Goal: Task Accomplishment & Management: Manage account settings

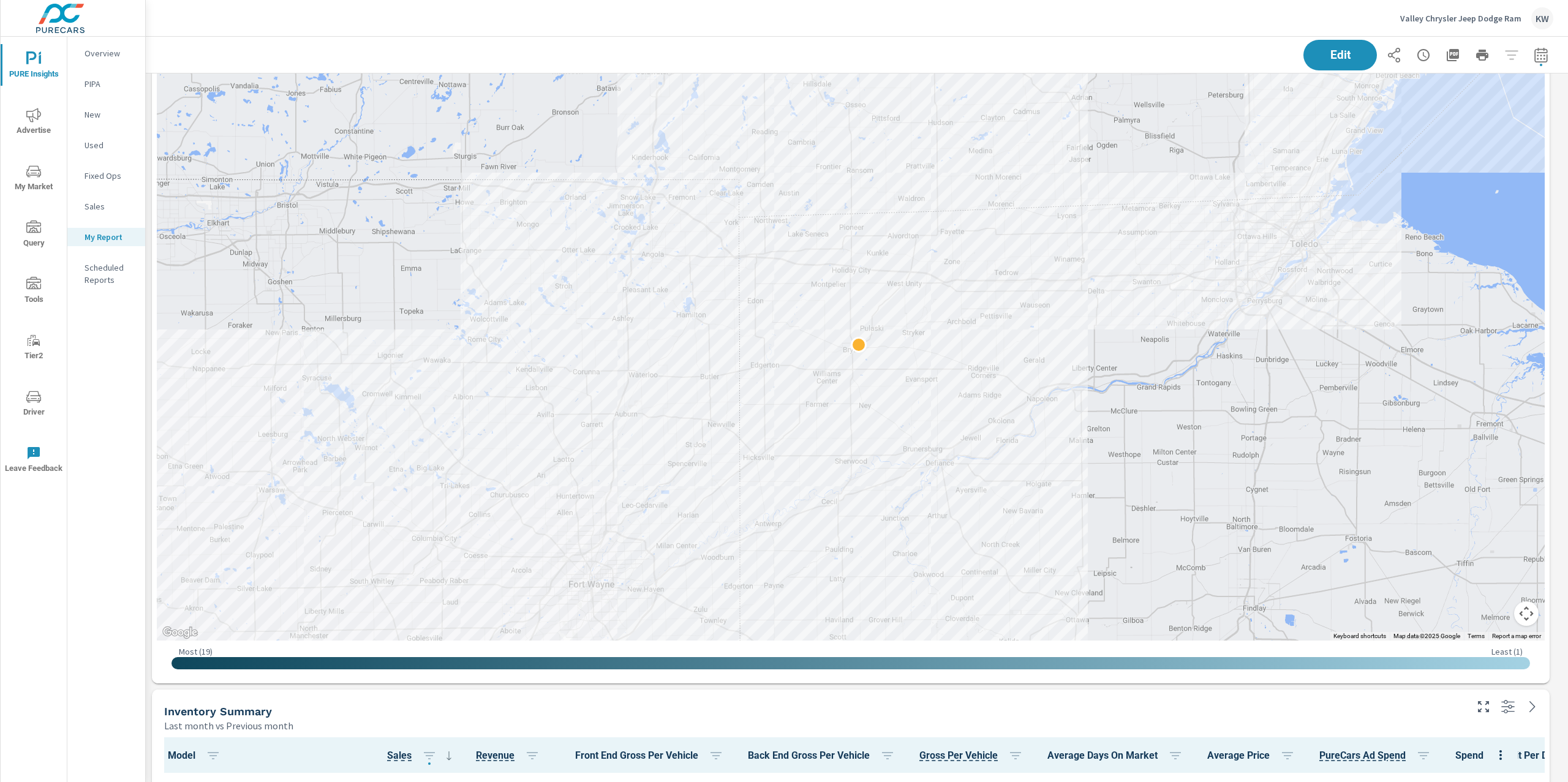
scroll to position [899, 0]
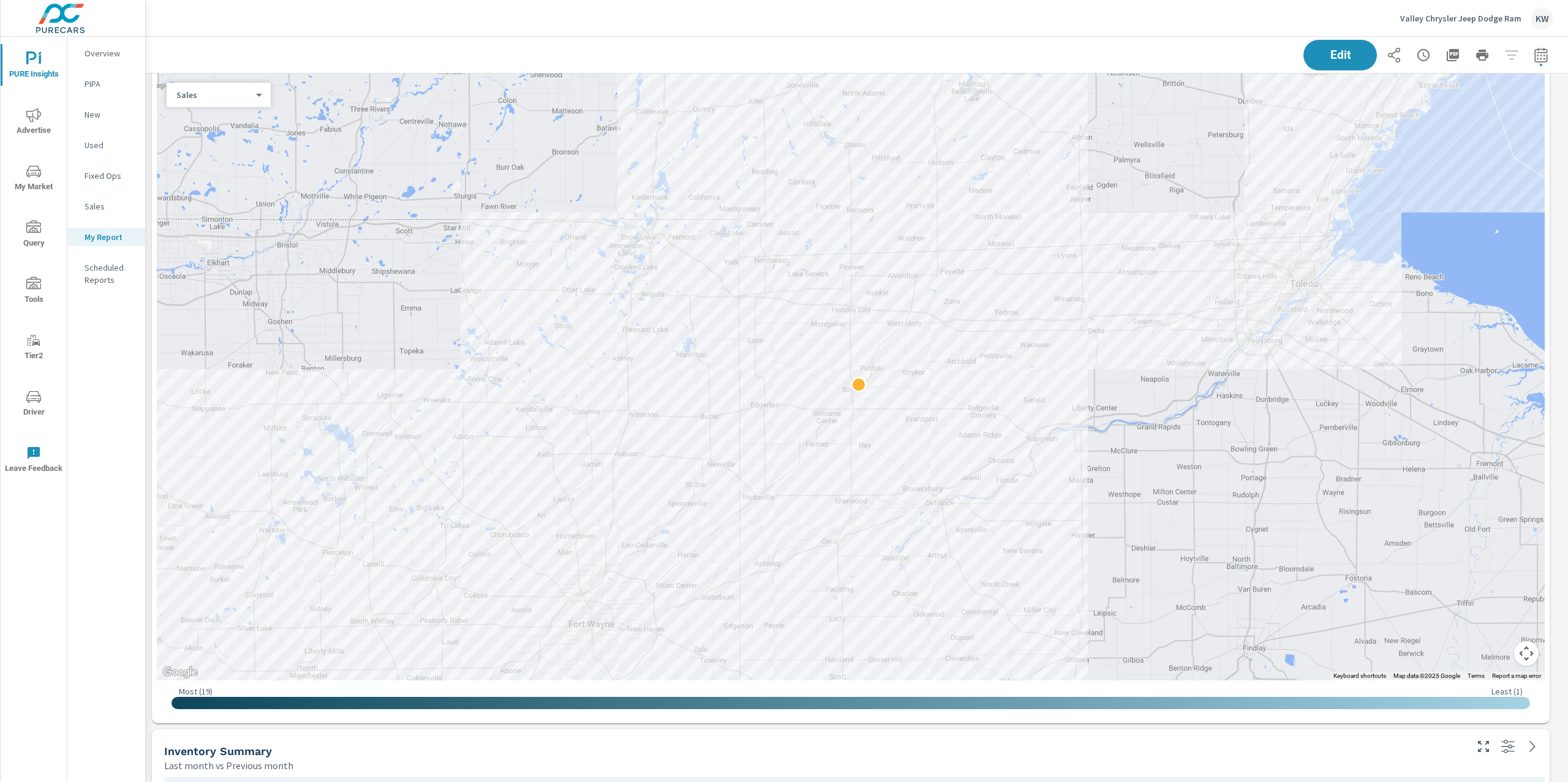
click at [244, 102] on div "Sales 1 ​" at bounding box center [219, 95] width 104 height 24
click at [245, 96] on body "PURE Insights Advertise My Market Query Tools Tier2 Driver Leave Feedback Overv…" at bounding box center [784, 391] width 1568 height 782
click at [228, 76] on li "Spend" at bounding box center [214, 75] width 94 height 20
click at [234, 93] on body "PURE Insights Advertise My Market Query Tools Tier2 Driver Leave Feedback Overv…" at bounding box center [784, 391] width 1568 height 782
click at [215, 116] on li "Sales" at bounding box center [214, 114] width 94 height 20
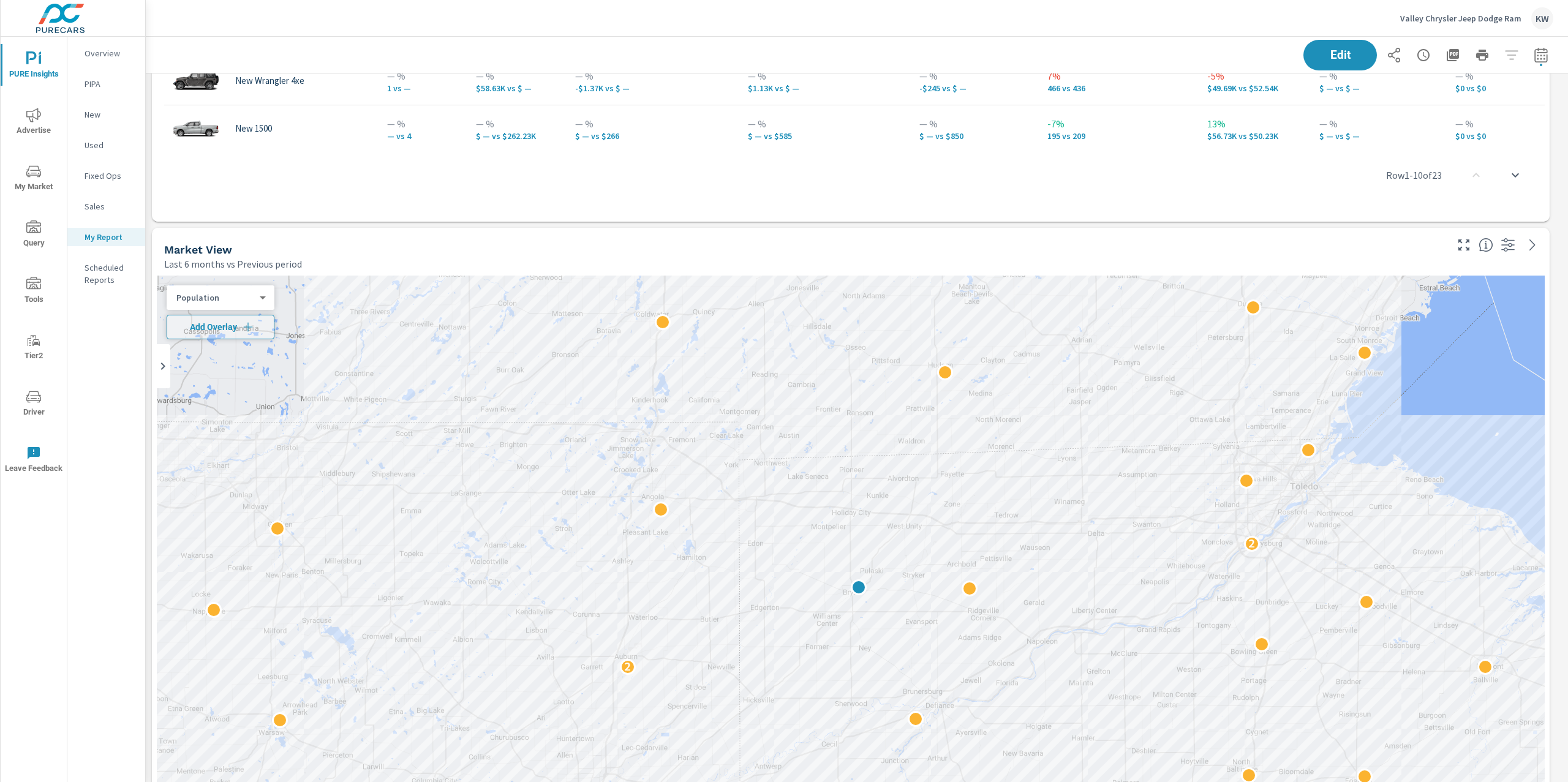
scroll to position [27, 0]
click at [263, 302] on body "PURE Insights Advertise My Market Query Tools Tier2 Driver Leave Feedback Overv…" at bounding box center [784, 391] width 1568 height 782
click at [247, 222] on li "Your Sales (DMS)" at bounding box center [226, 218] width 119 height 20
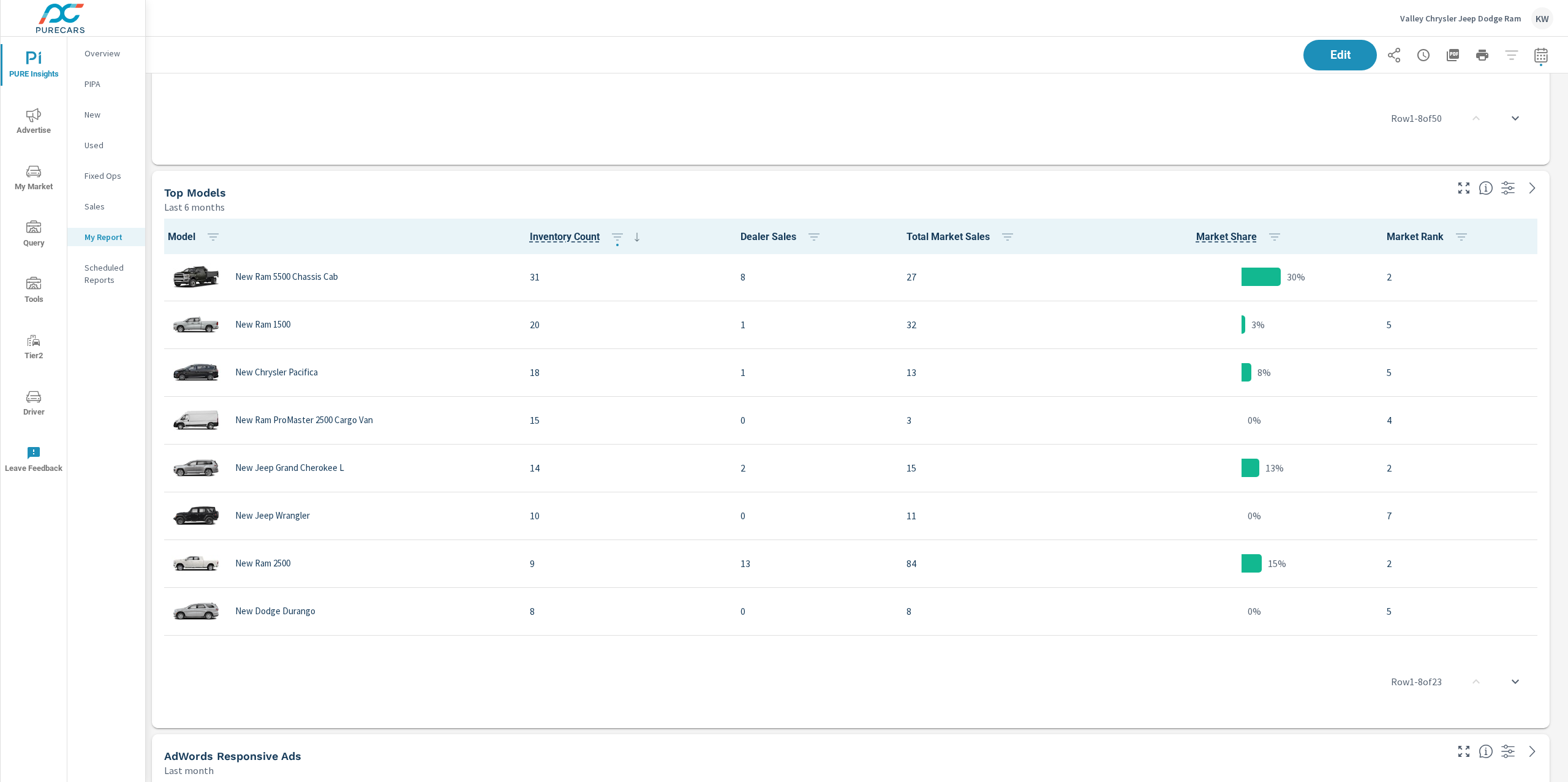
scroll to position [3451, 0]
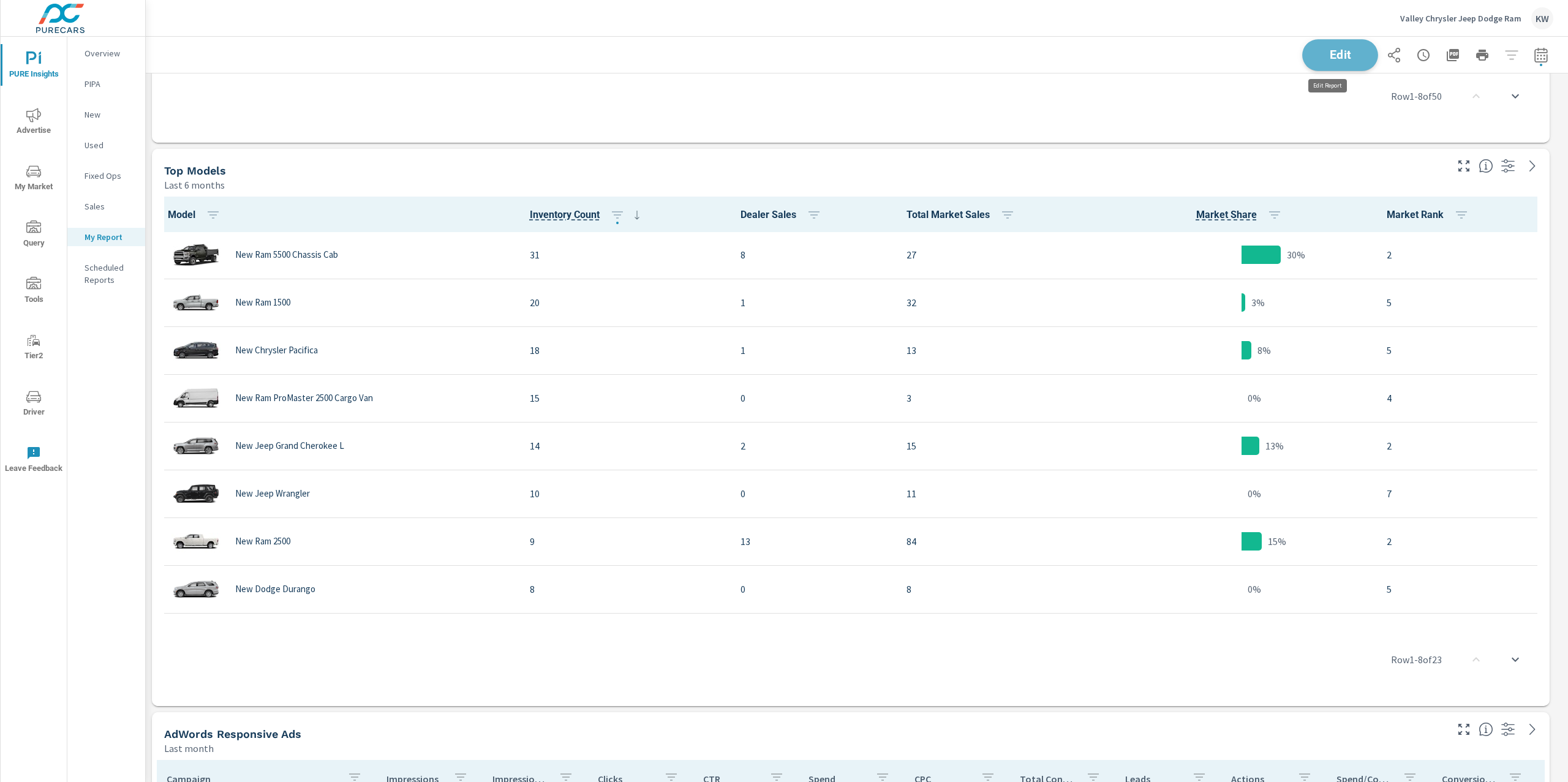
click at [1335, 67] on button "Edit" at bounding box center [1340, 55] width 76 height 32
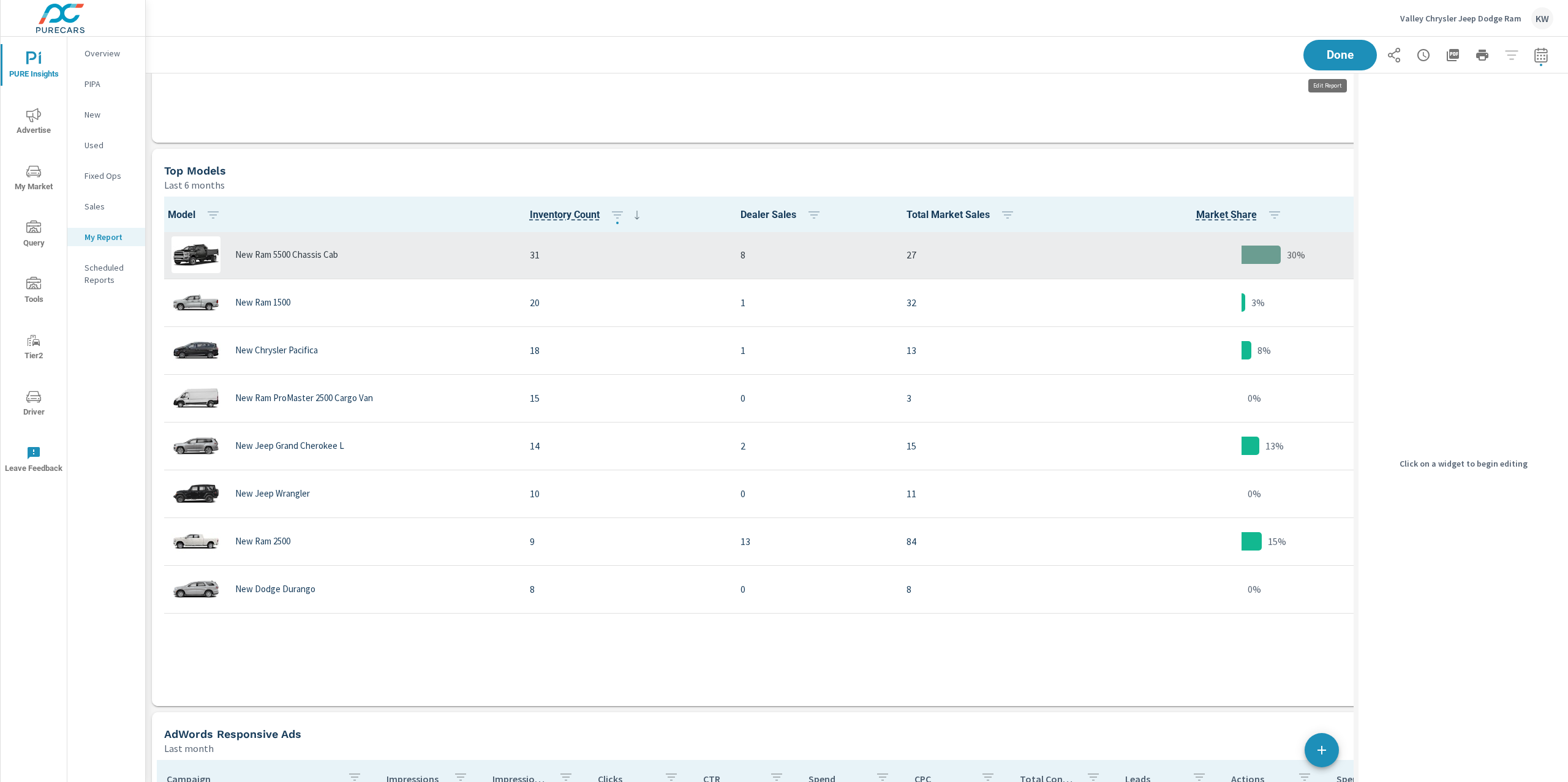
scroll to position [6, 6]
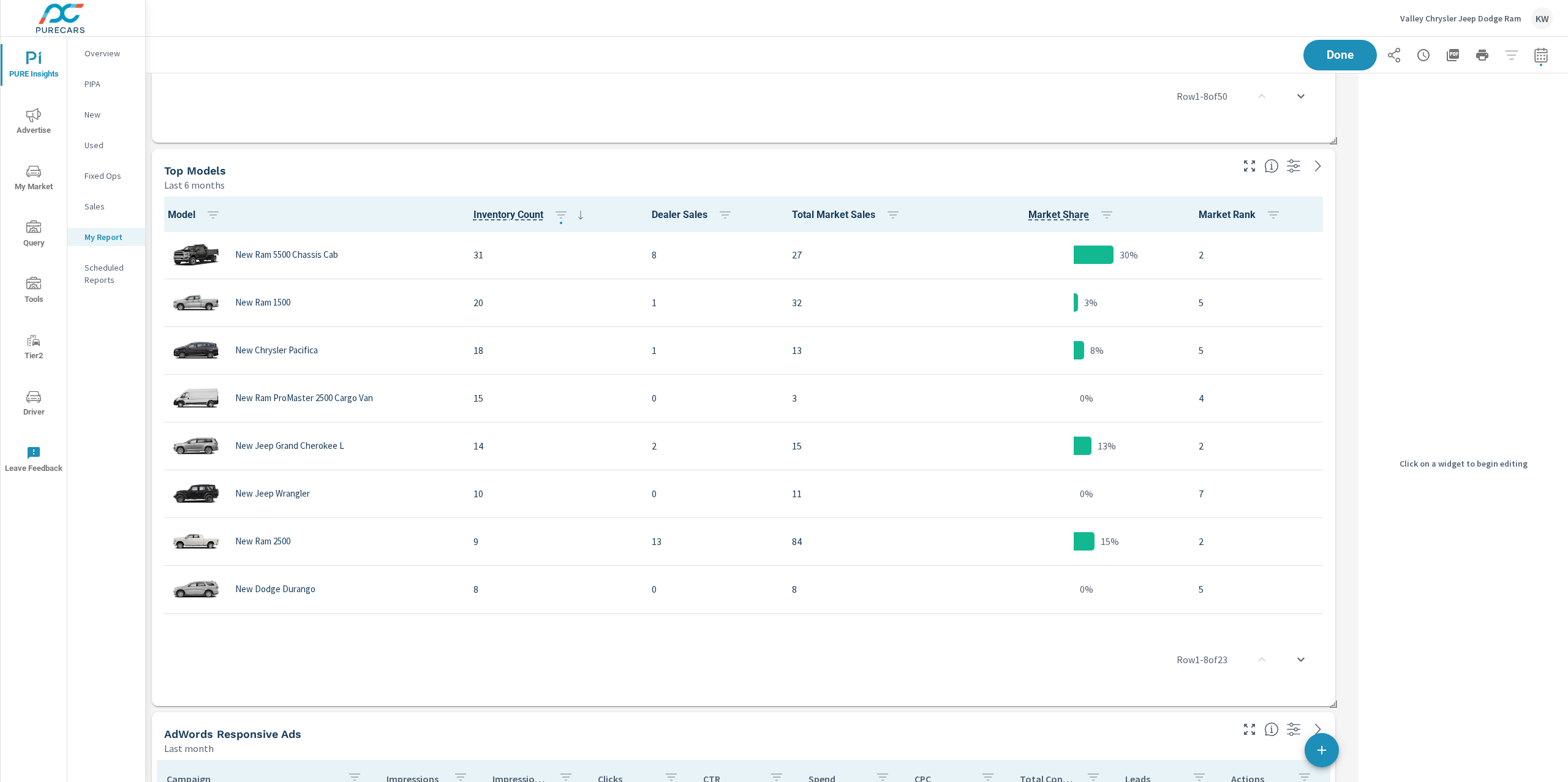
click at [1123, 185] on div "Last 6 months" at bounding box center [697, 185] width 1066 height 15
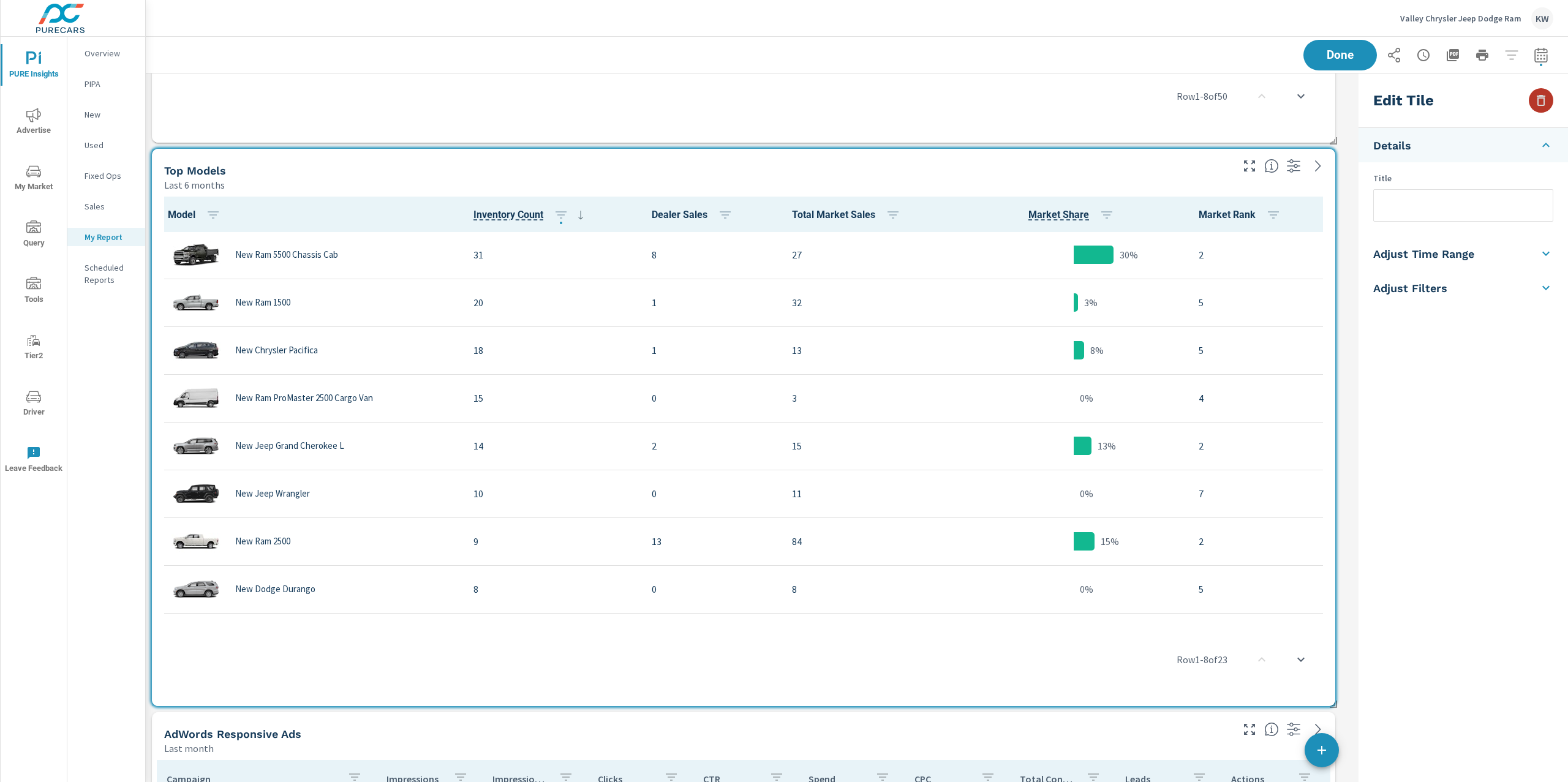
click at [1547, 103] on icon "button" at bounding box center [1541, 100] width 15 height 15
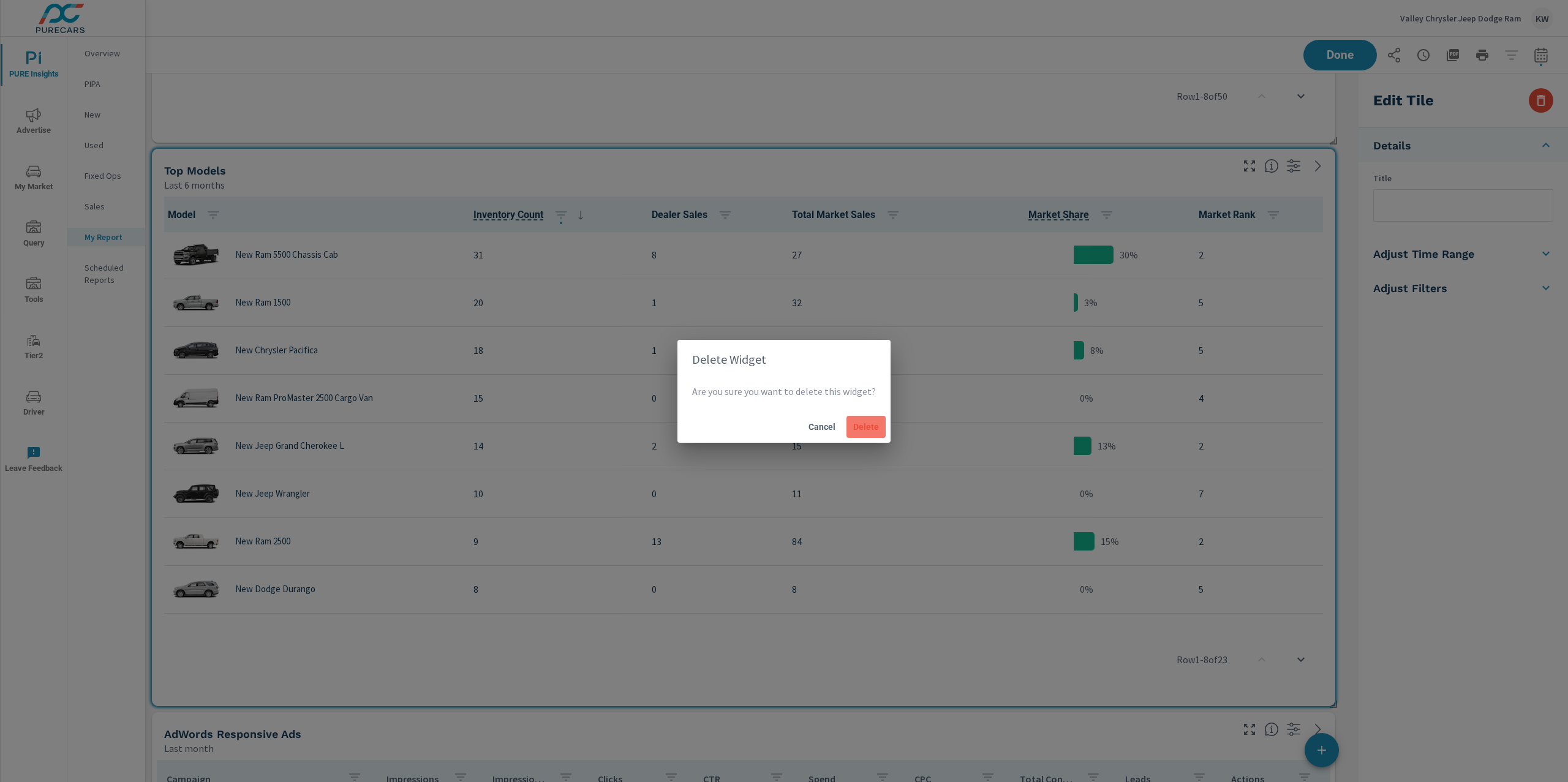
click at [871, 426] on span "Delete" at bounding box center [866, 426] width 29 height 11
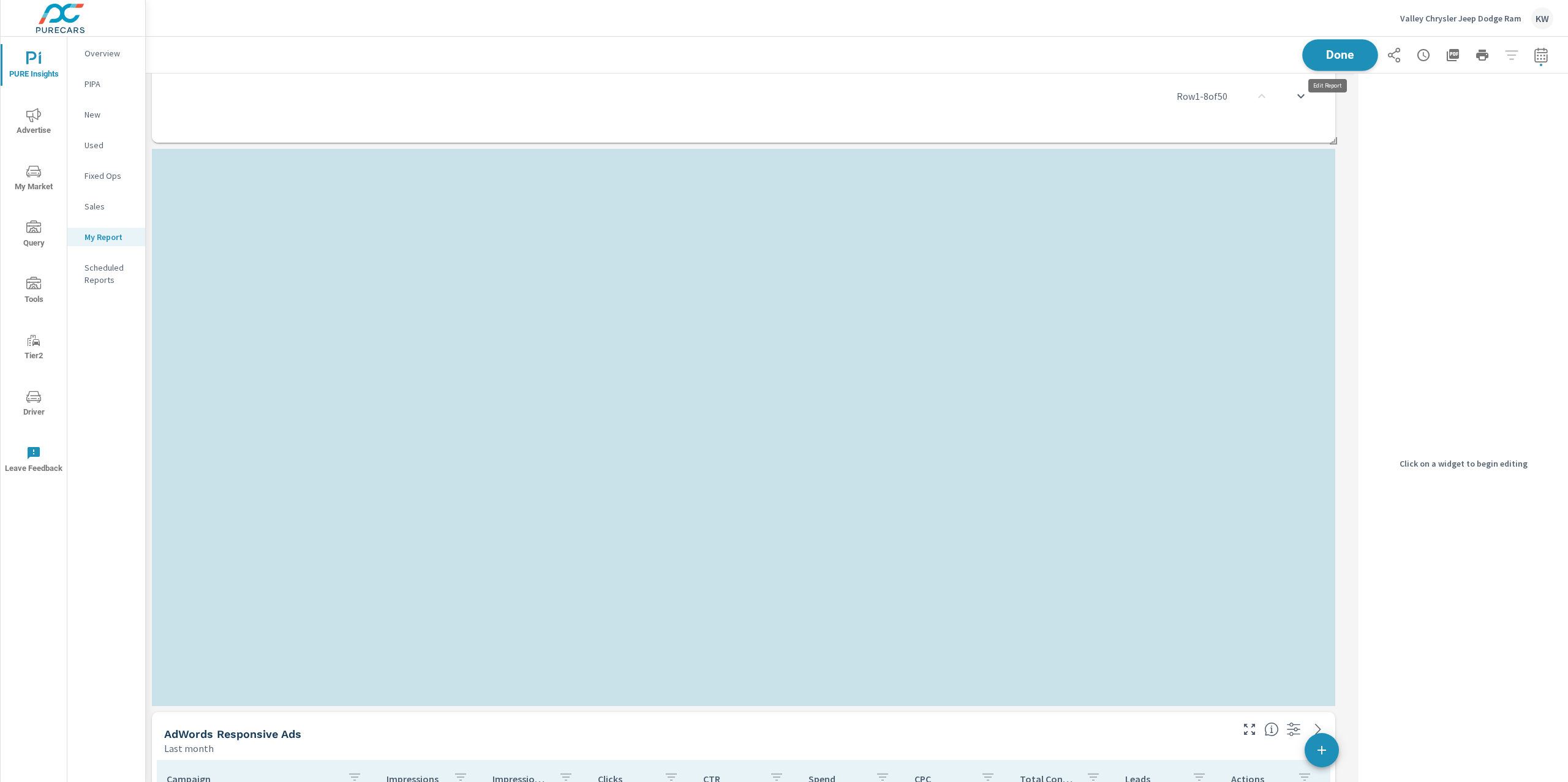
scroll to position [5101, 1221]
click at [1342, 58] on span "Done" at bounding box center [1340, 55] width 50 height 11
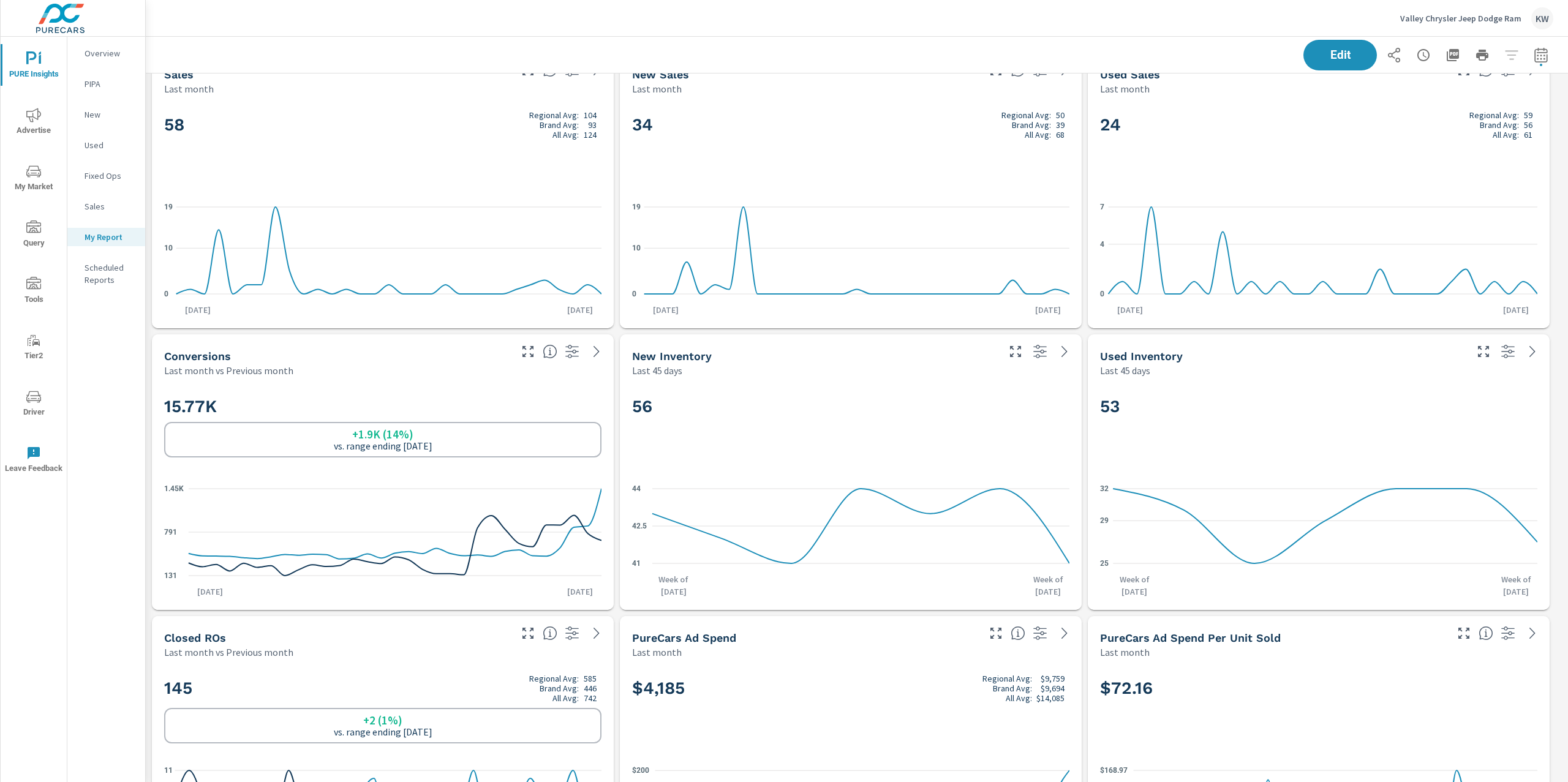
scroll to position [0, 0]
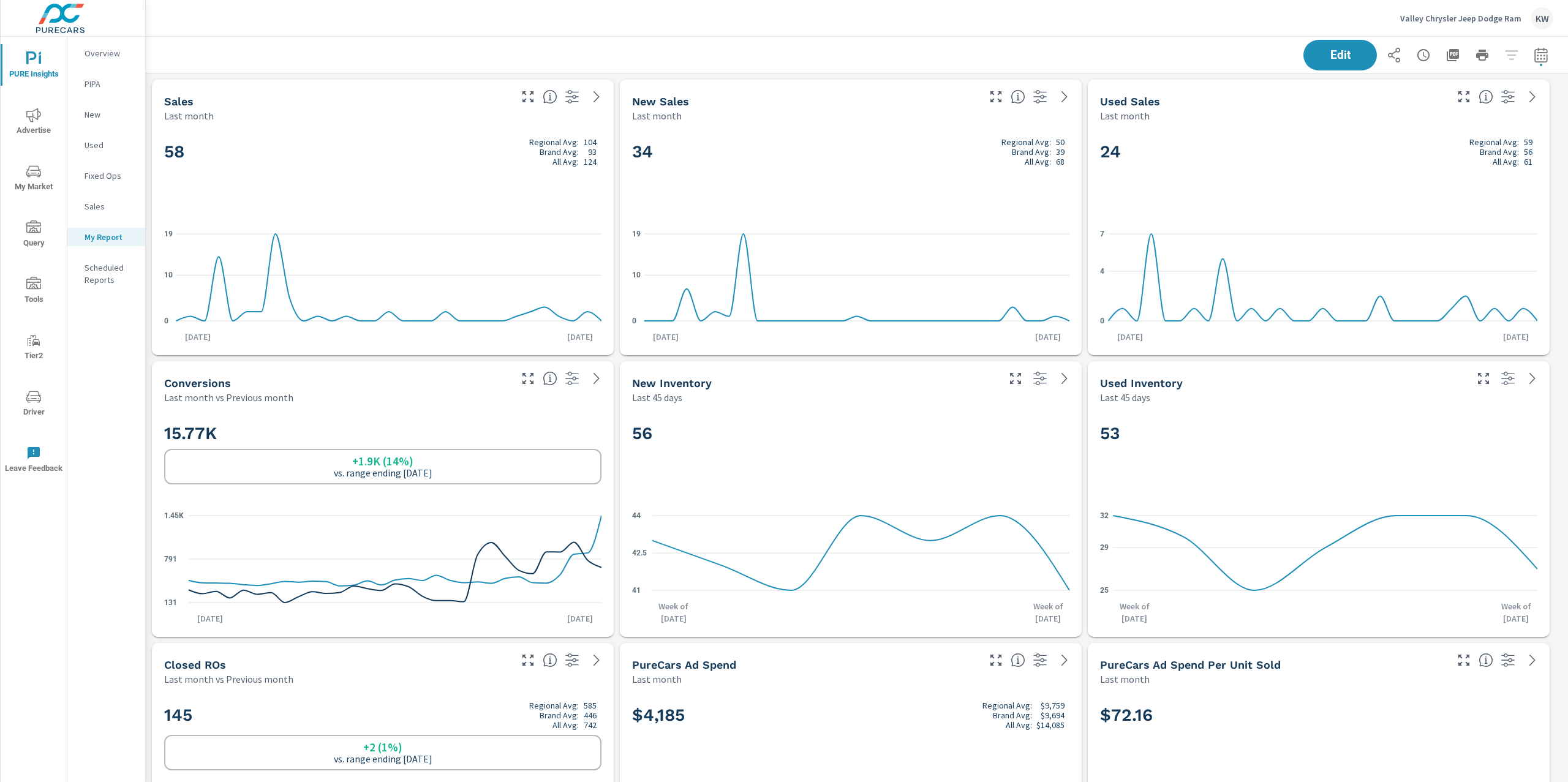
click at [103, 56] on p "Overview" at bounding box center [110, 53] width 51 height 12
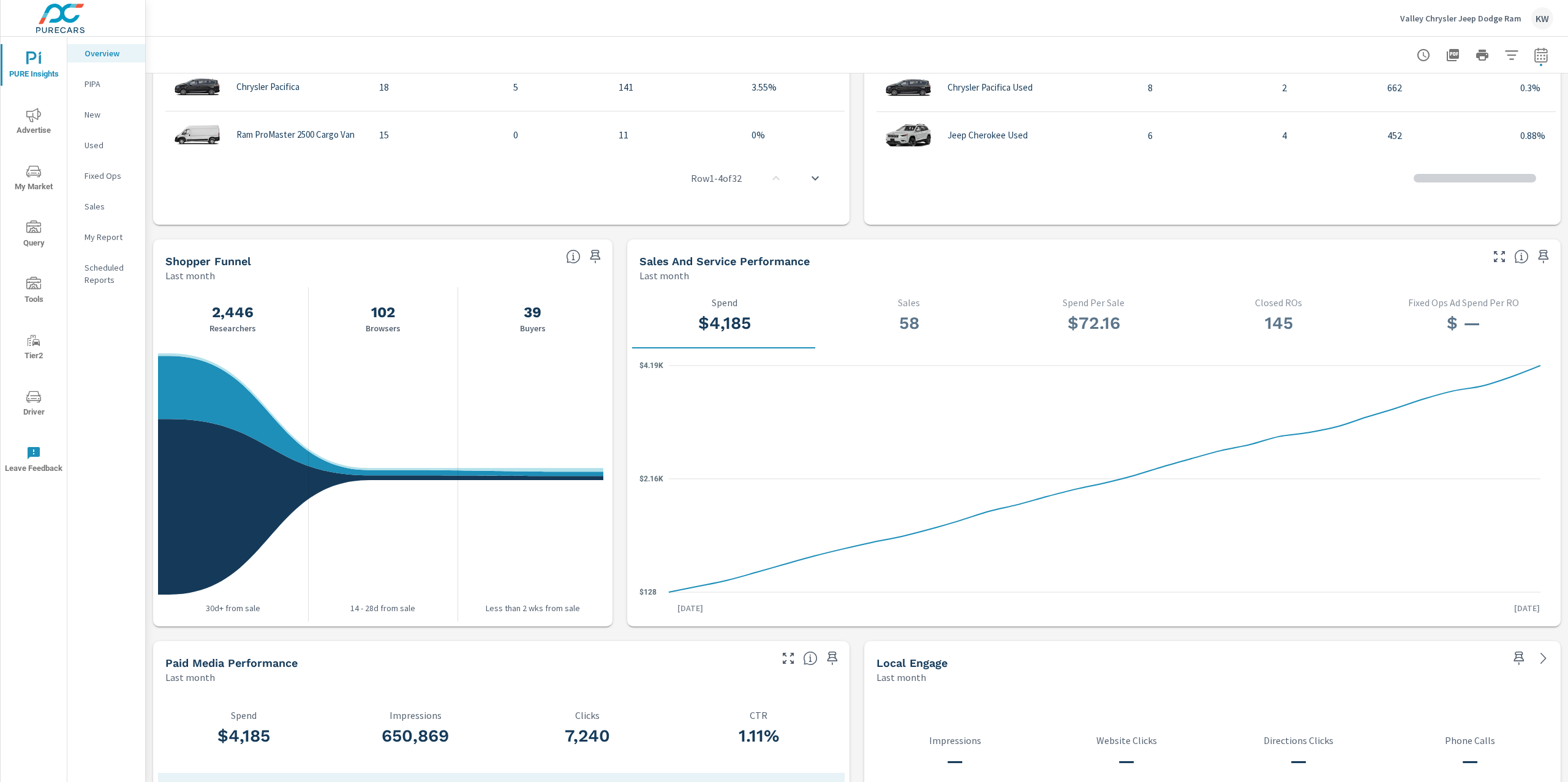
scroll to position [1, 0]
click at [589, 257] on icon "button" at bounding box center [595, 256] width 15 height 15
click at [113, 238] on p "My Report" at bounding box center [110, 236] width 51 height 12
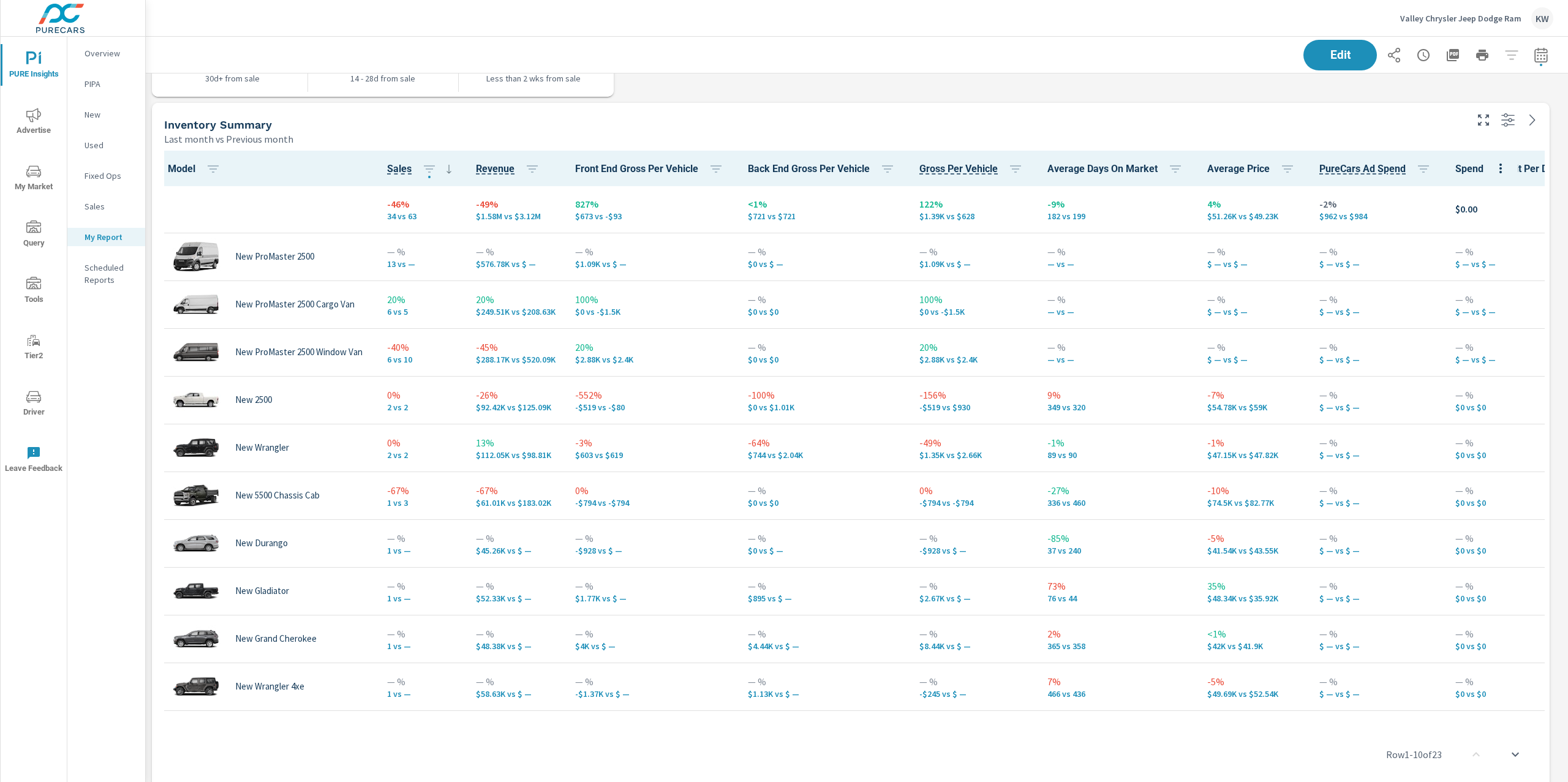
scroll to position [2090, 0]
click at [1316, 59] on span "Edit" at bounding box center [1340, 55] width 50 height 11
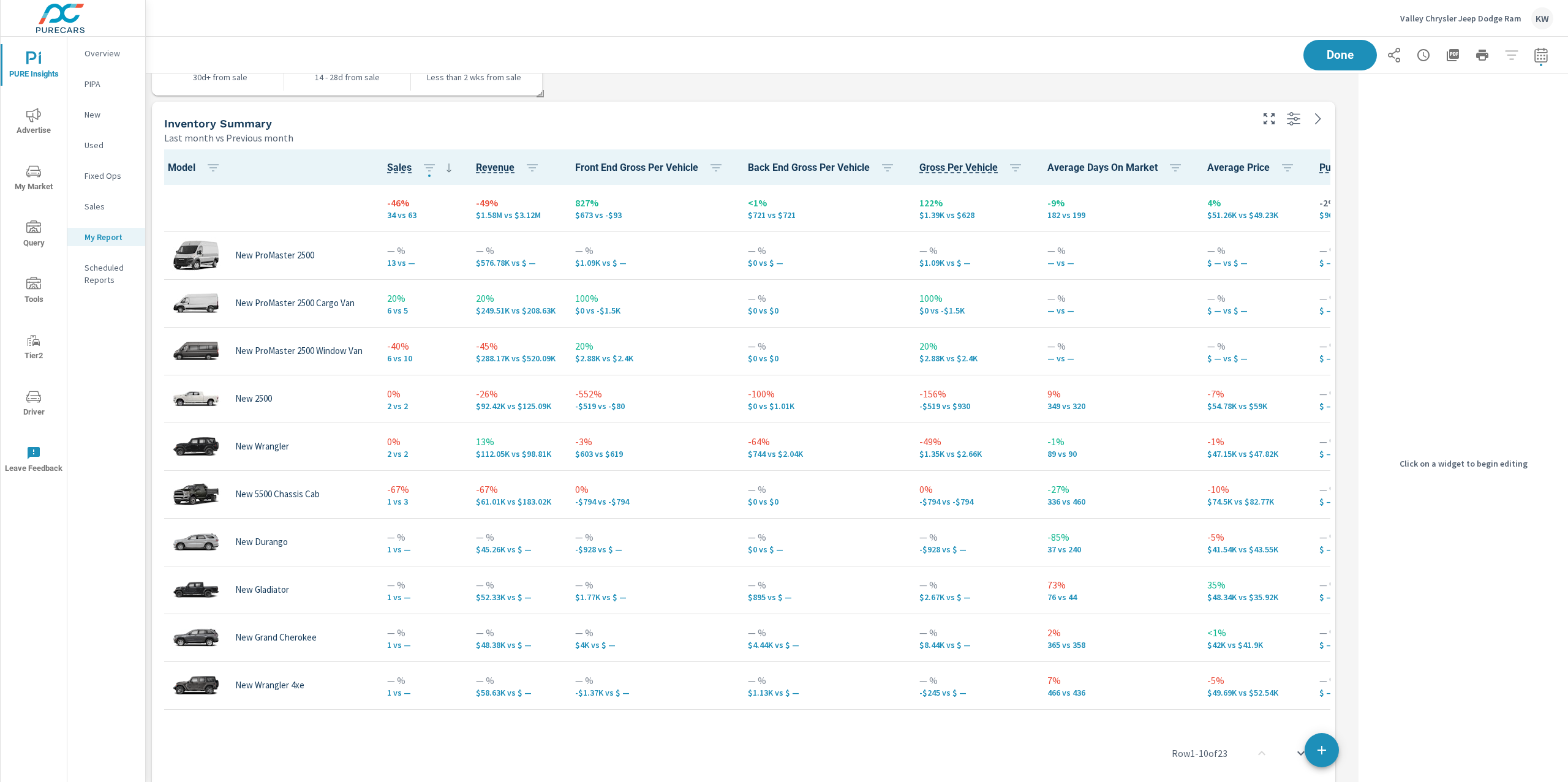
scroll to position [6, 6]
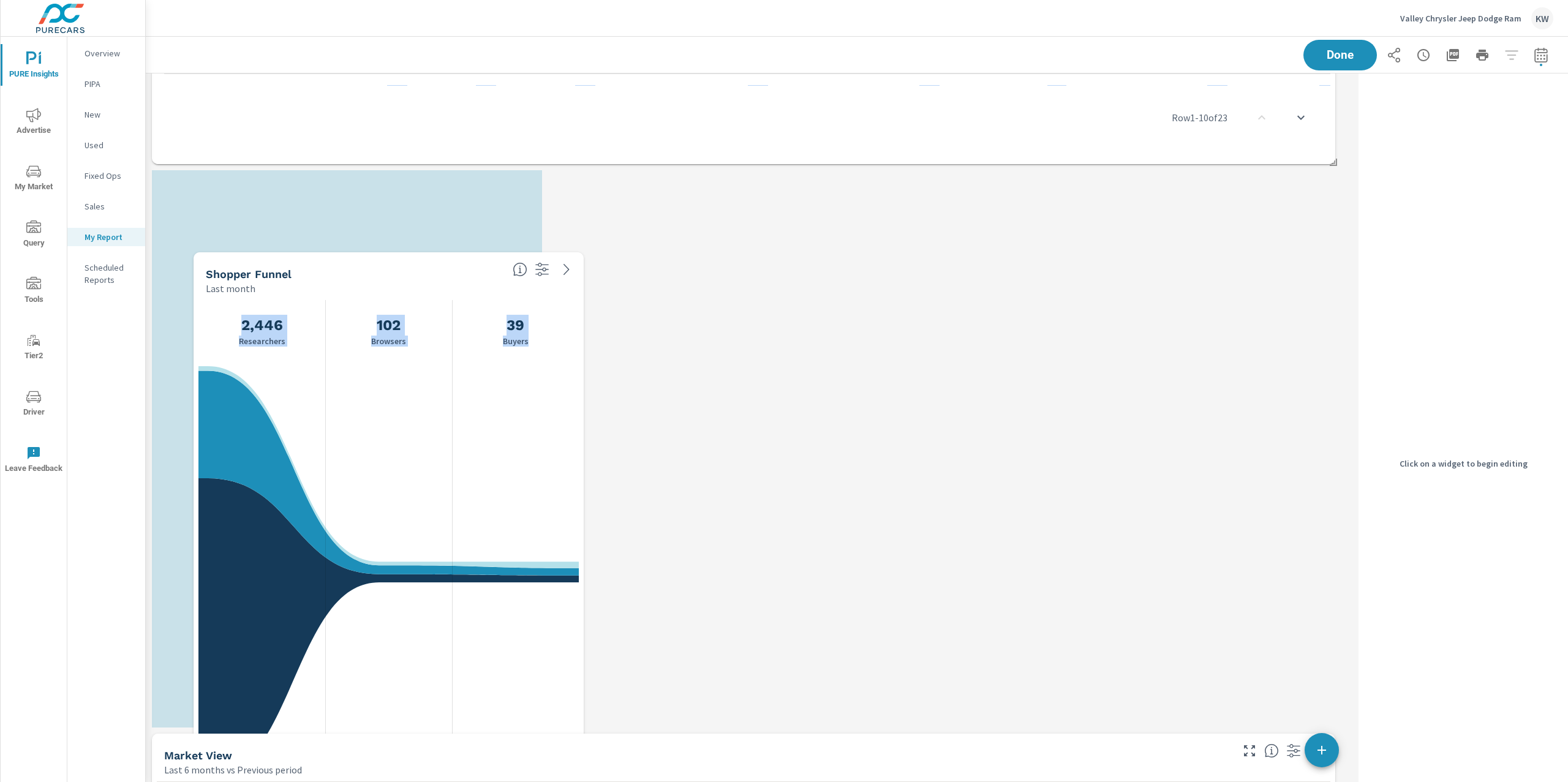
scroll to position [2285, 0]
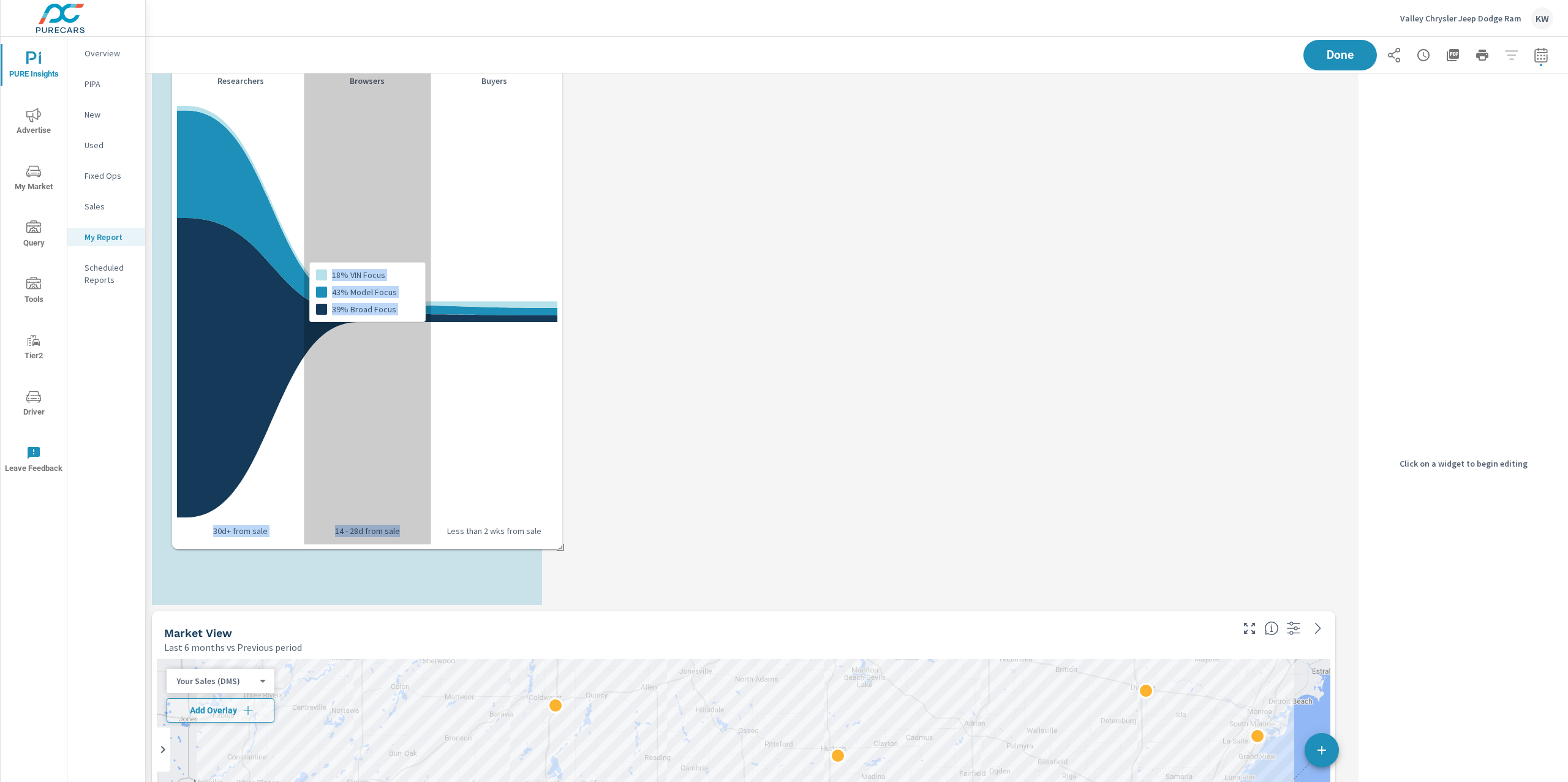
drag, startPoint x: 370, startPoint y: 85, endPoint x: 389, endPoint y: 587, distance: 502.4
click at [389, 544] on div "18% VIN Focus 43% Model Focus 39% Broad Focus" at bounding box center [367, 292] width 127 height 504
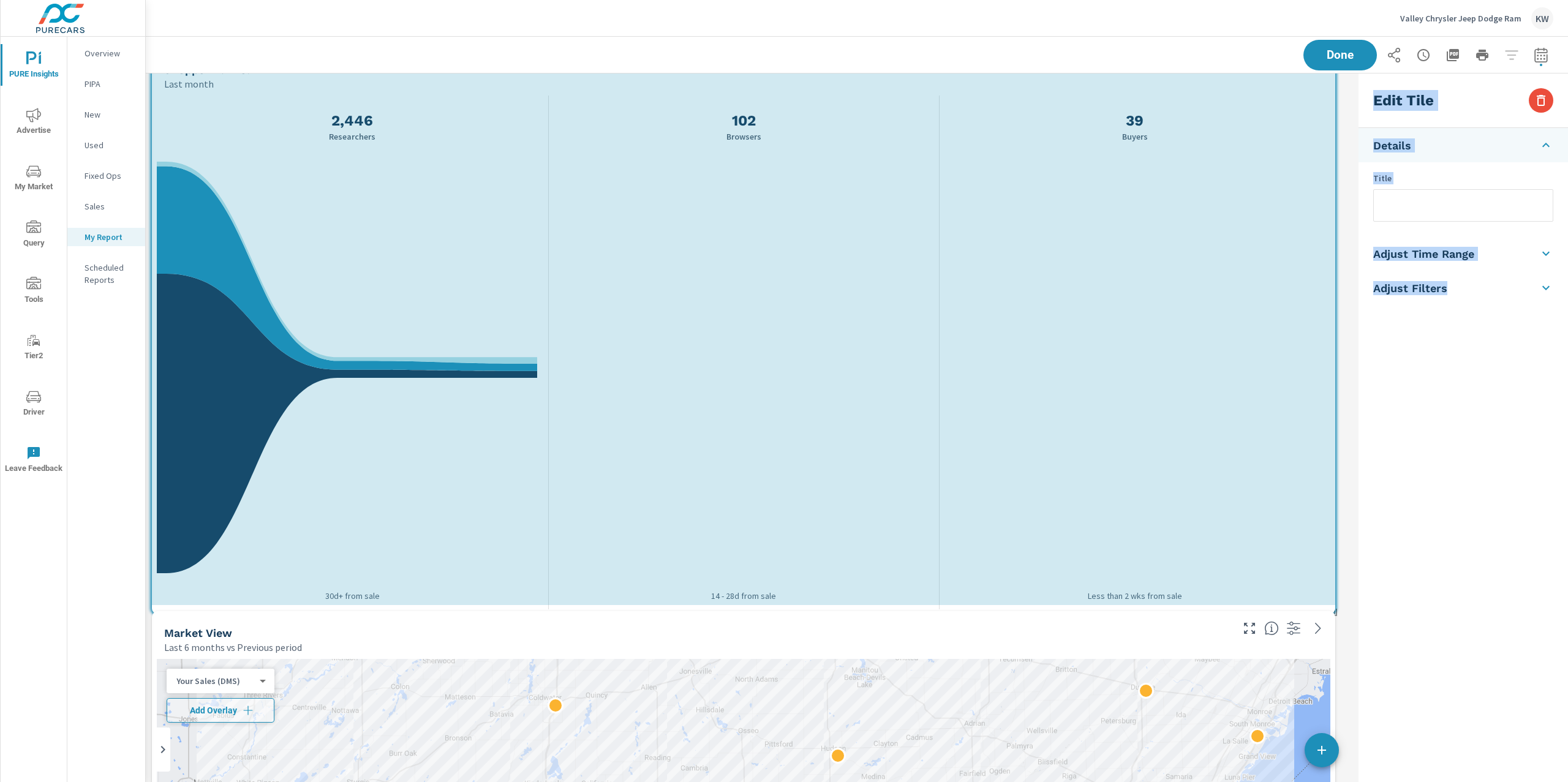
drag, startPoint x: 540, startPoint y: 603, endPoint x: 1373, endPoint y: 612, distance: 833.0
click at [1373, 612] on div "Market View Last 6 months vs Previous period ← Move left → Move right ↑ Move up…" at bounding box center [857, 326] width 1422 height 5075
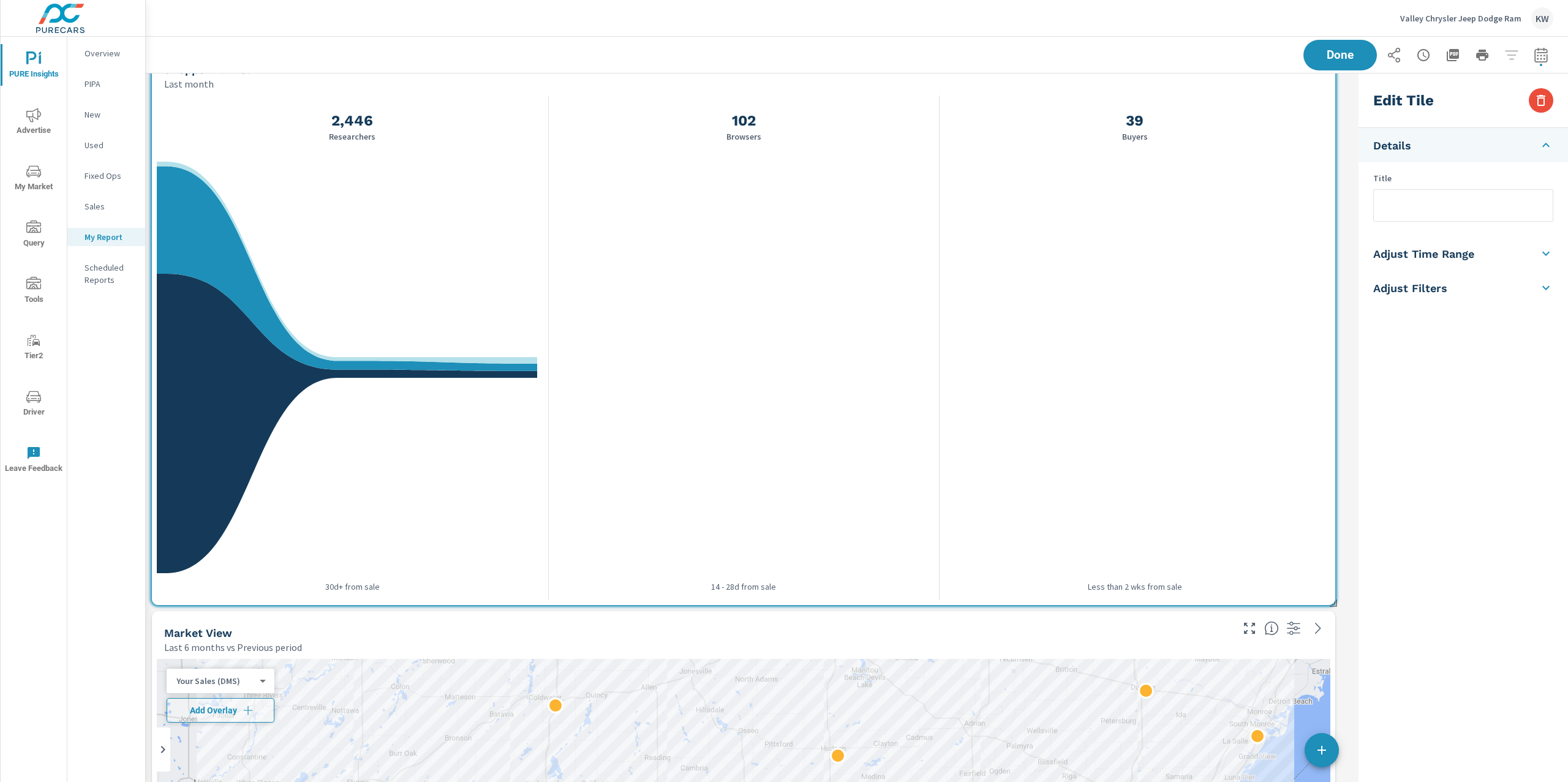
click at [1442, 255] on h5 "Adjust Time Range" at bounding box center [1423, 253] width 101 height 14
click at [1446, 217] on input "checkbox" at bounding box center [1435, 218] width 70 height 24
checkbox input "true"
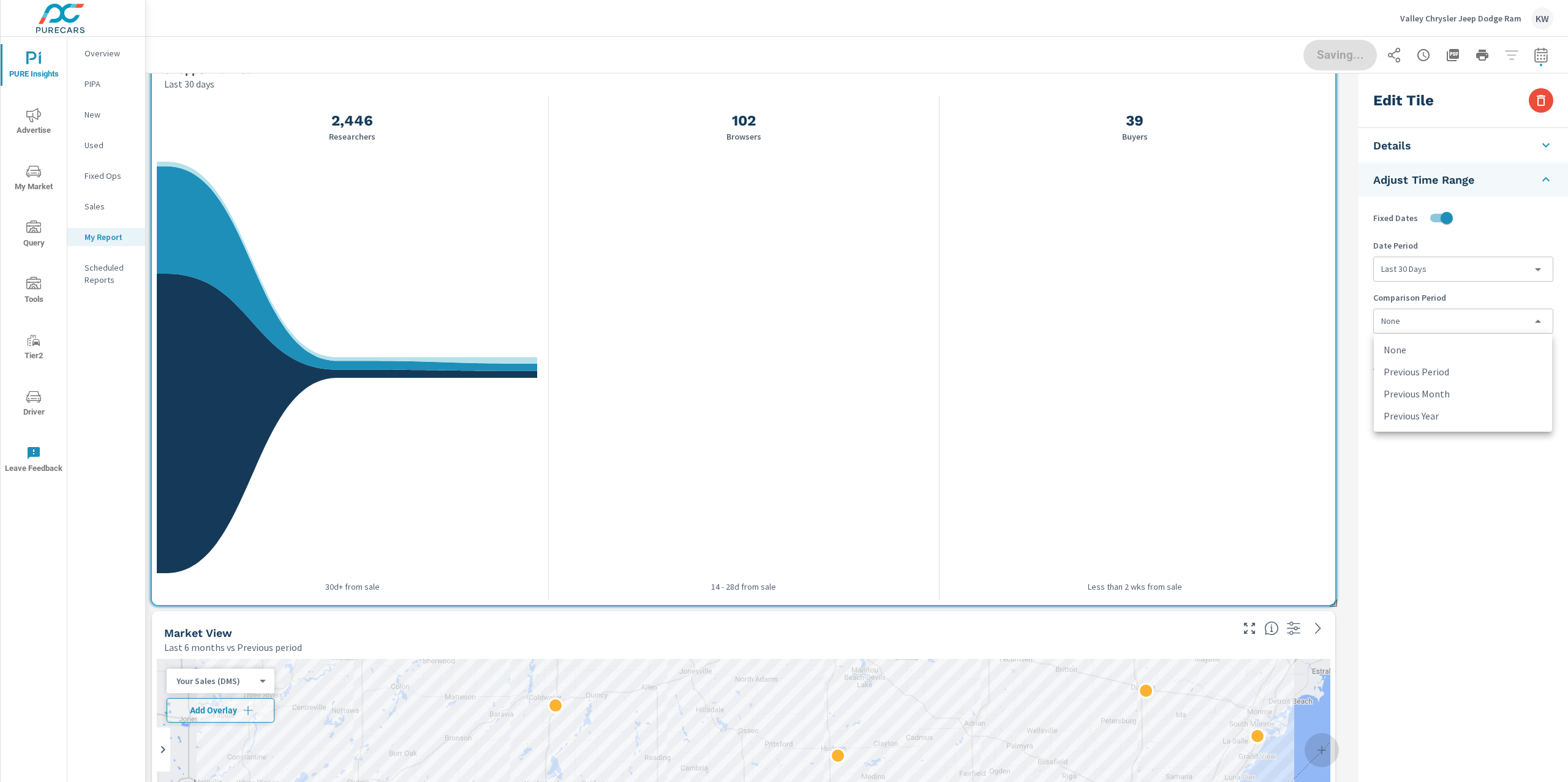
click at [1425, 325] on body "PURE Insights Advertise My Market Query Tools Tier2 Driver Leave Feedback Overv…" at bounding box center [784, 391] width 1568 height 782
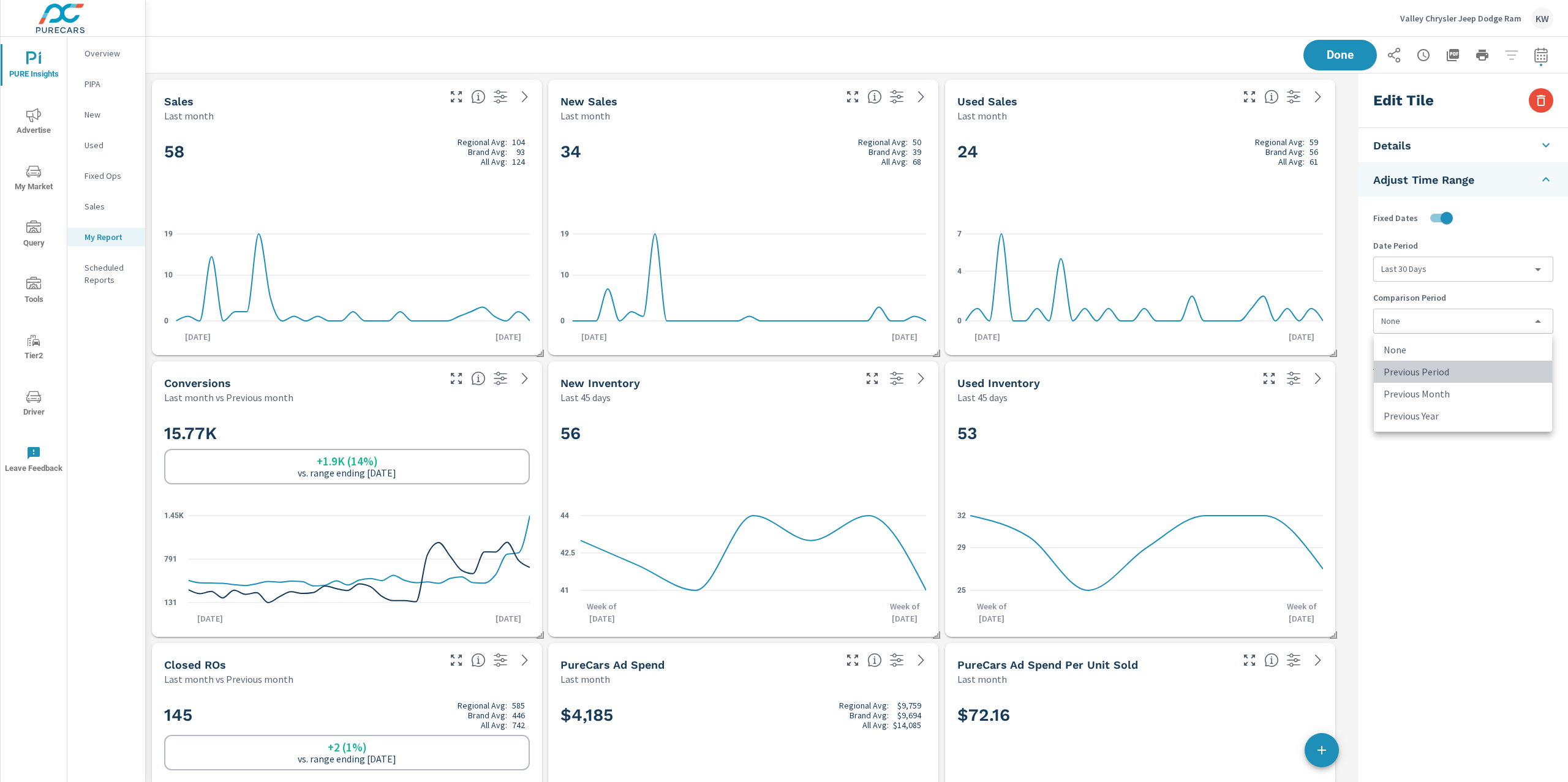
click at [1433, 375] on li "Previous Period" at bounding box center [1463, 371] width 178 height 22
type input "currentPeriodStart"
click at [1343, 57] on span "Done" at bounding box center [1340, 55] width 50 height 11
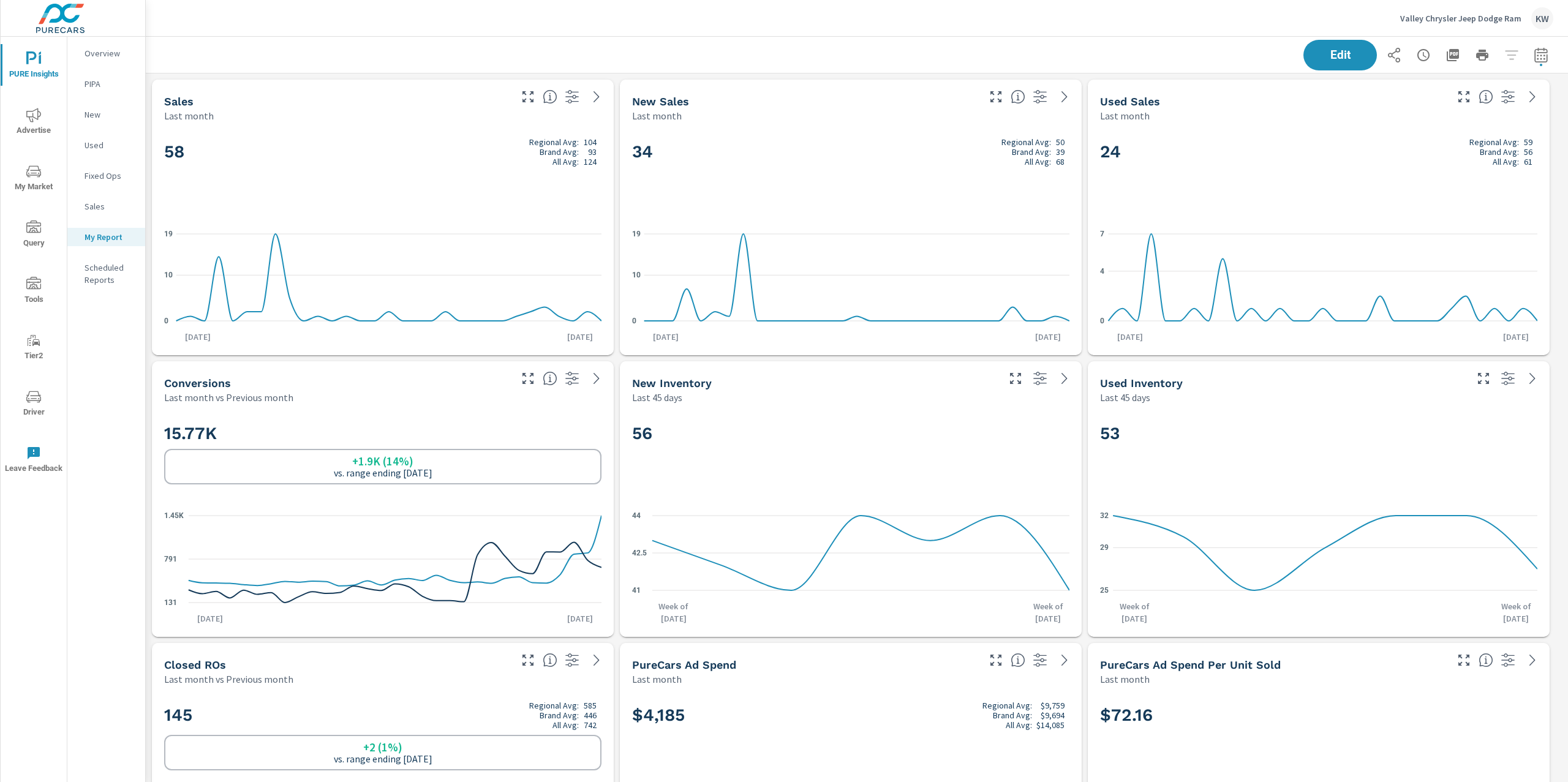
scroll to position [5101, 1436]
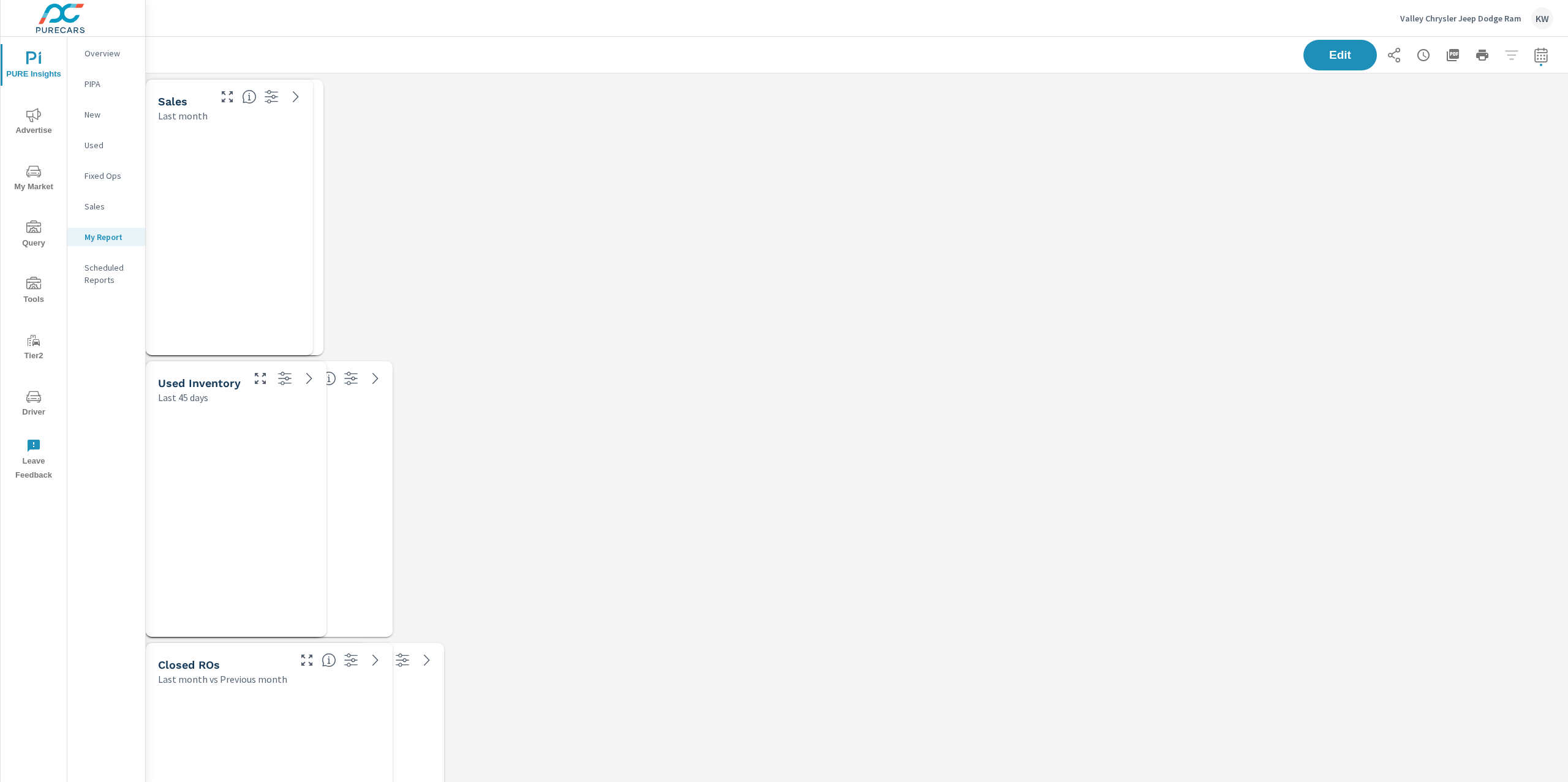
scroll to position [5101, 1436]
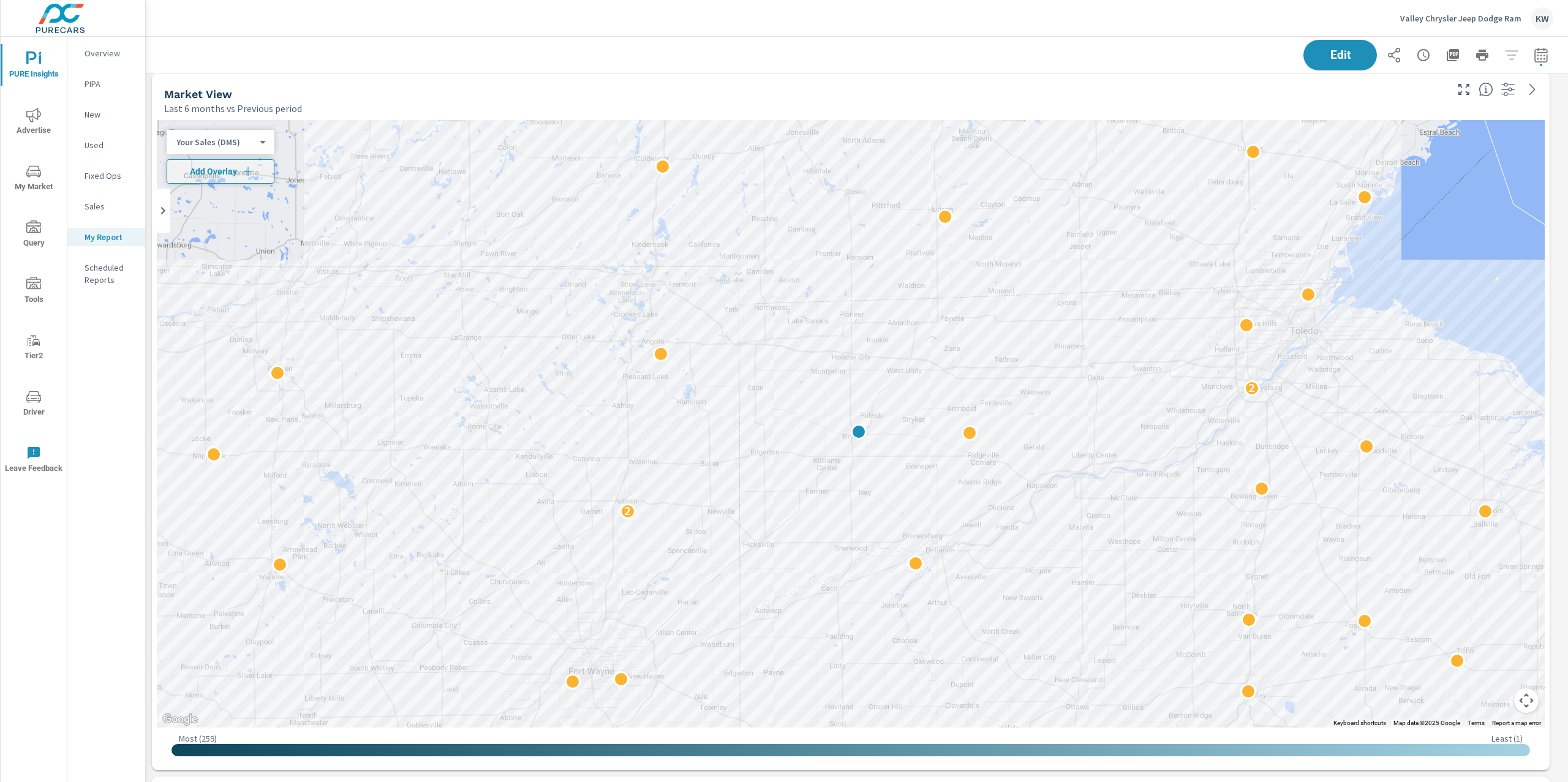
scroll to position [2822, 0]
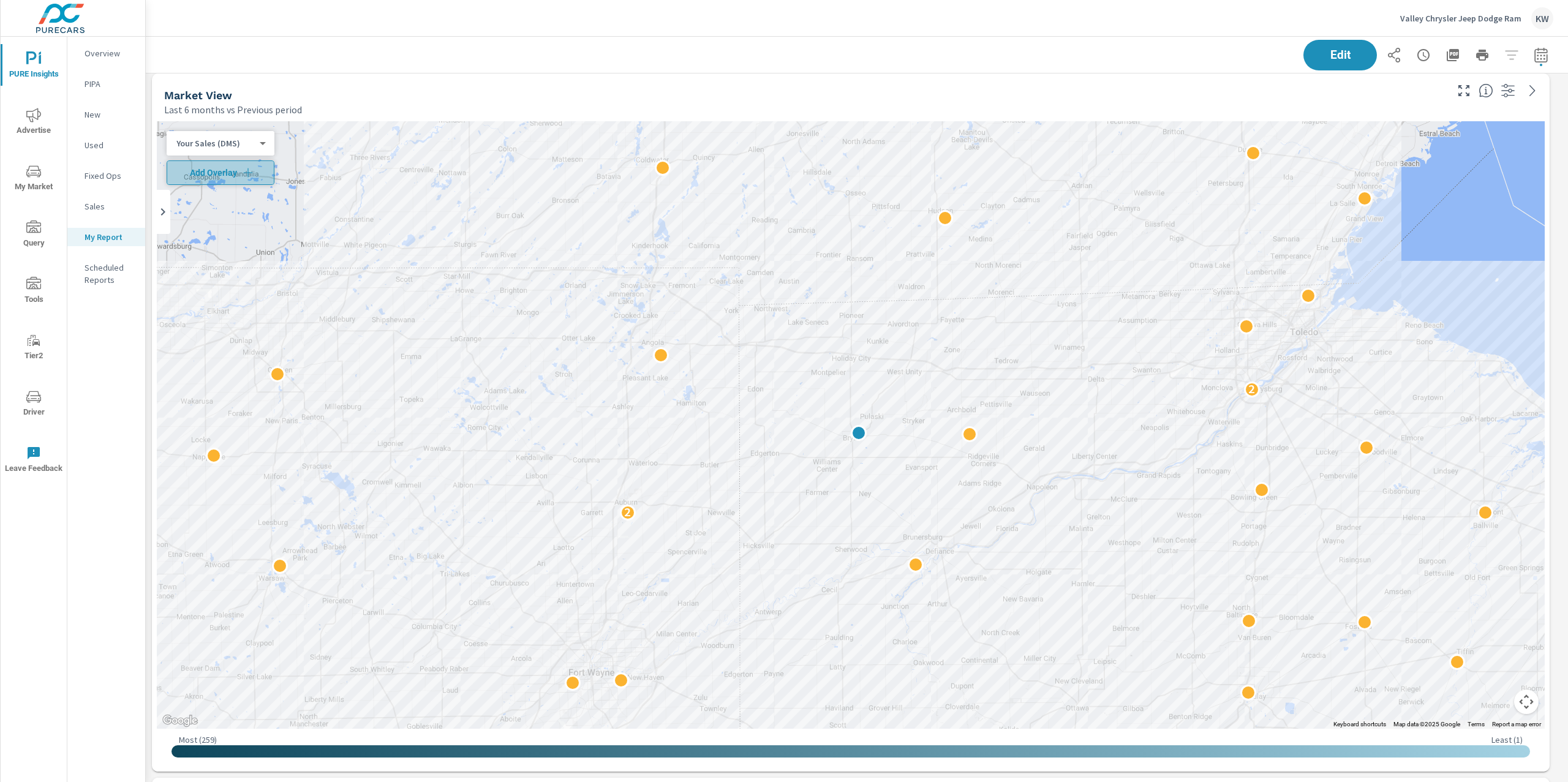
click at [255, 169] on span "Add Overlay" at bounding box center [220, 173] width 97 height 12
click at [1335, 57] on span "Edit" at bounding box center [1340, 55] width 50 height 11
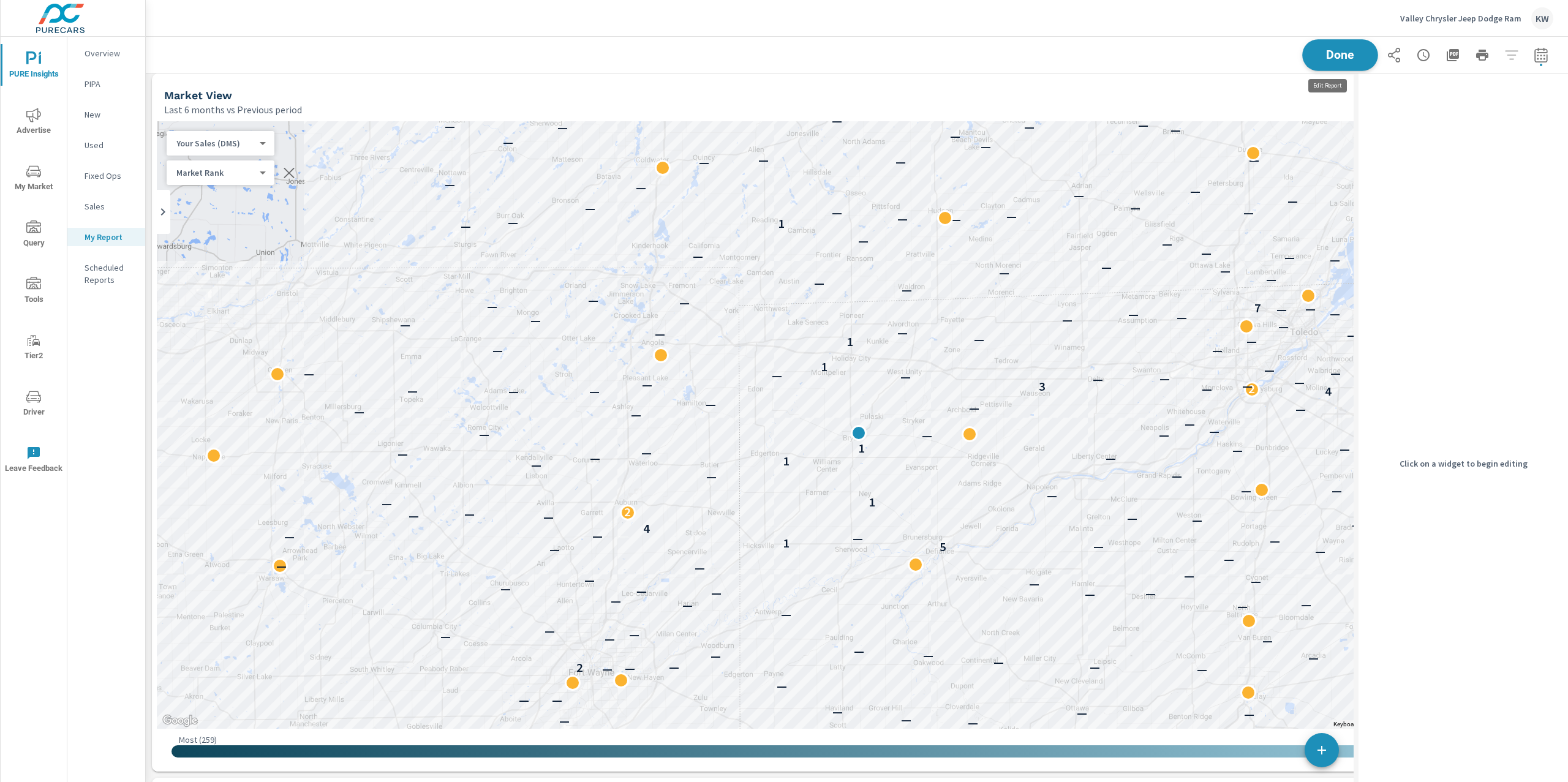
scroll to position [6, 6]
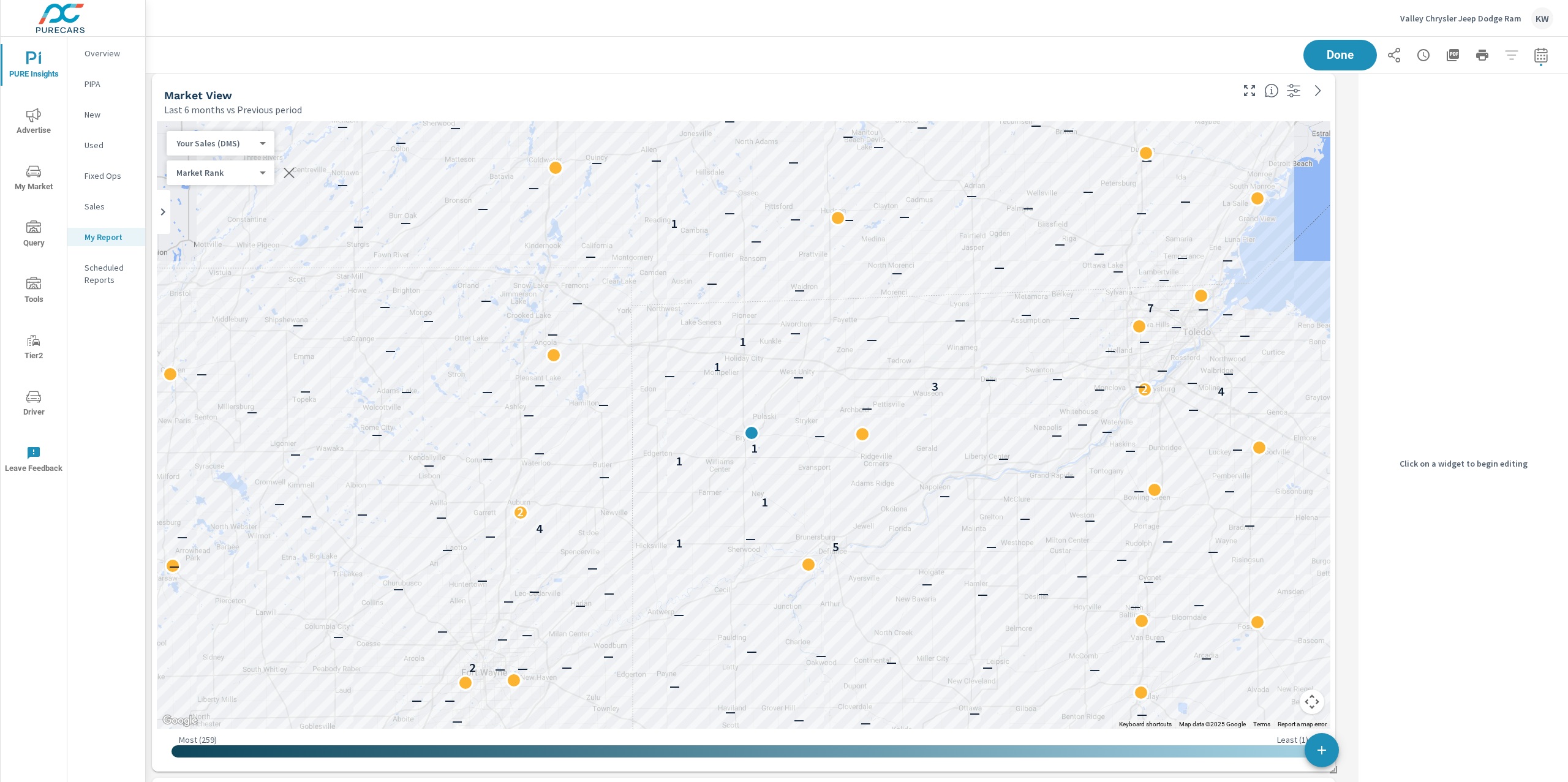
click at [1226, 98] on div "Market View" at bounding box center [697, 95] width 1066 height 14
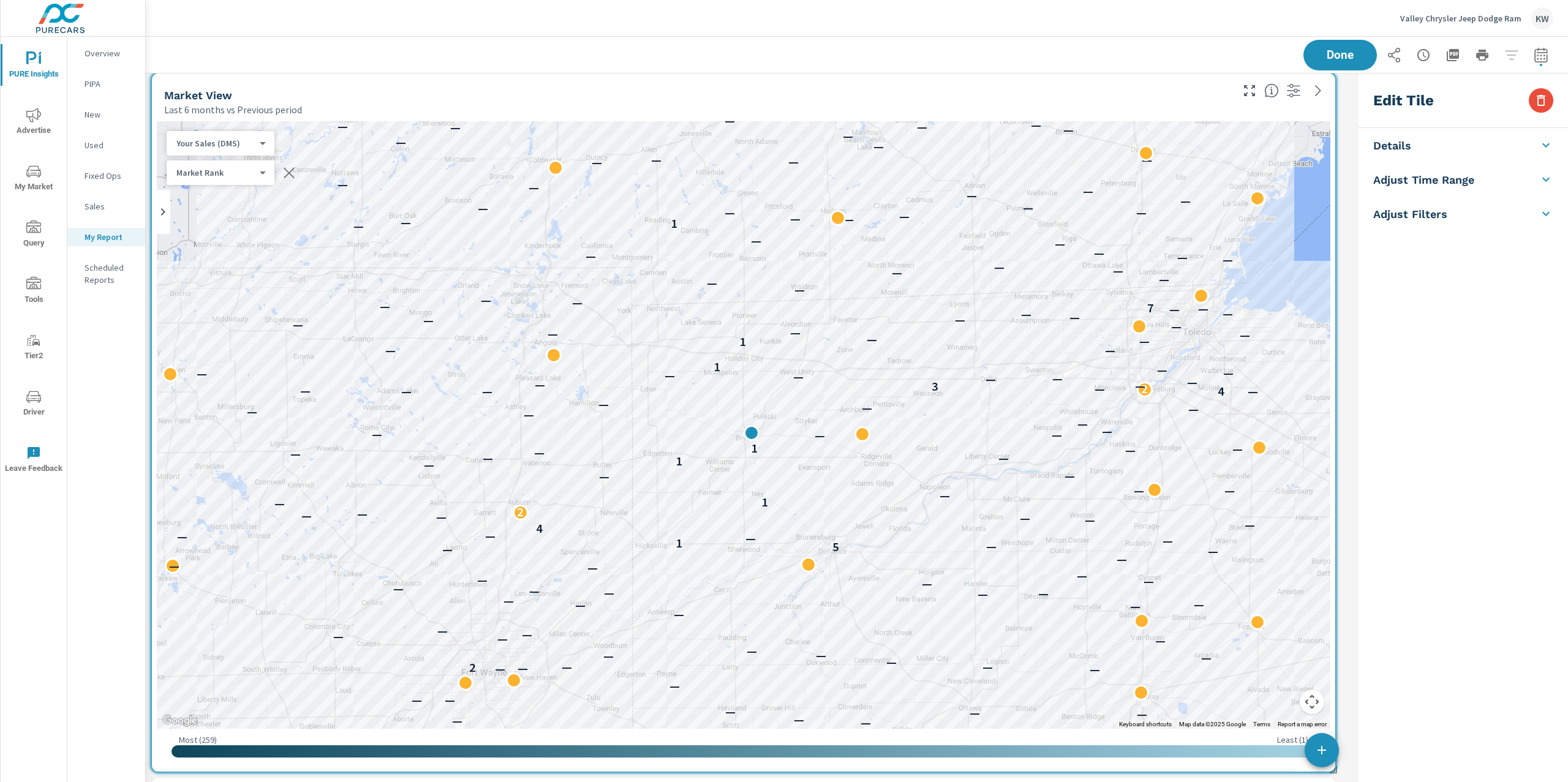
scroll to position [5101, 1221]
click at [1542, 290] on icon at bounding box center [1546, 287] width 15 height 15
click at [1544, 248] on icon at bounding box center [1546, 248] width 15 height 15
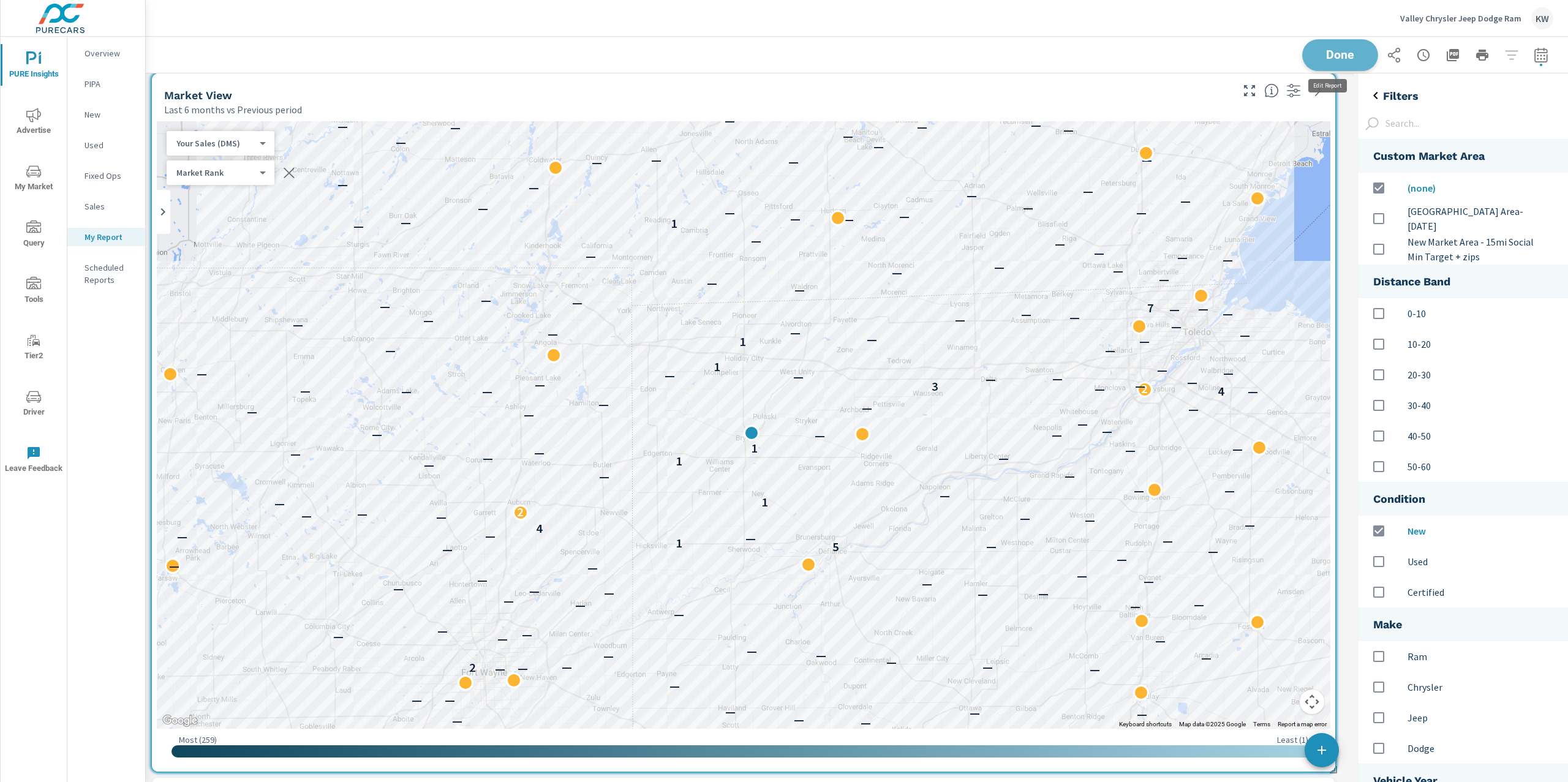
click at [1349, 50] on span "Done" at bounding box center [1340, 55] width 50 height 11
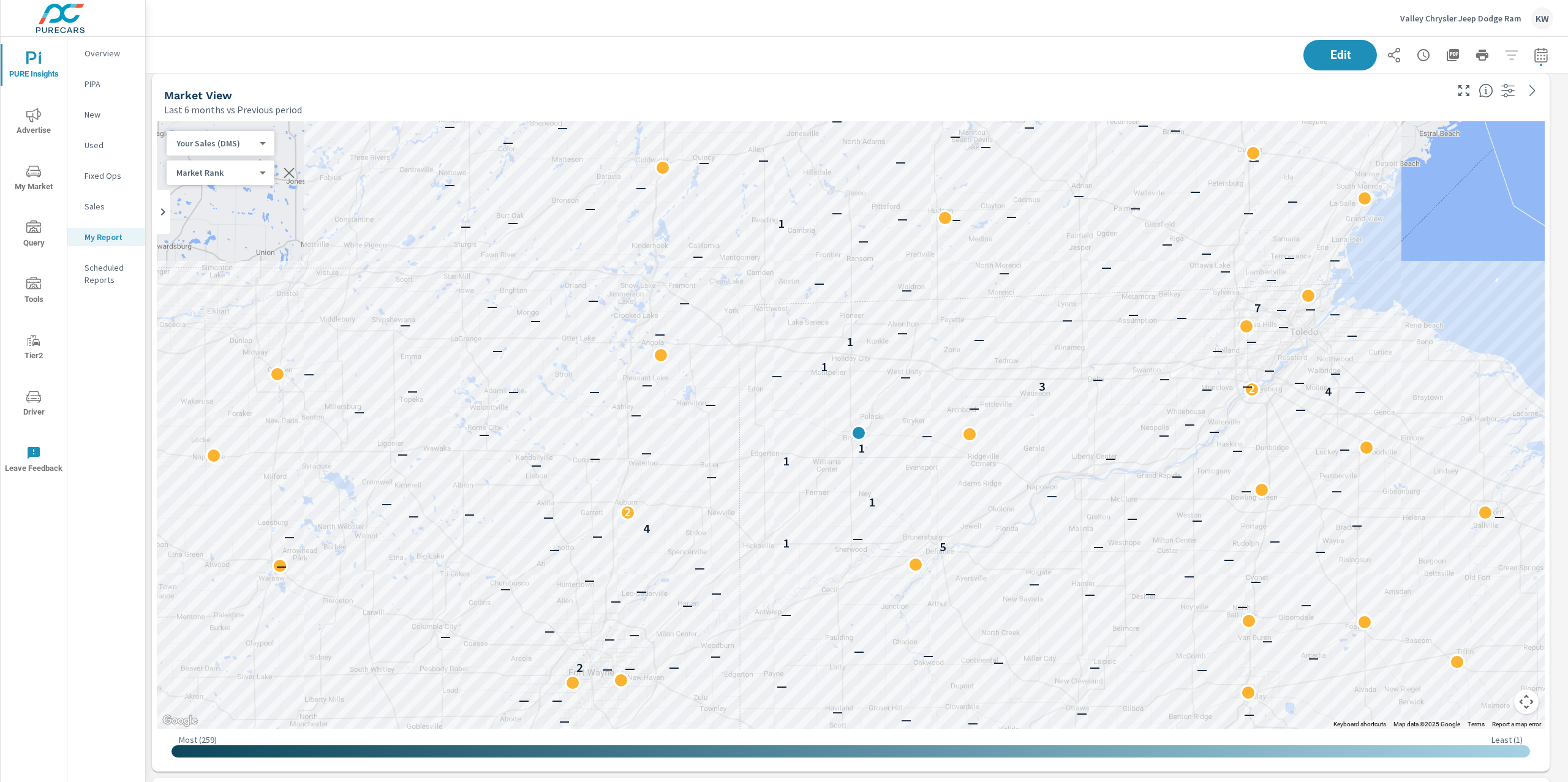
scroll to position [5101, 1436]
click at [294, 173] on icon "button" at bounding box center [289, 173] width 15 height 15
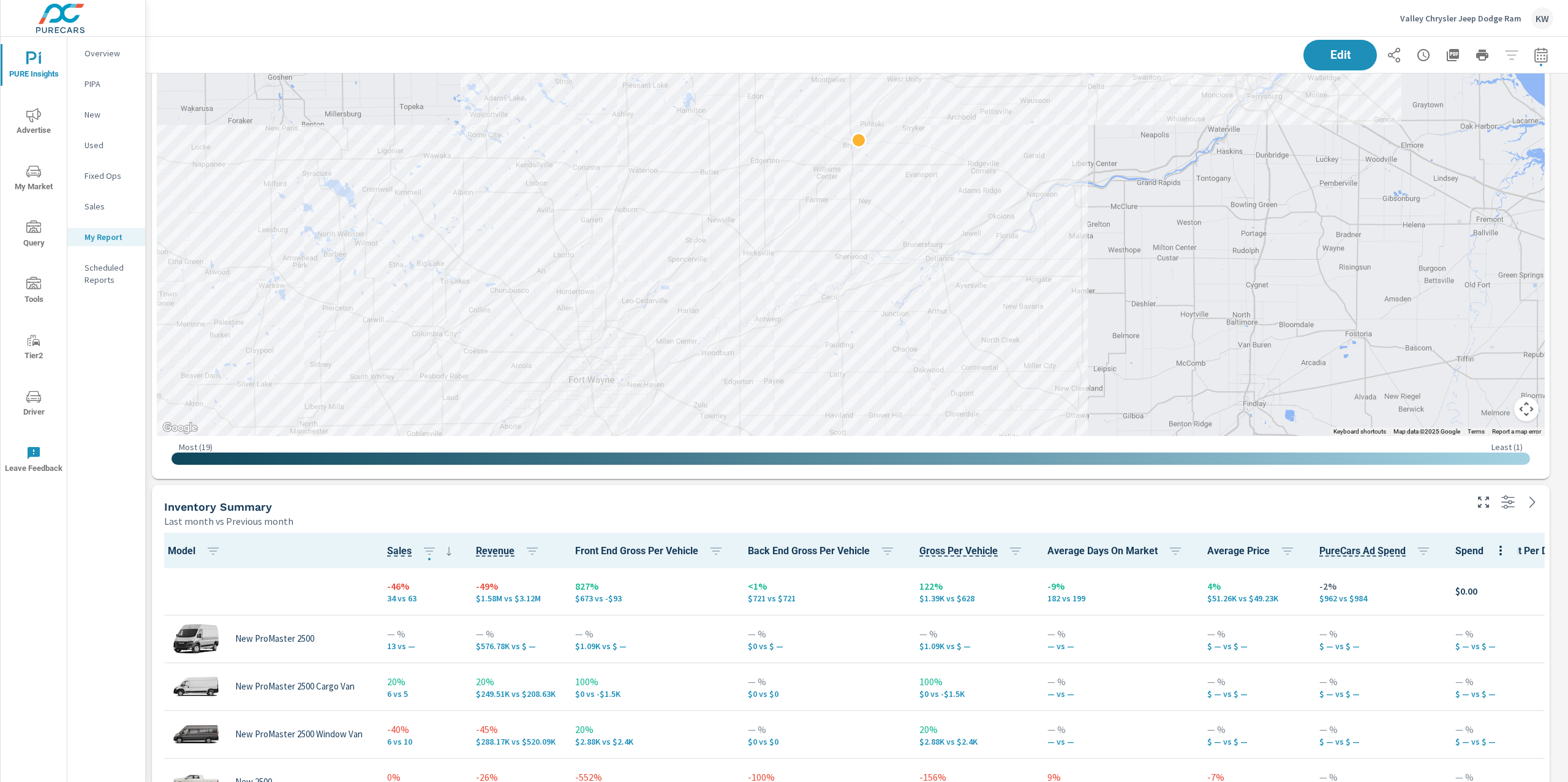
scroll to position [881, 0]
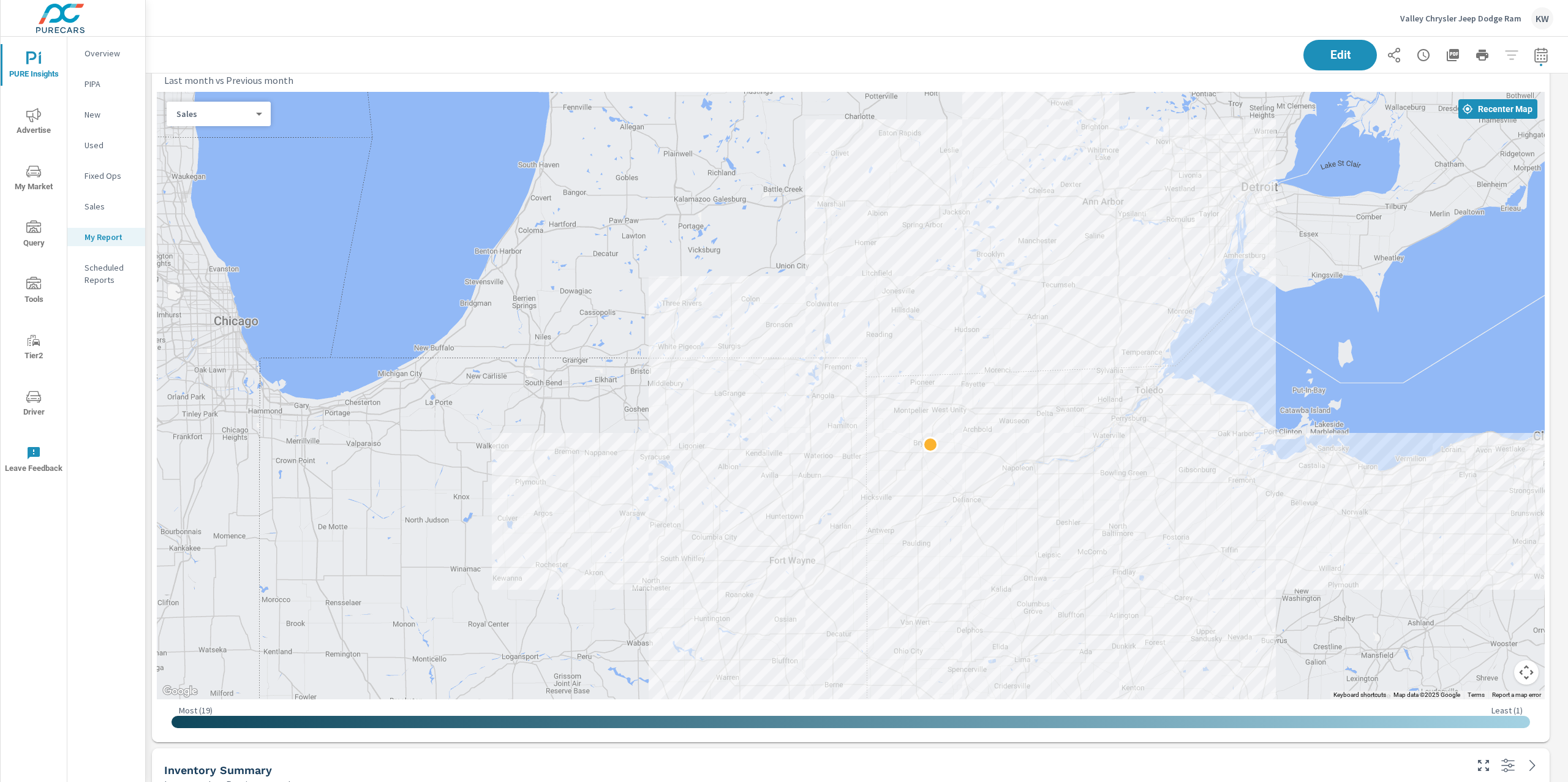
drag, startPoint x: 1214, startPoint y: 371, endPoint x: 973, endPoint y: 391, distance: 241.8
click at [973, 391] on div at bounding box center [851, 395] width 1388 height 608
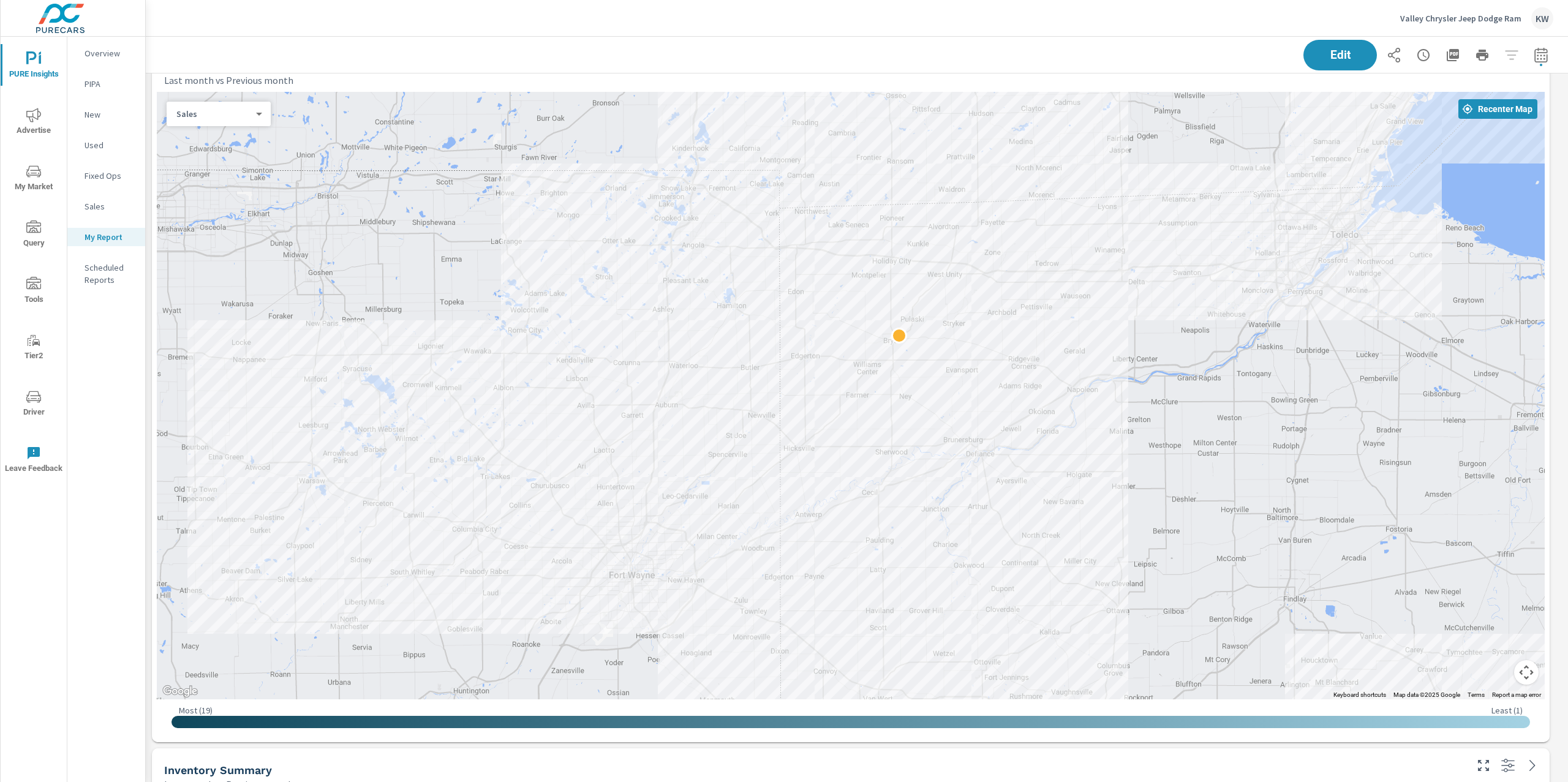
drag, startPoint x: 1428, startPoint y: 365, endPoint x: 1317, endPoint y: 359, distance: 111.2
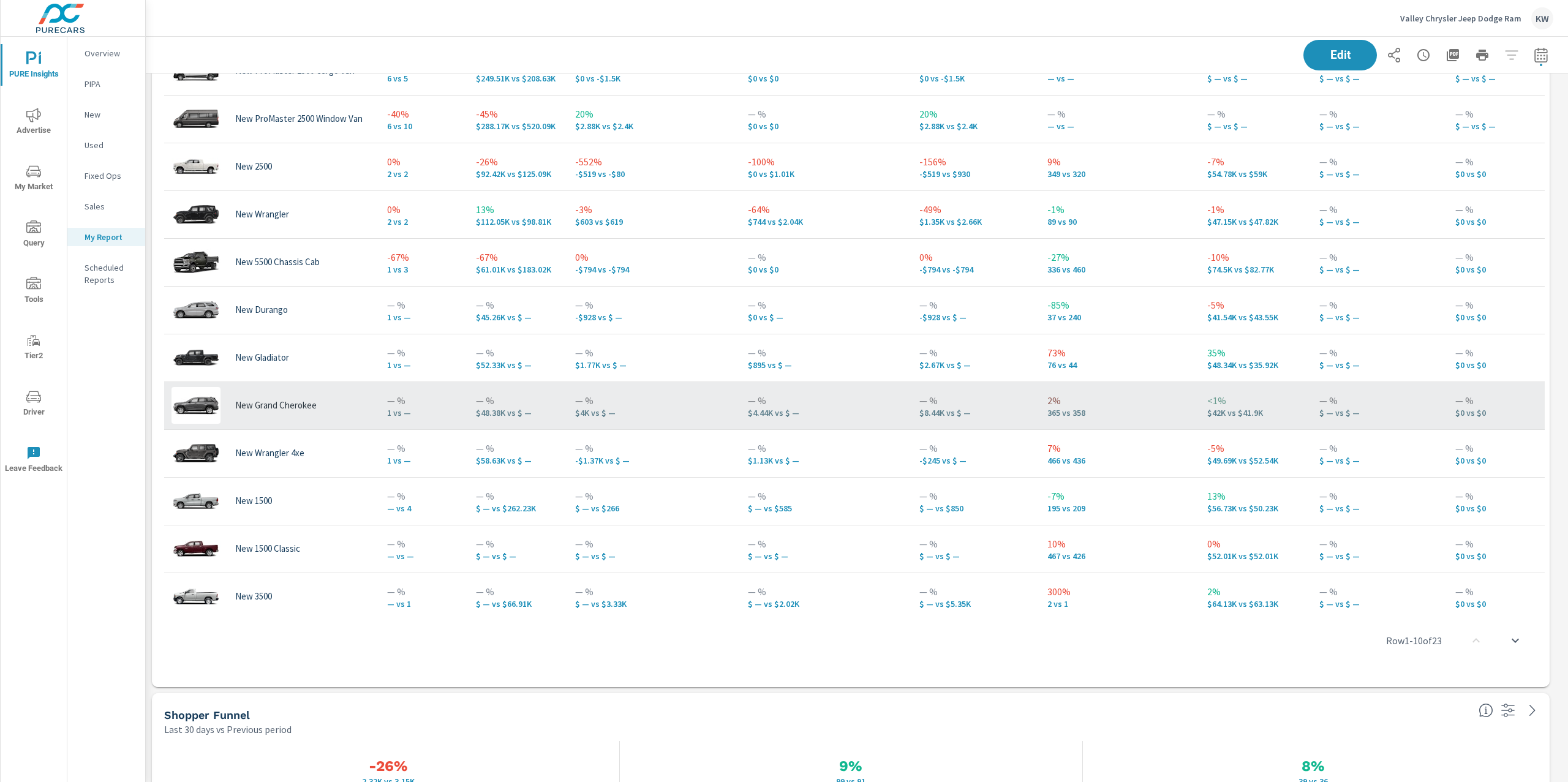
scroll to position [121, 0]
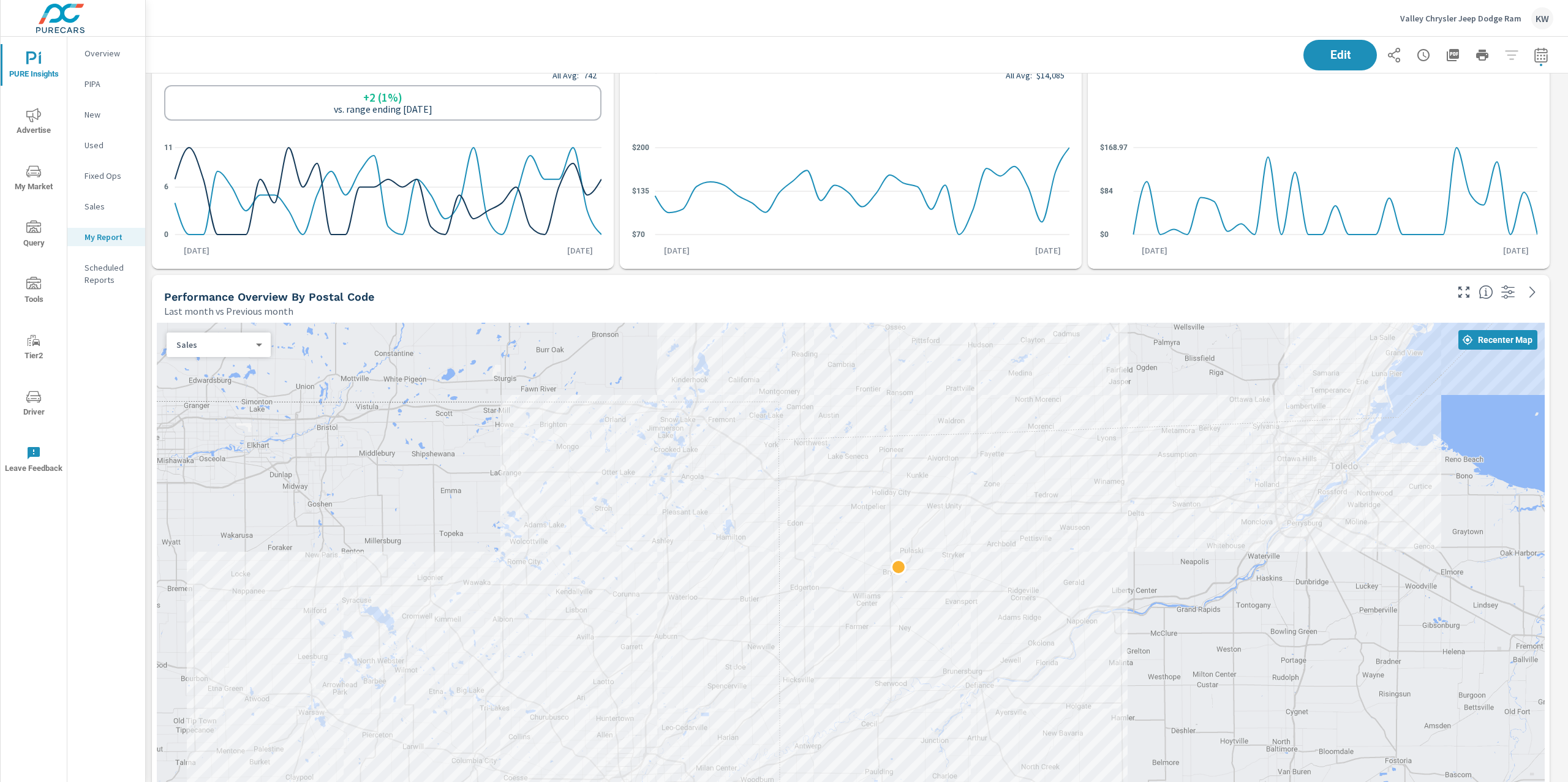
scroll to position [647, 0]
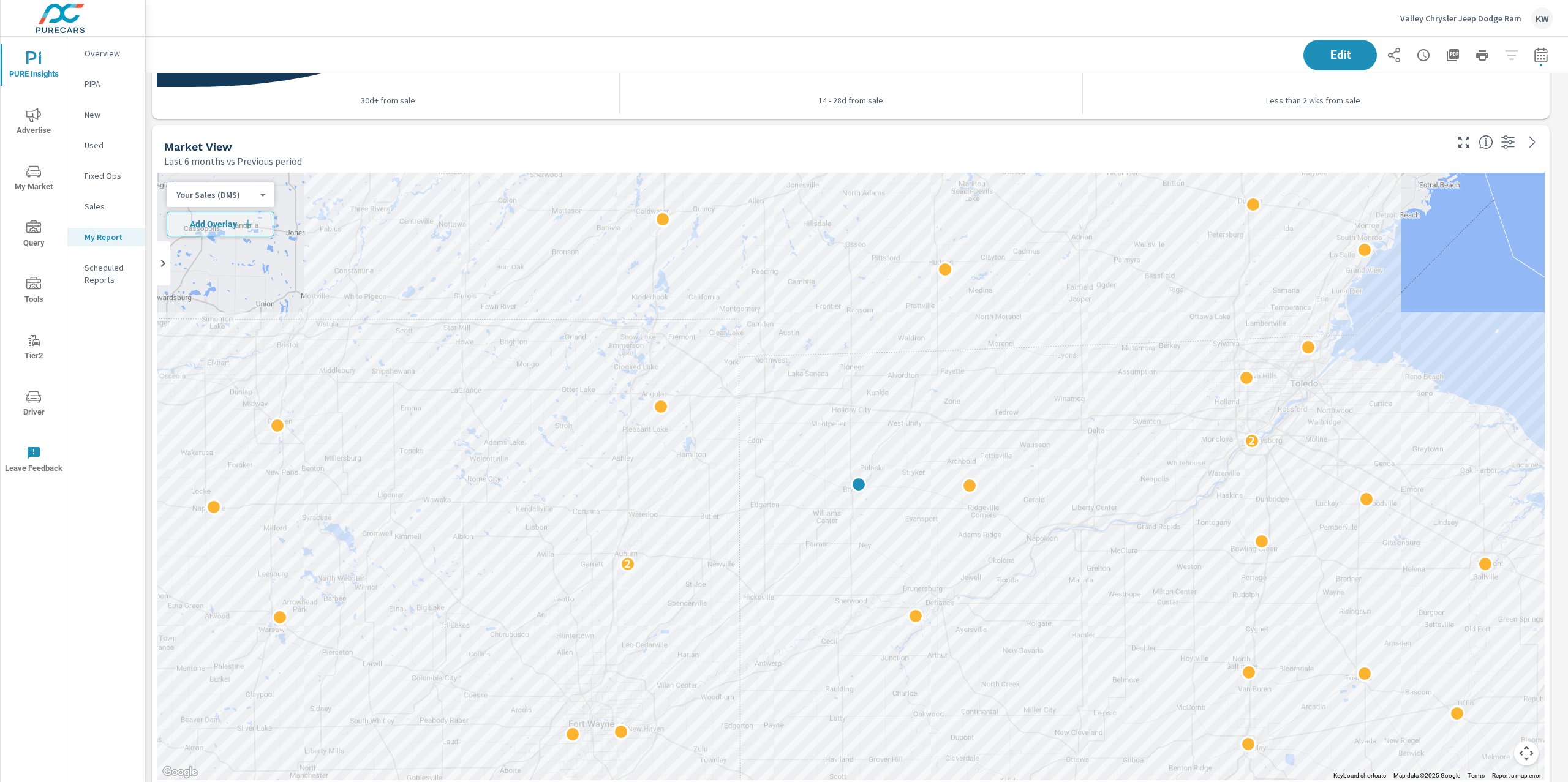
scroll to position [2822, 0]
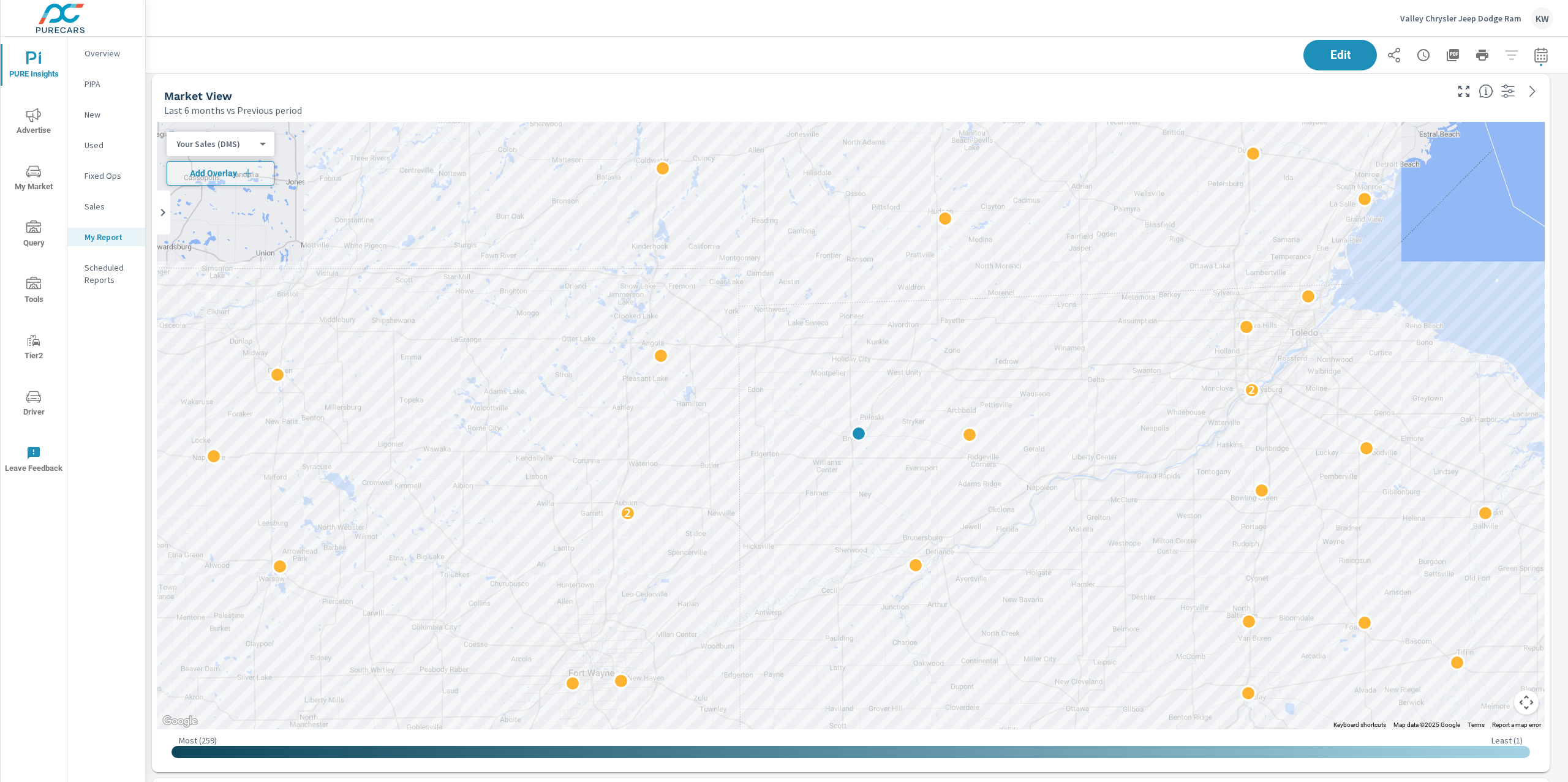
click at [238, 142] on body "PURE Insights Advertise My Market Query Tools Tier2 Driver Leave Feedback Overv…" at bounding box center [784, 391] width 1568 height 782
click at [226, 218] on li "Population" at bounding box center [226, 222] width 119 height 20
click at [914, 565] on div at bounding box center [916, 565] width 16 height 16
click at [248, 145] on body "PURE Insights Advertise My Market Query Tools Tier2 Driver Leave Feedback Overv…" at bounding box center [784, 391] width 1568 height 782
click at [252, 63] on li "Your Sales (DMS)" at bounding box center [226, 65] width 119 height 20
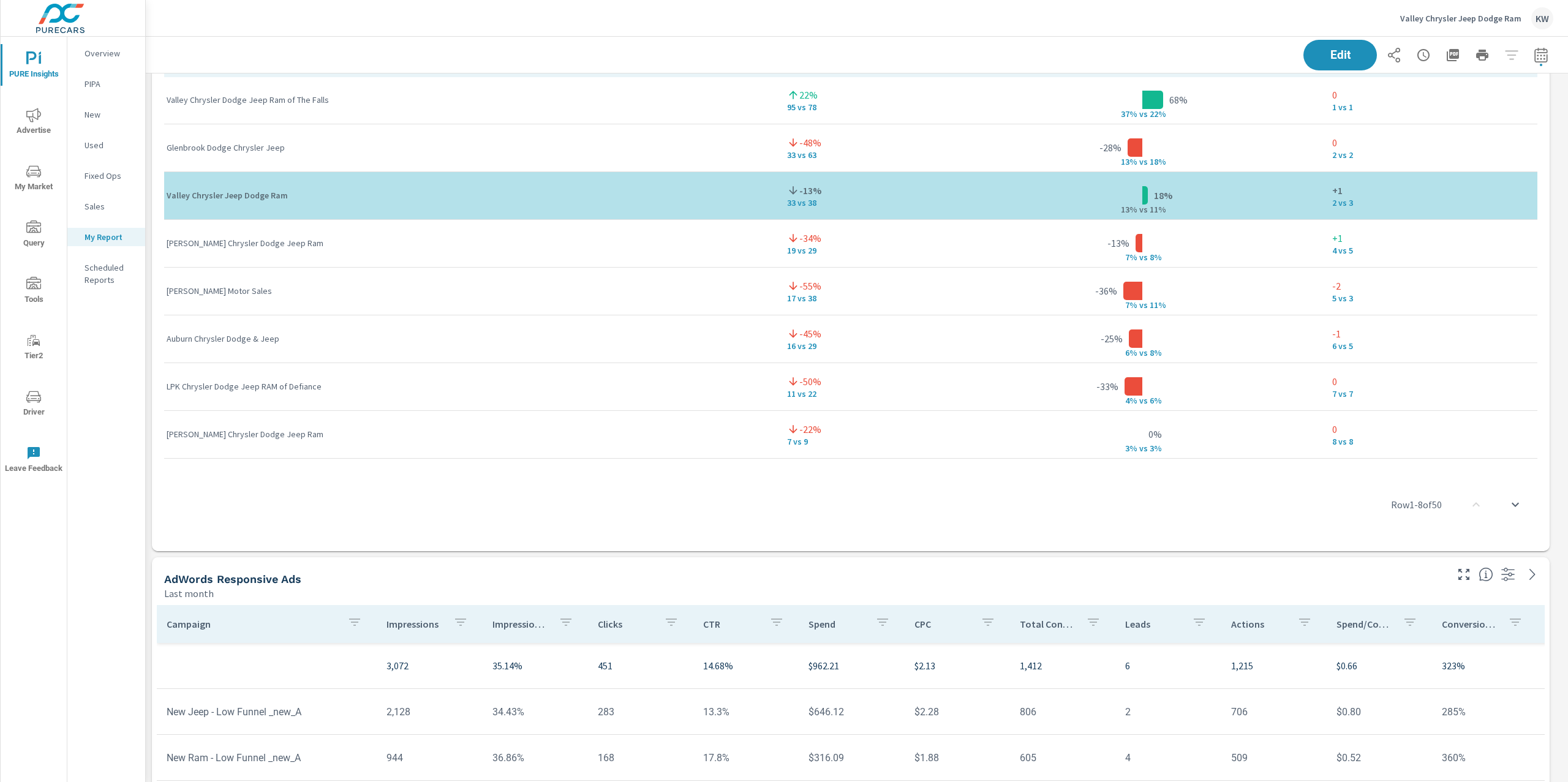
scroll to position [3505, 0]
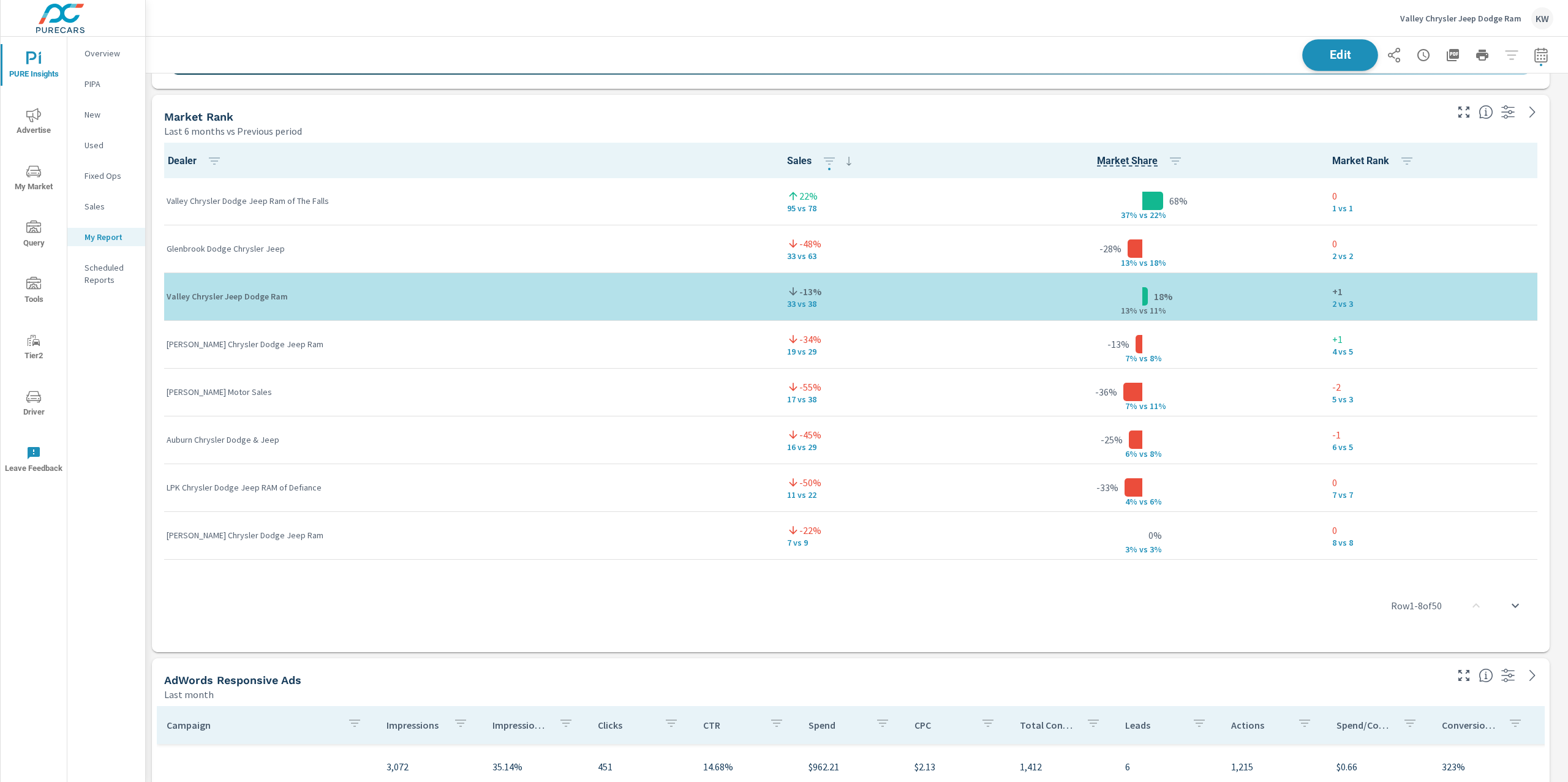
click at [1324, 59] on span "Edit" at bounding box center [1340, 55] width 50 height 11
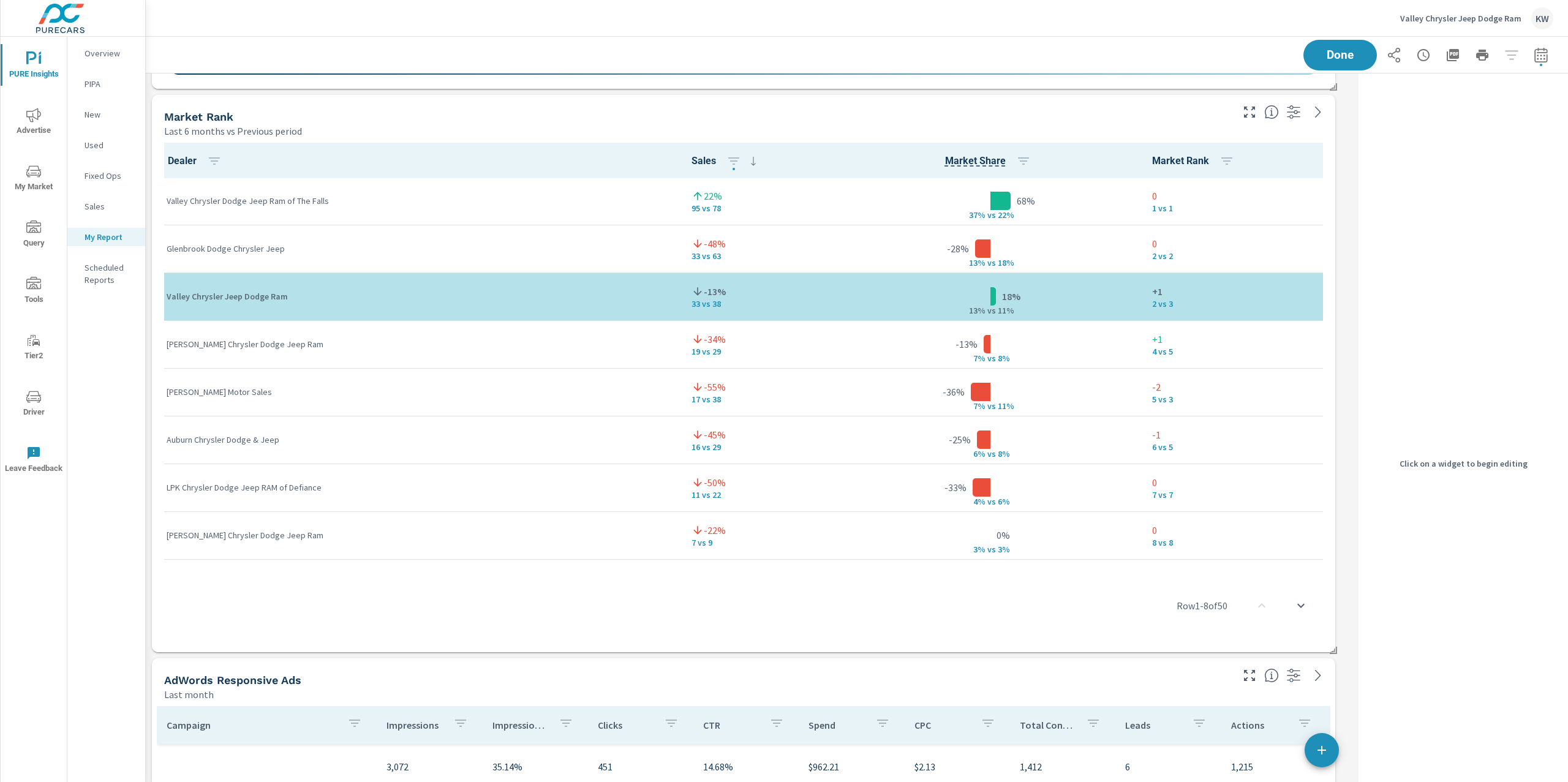
scroll to position [5101, 1221]
click at [1124, 120] on div "Market Rank" at bounding box center [697, 117] width 1066 height 14
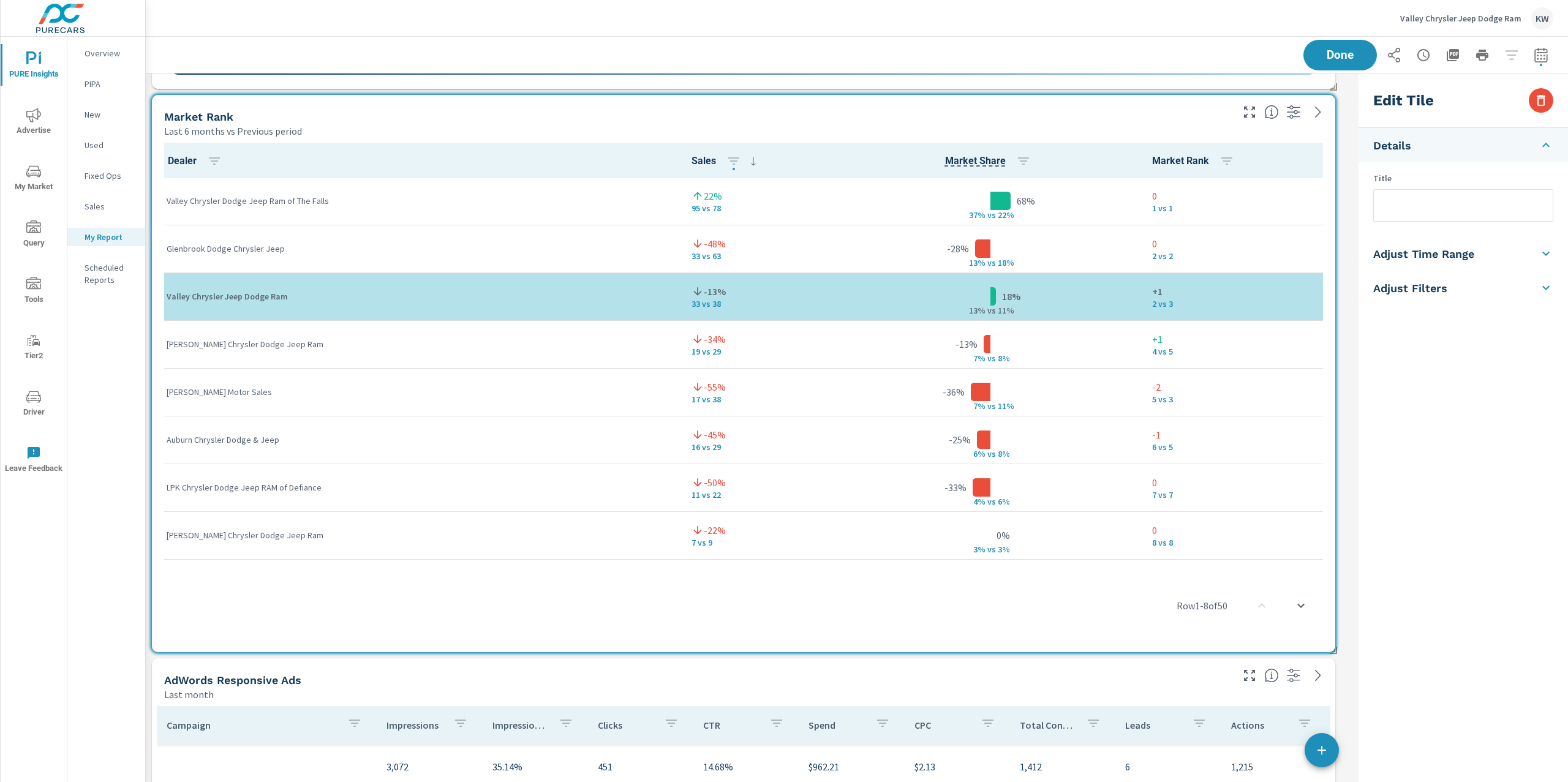
click at [1533, 247] on li "Adjust Time Range" at bounding box center [1463, 253] width 210 height 34
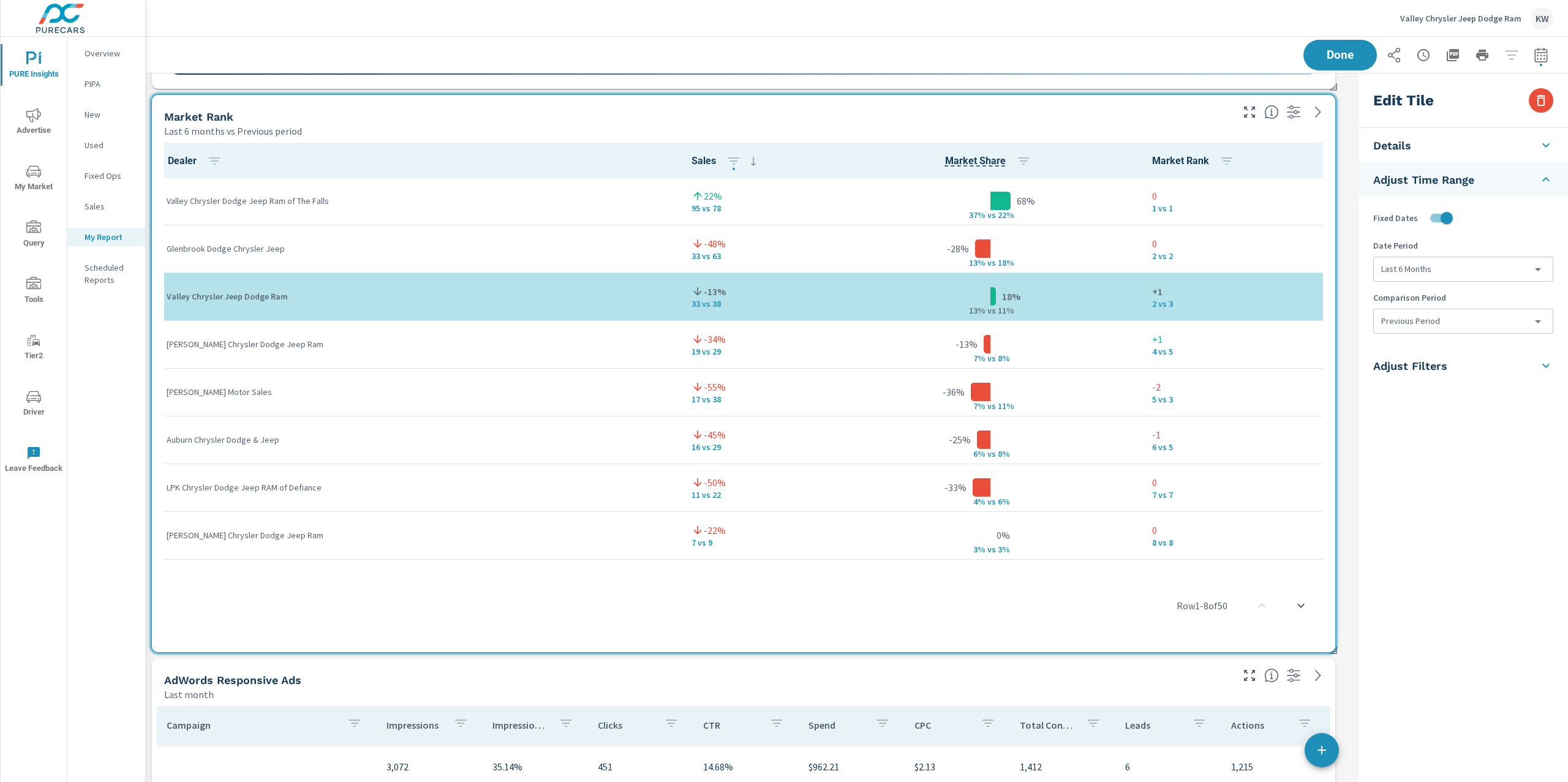
click at [1485, 322] on body "PURE Insights Advertise My Market Query Tools Tier2 Driver Leave Feedback Overv…" at bounding box center [784, 391] width 1568 height 782
click at [1453, 362] on li "Previous Period" at bounding box center [1463, 371] width 178 height 22
click at [1450, 323] on body "PURE Insights Advertise My Market Query Tools Tier2 Driver Leave Feedback Overv…" at bounding box center [784, 391] width 1568 height 782
click at [1422, 353] on li "None" at bounding box center [1463, 350] width 178 height 22
click at [1345, 55] on span "Done" at bounding box center [1340, 55] width 50 height 11
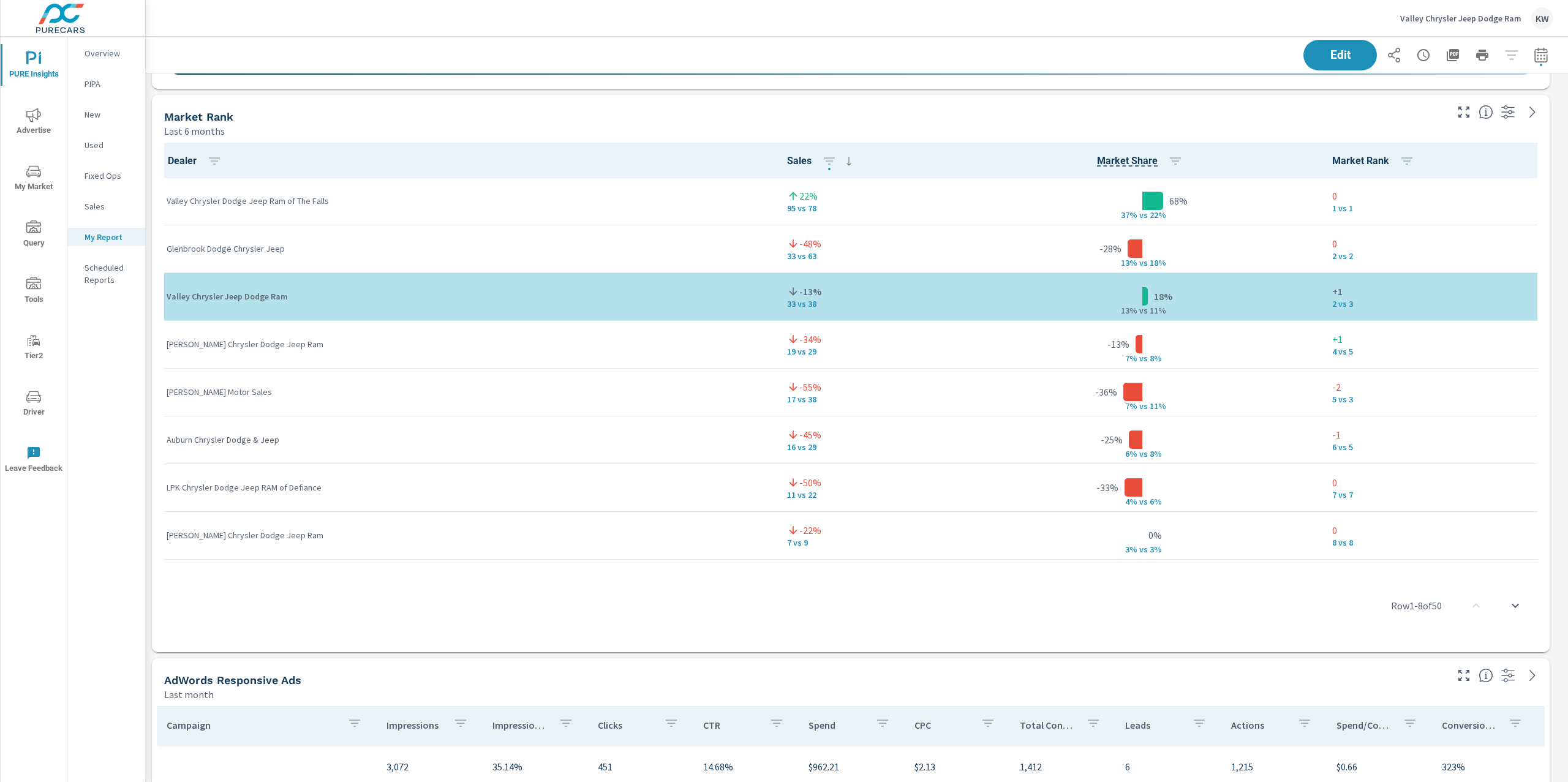
scroll to position [5101, 1436]
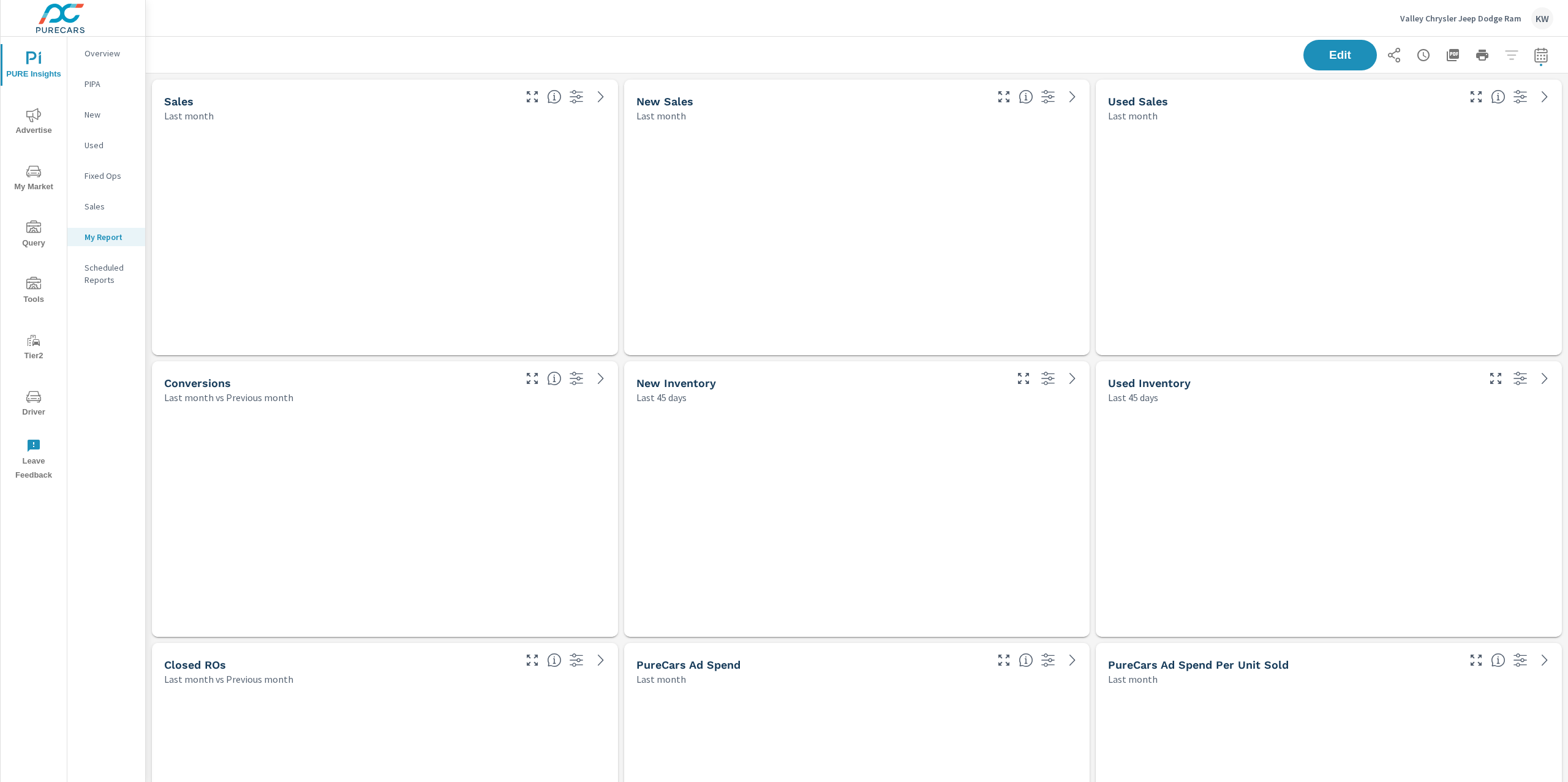
scroll to position [5101, 1436]
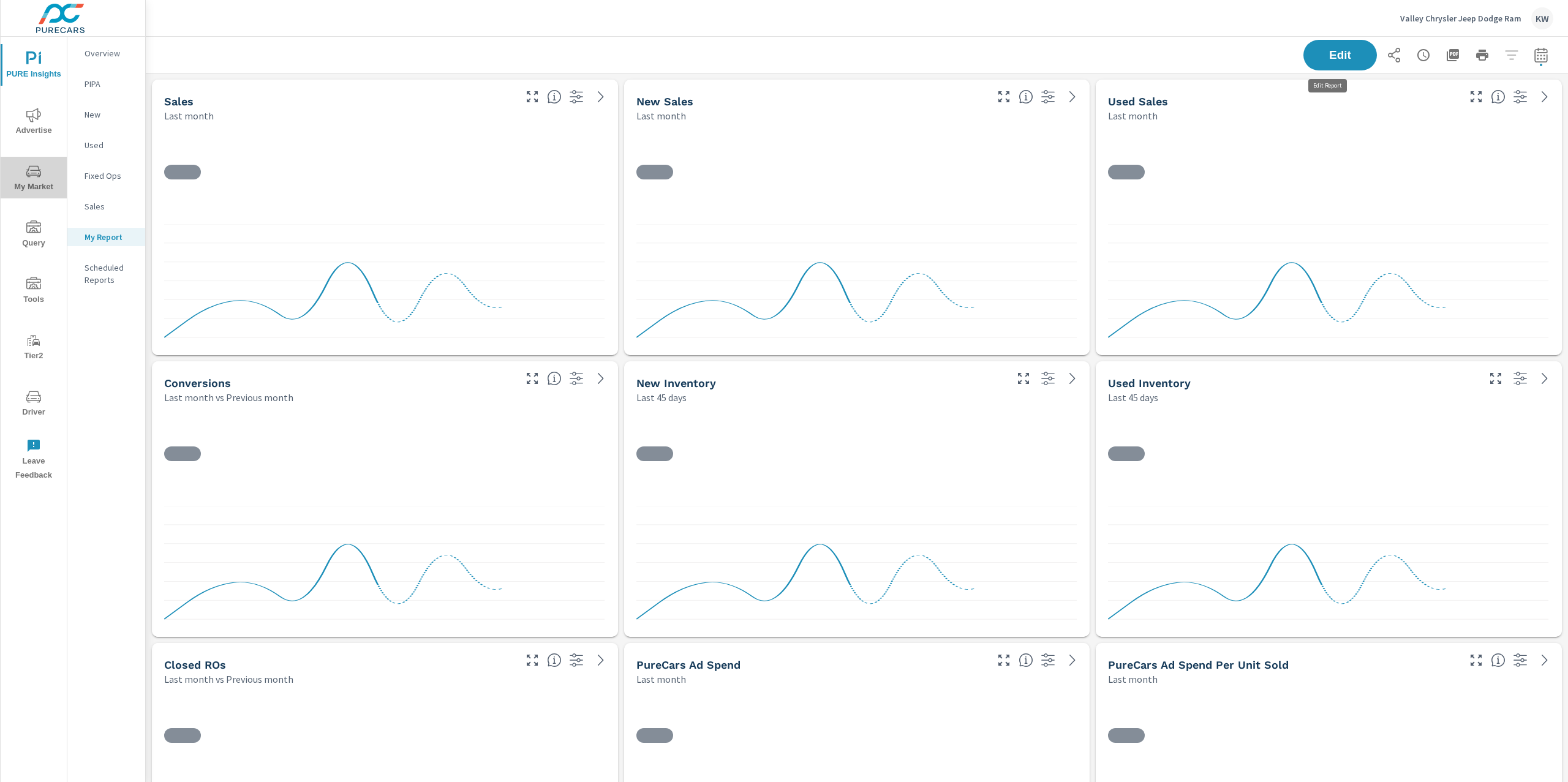
click at [35, 181] on span "My Market" at bounding box center [34, 179] width 59 height 30
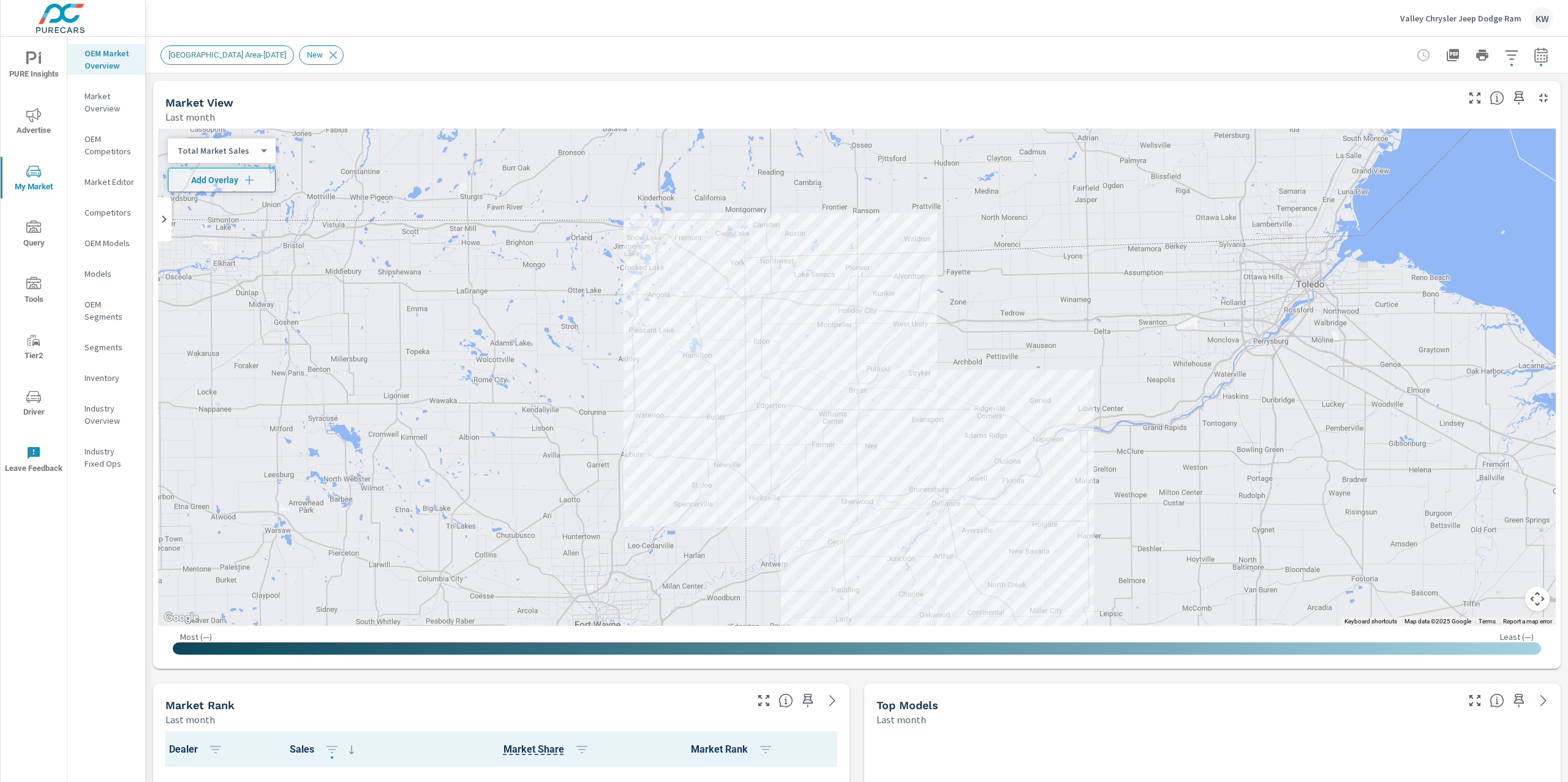
click at [105, 378] on p "Inventory" at bounding box center [110, 378] width 51 height 12
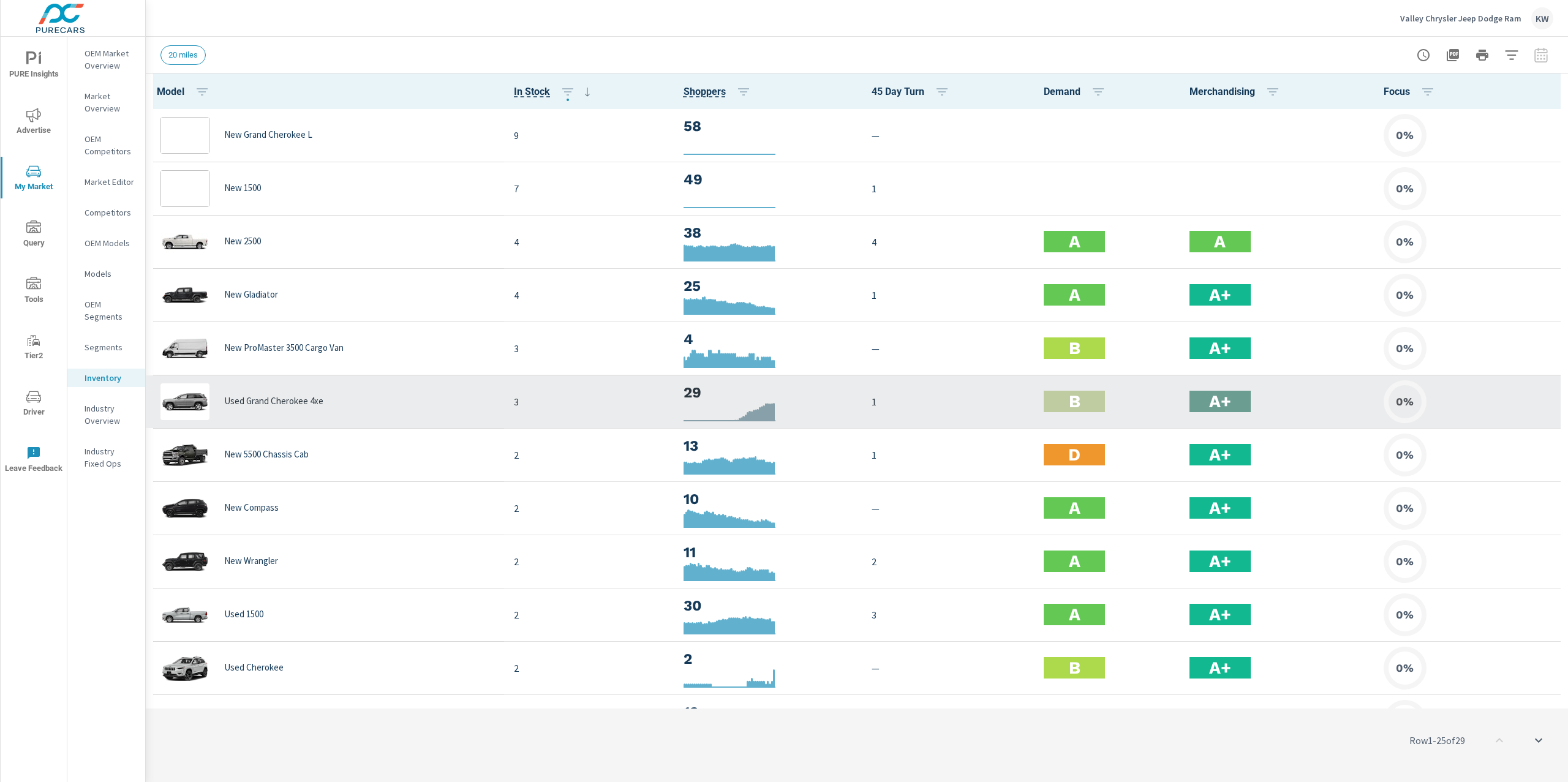
scroll to position [1, 0]
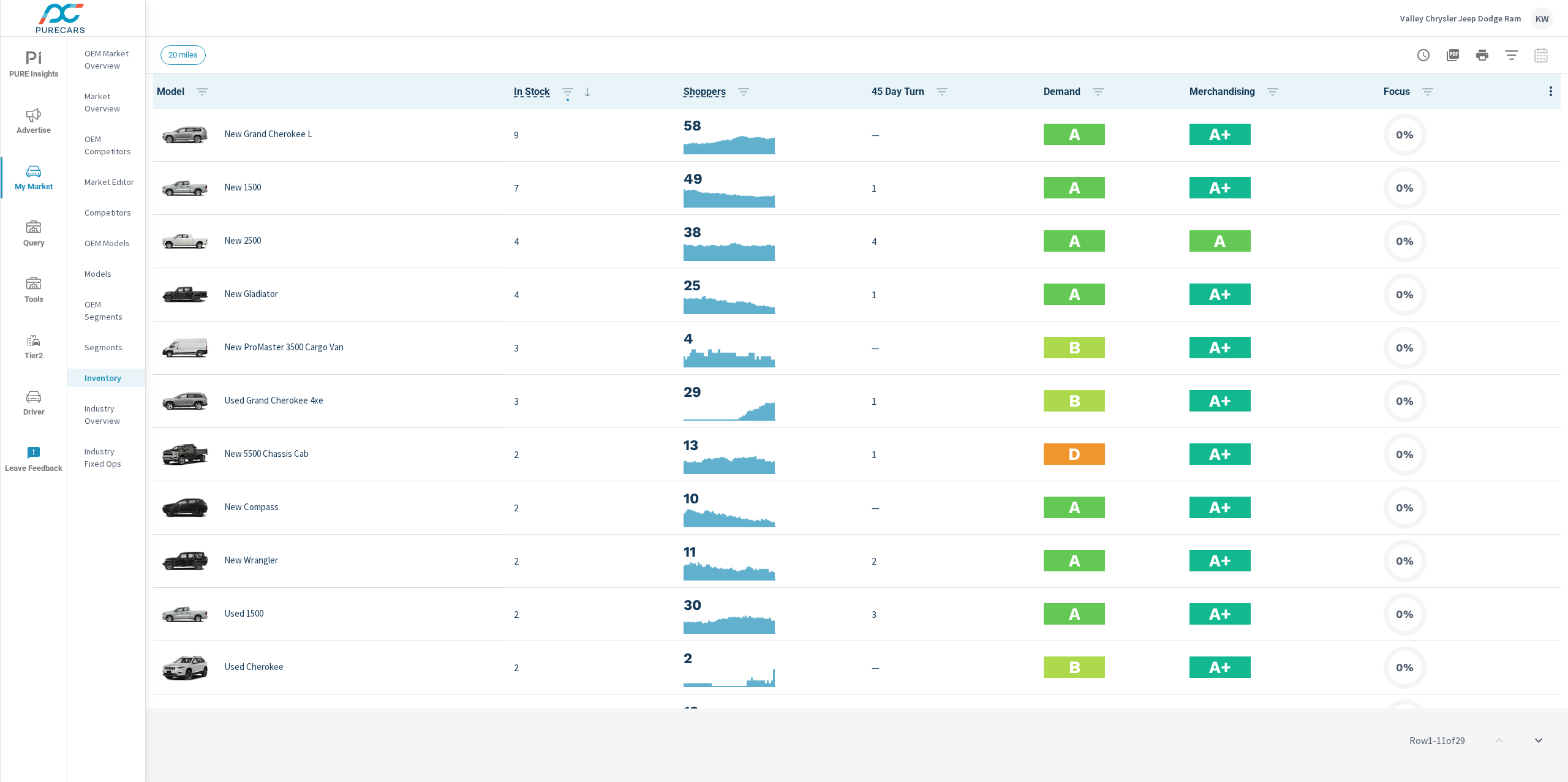
click at [1516, 57] on icon "button" at bounding box center [1511, 55] width 15 height 15
click at [1487, 150] on li "Condition" at bounding box center [1431, 155] width 186 height 30
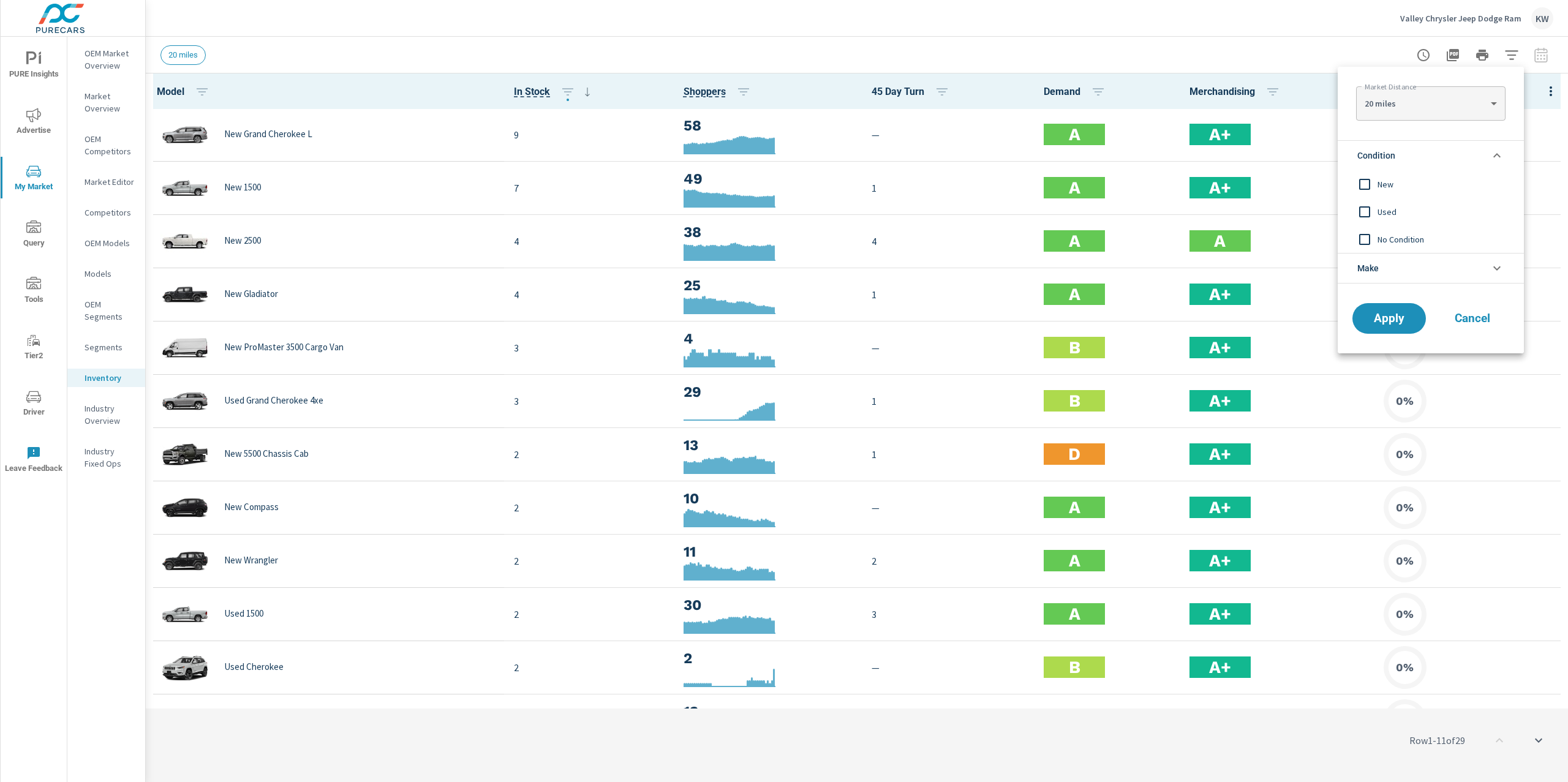
click at [1363, 183] on input "filter options" at bounding box center [1365, 184] width 25 height 25
click at [1402, 323] on span "Apply" at bounding box center [1389, 318] width 50 height 11
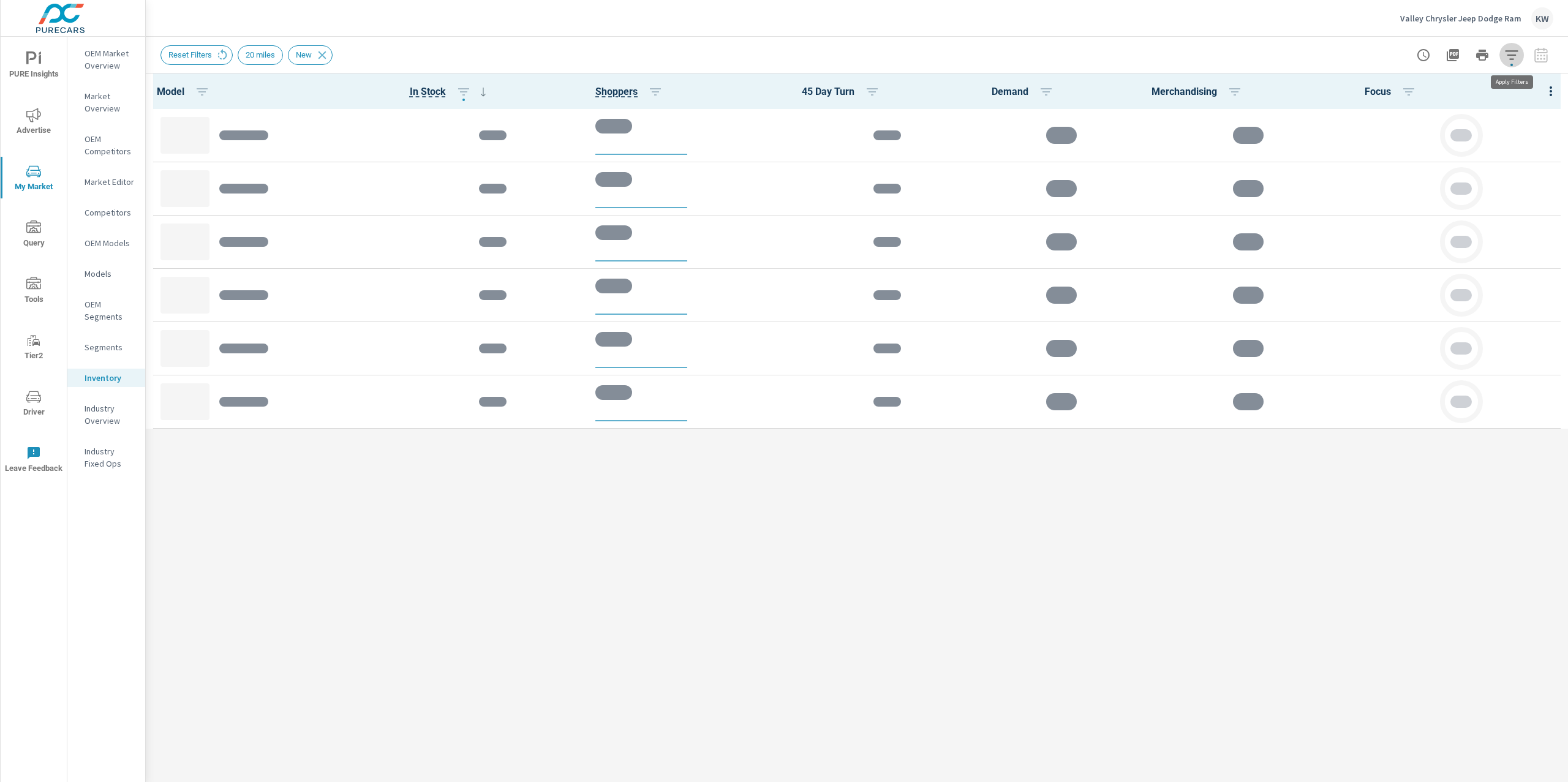
click at [1516, 55] on icon "button" at bounding box center [1511, 55] width 13 height 9
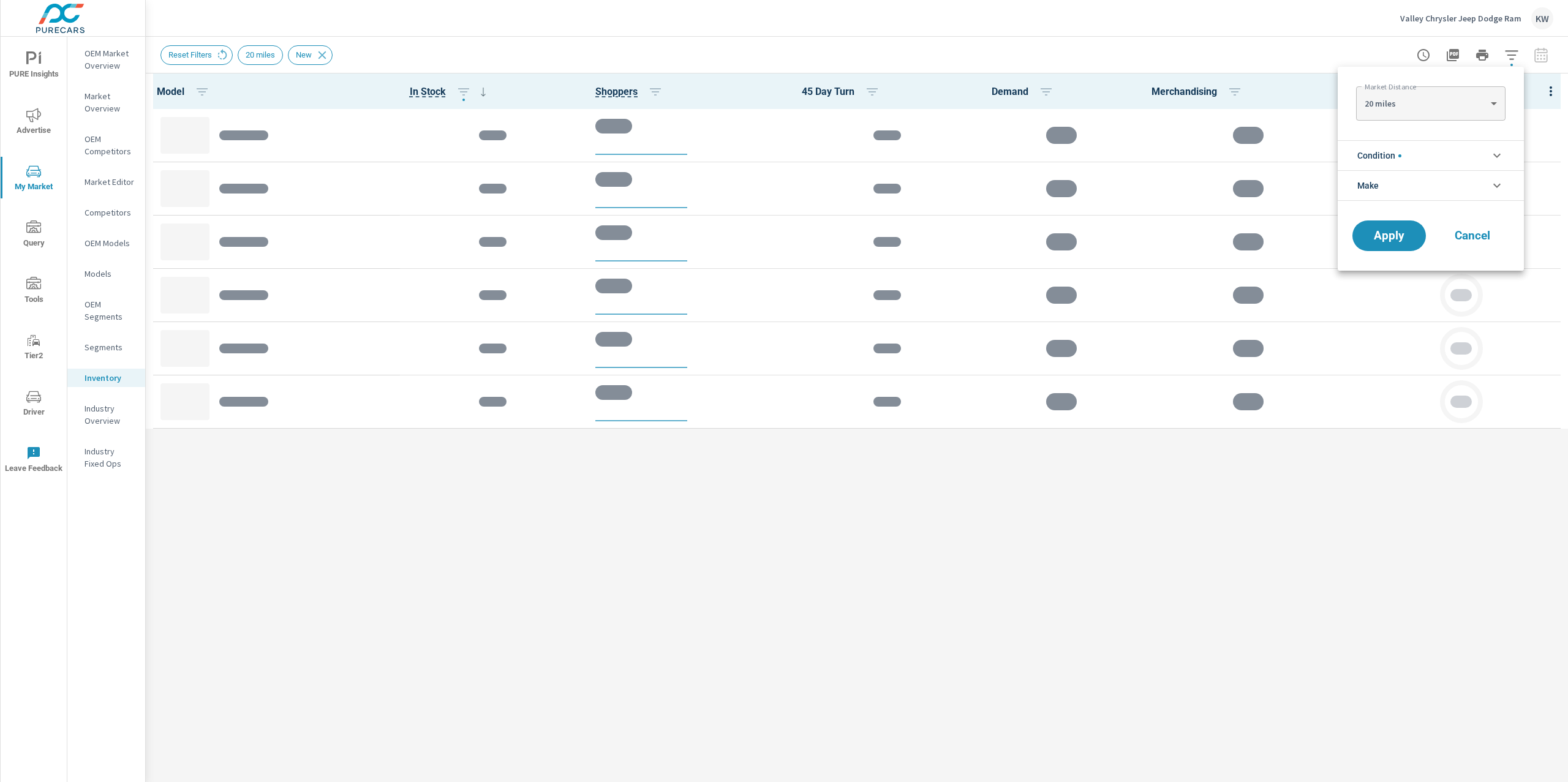
click at [1496, 188] on icon "filter options" at bounding box center [1497, 185] width 15 height 15
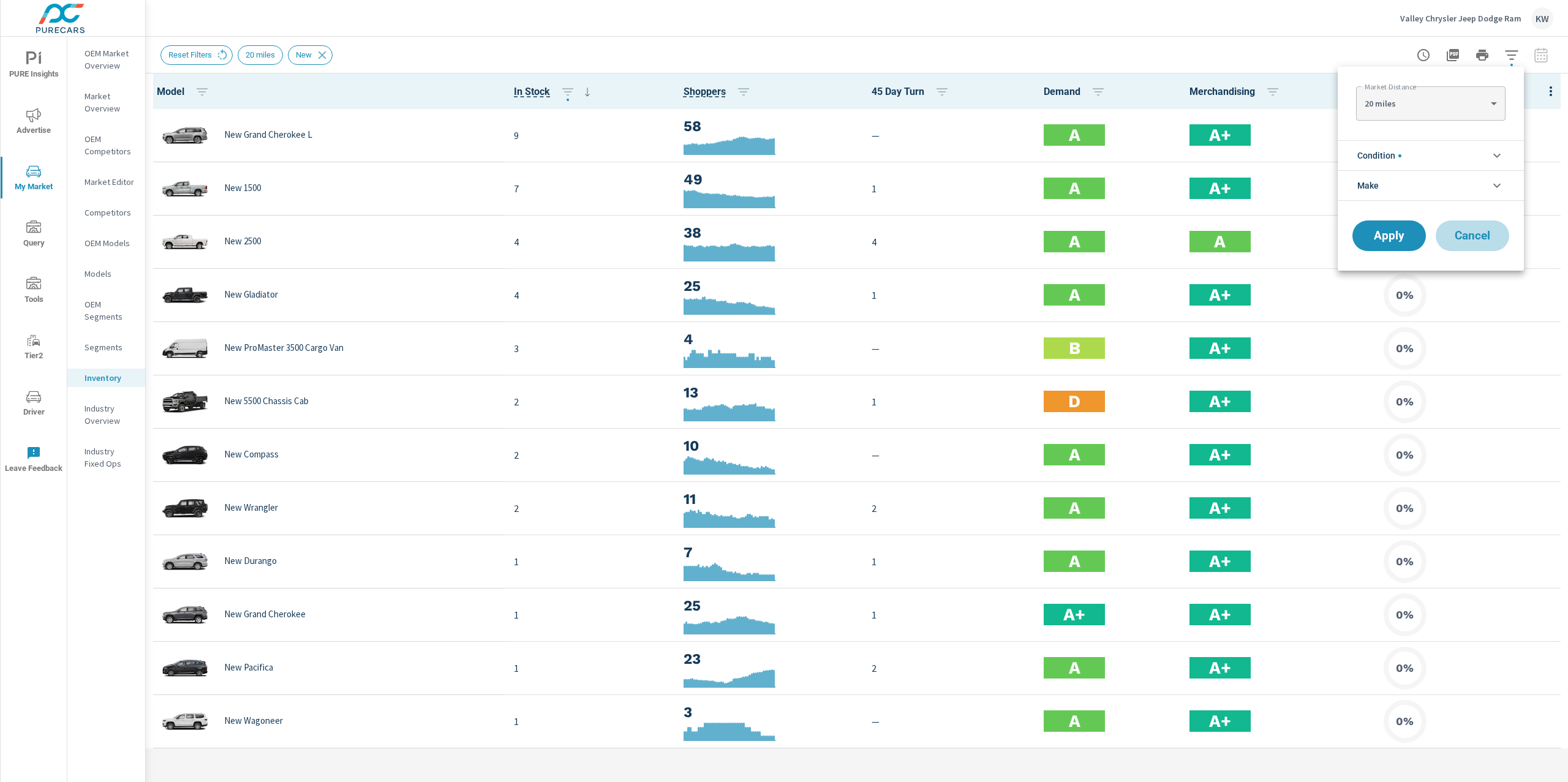
click at [1481, 238] on span "Cancel" at bounding box center [1472, 235] width 49 height 11
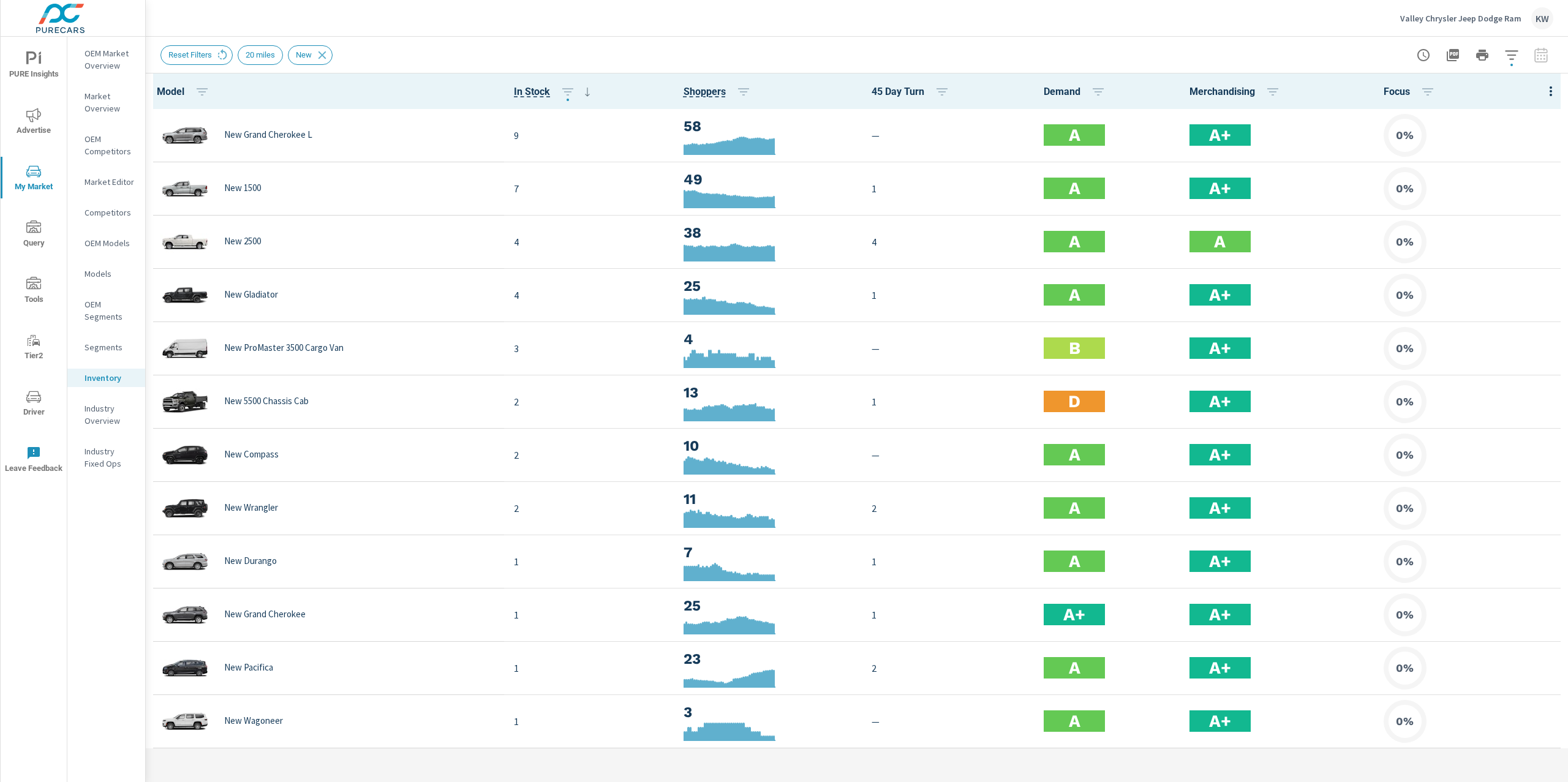
click at [1550, 96] on icon "button" at bounding box center [1551, 91] width 3 height 10
click at [1502, 279] on span "Customize columns..." at bounding box center [1511, 283] width 77 height 12
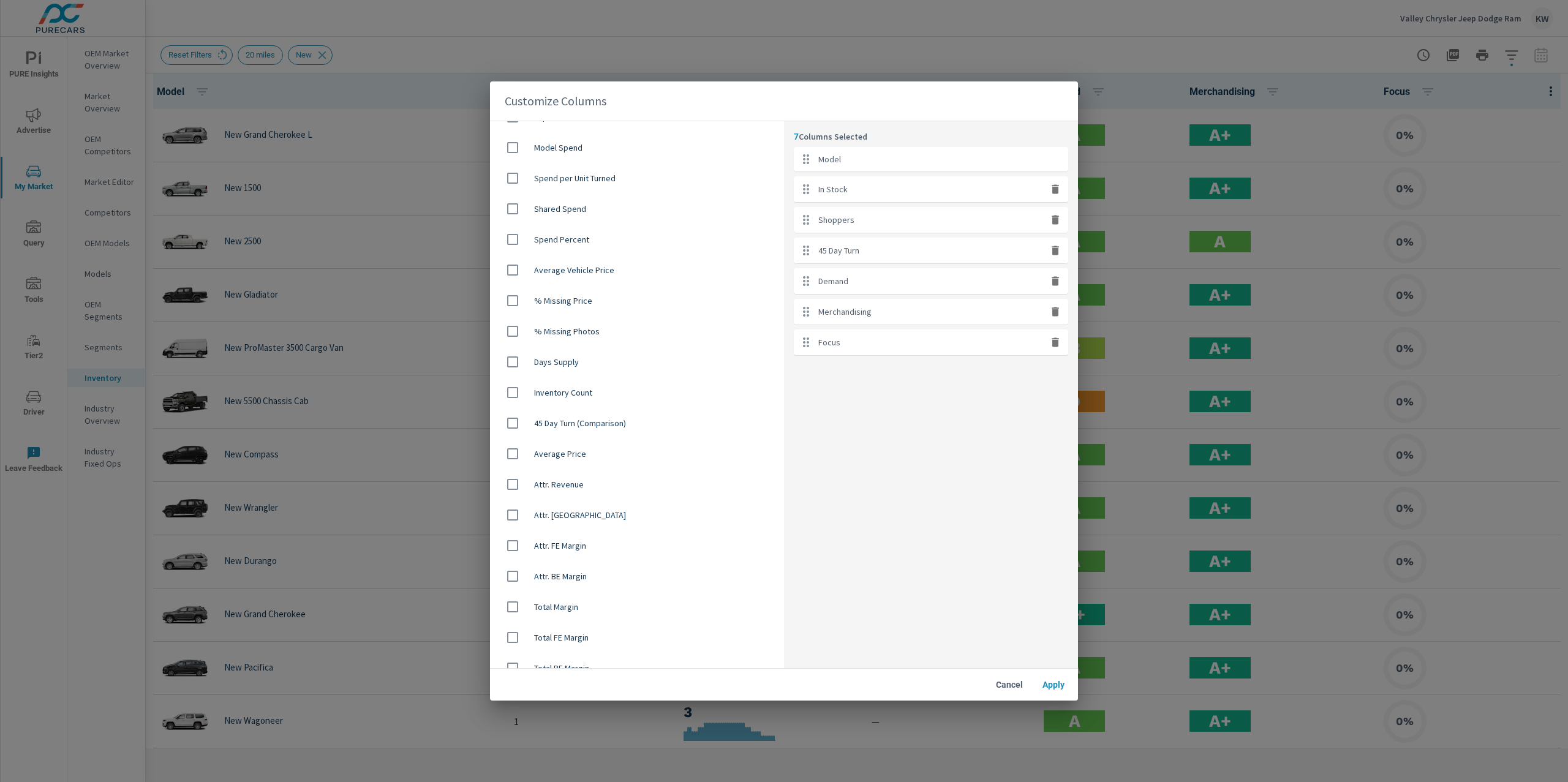
scroll to position [707, 0]
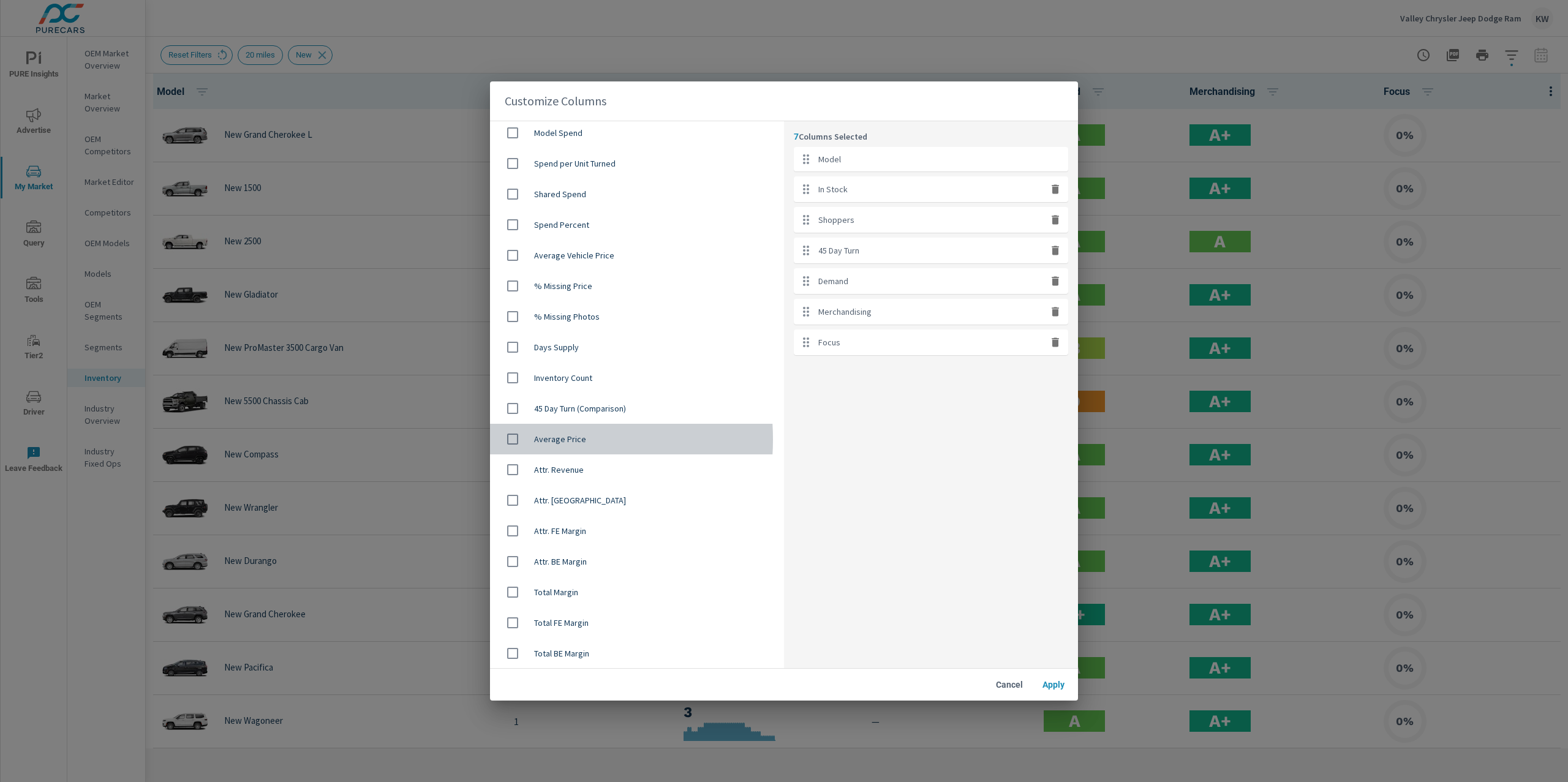
click at [517, 439] on input "checkbox" at bounding box center [513, 439] width 25 height 25
checkbox input "true"
drag, startPoint x: 802, startPoint y: 372, endPoint x: 803, endPoint y: 211, distance: 161.0
click at [803, 211] on ul "Model In Stock Shoppers 45 Day Turn Demand Merchandising Focus Average Price" at bounding box center [931, 266] width 275 height 239
click at [1045, 684] on span "Apply" at bounding box center [1054, 684] width 29 height 11
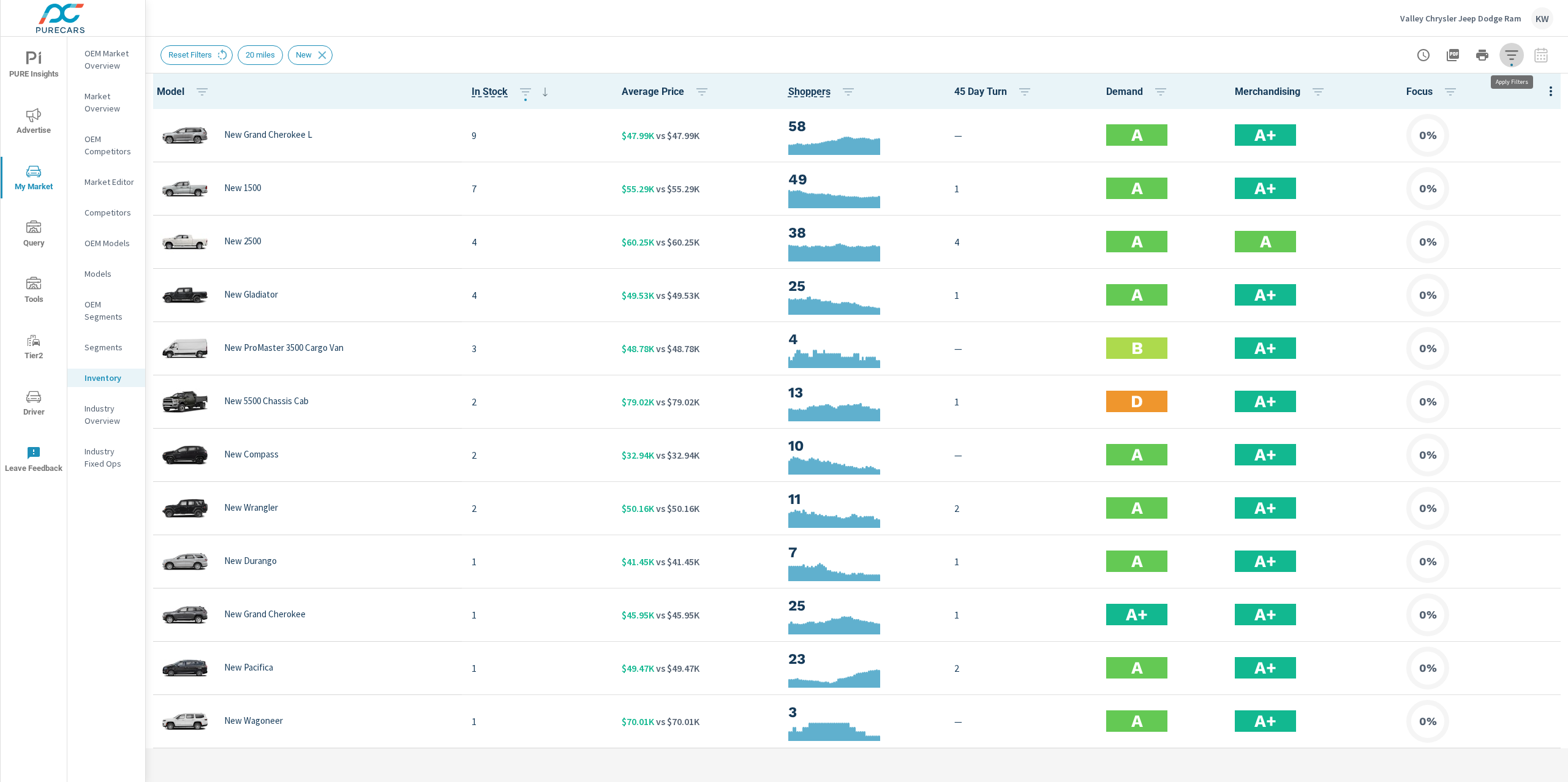
click at [1509, 55] on icon "button" at bounding box center [1511, 55] width 13 height 9
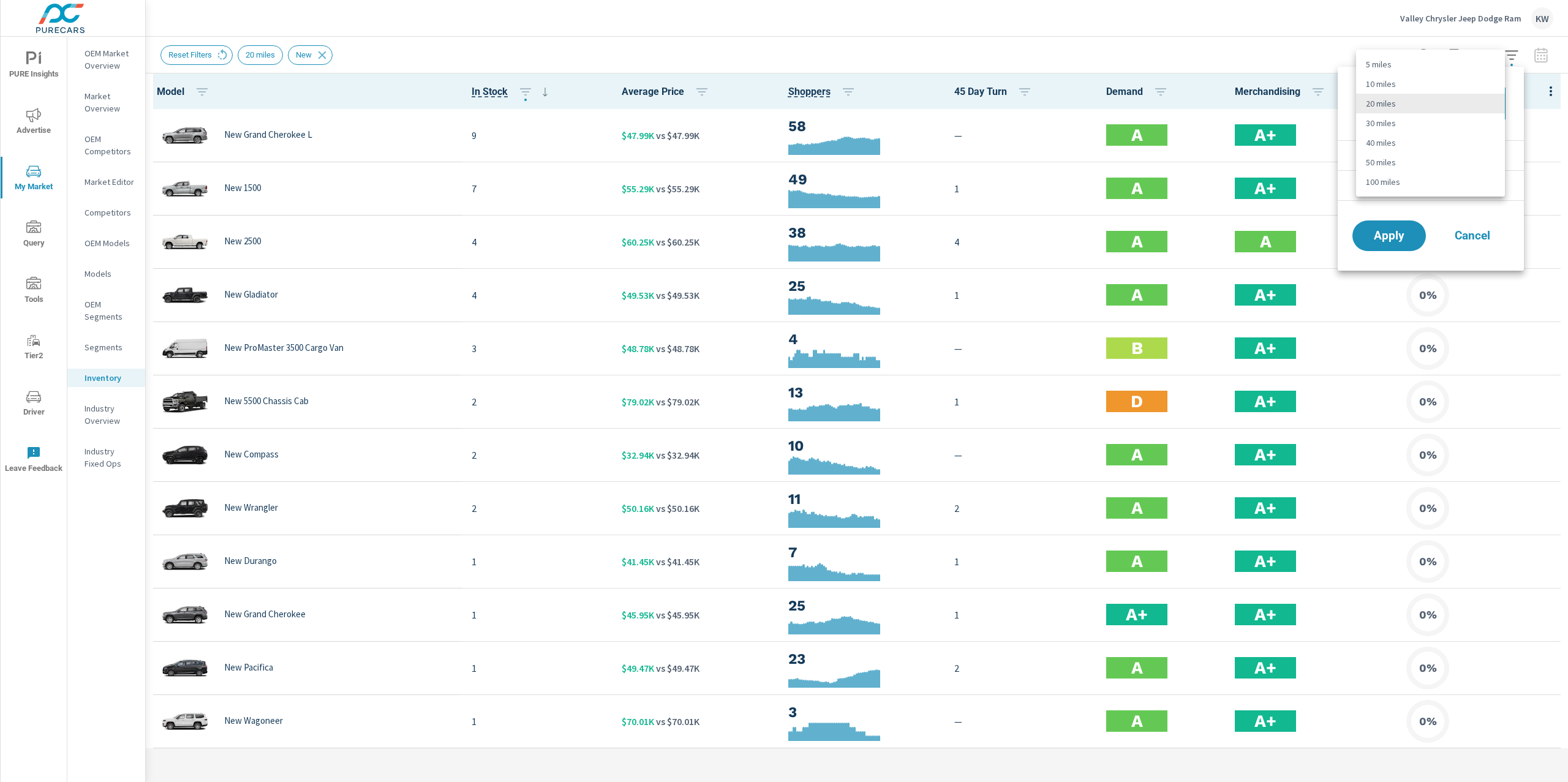
click at [1493, 103] on body "PURE Insights Advertise My Market Query Tools Tier2 Driver Leave Feedback OEM M…" at bounding box center [784, 391] width 1568 height 782
click at [1427, 118] on li "30 miles" at bounding box center [1431, 123] width 149 height 20
type Distance "30"
click at [1404, 234] on span "Apply" at bounding box center [1389, 236] width 50 height 11
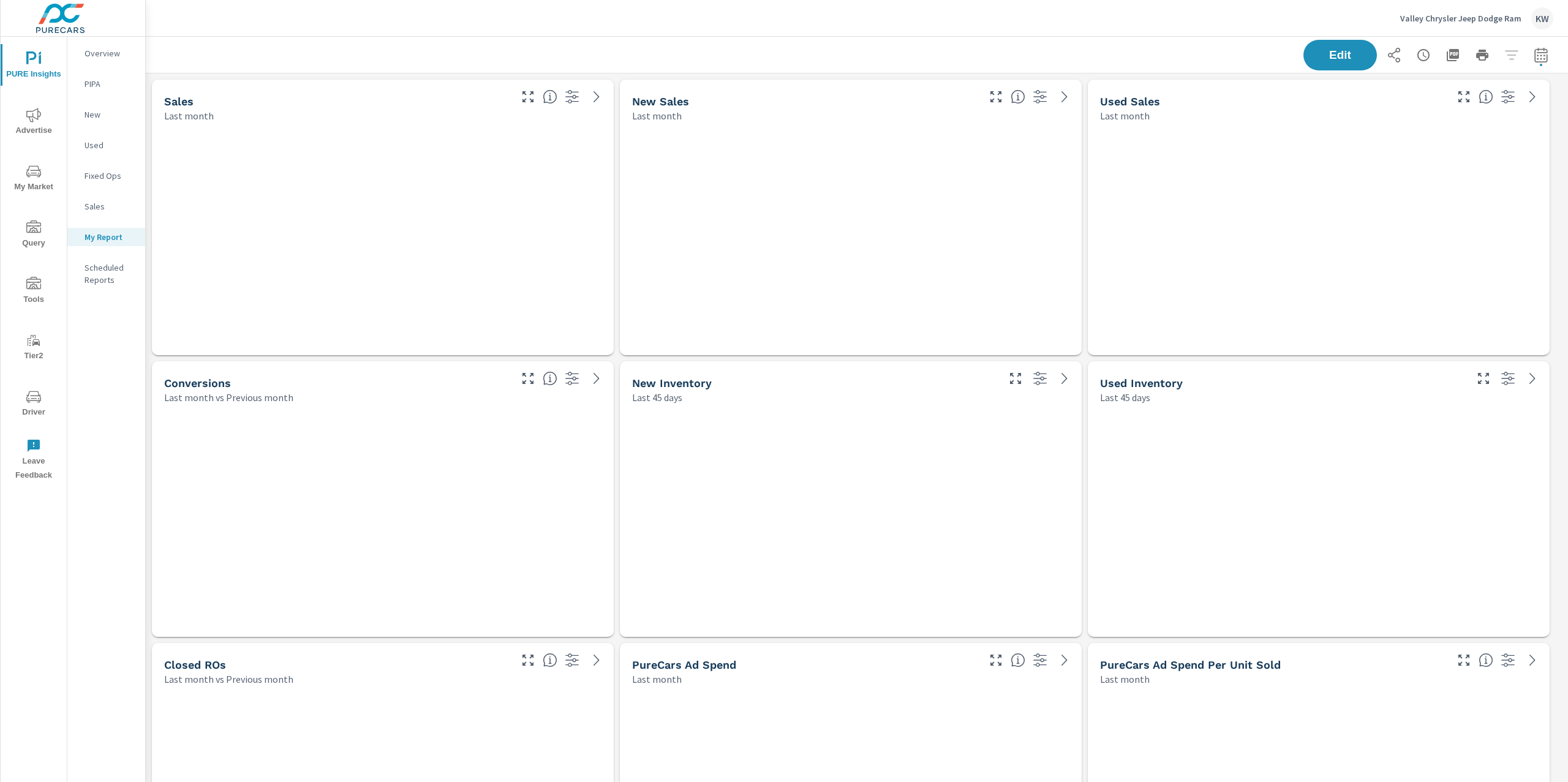
scroll to position [5101, 1436]
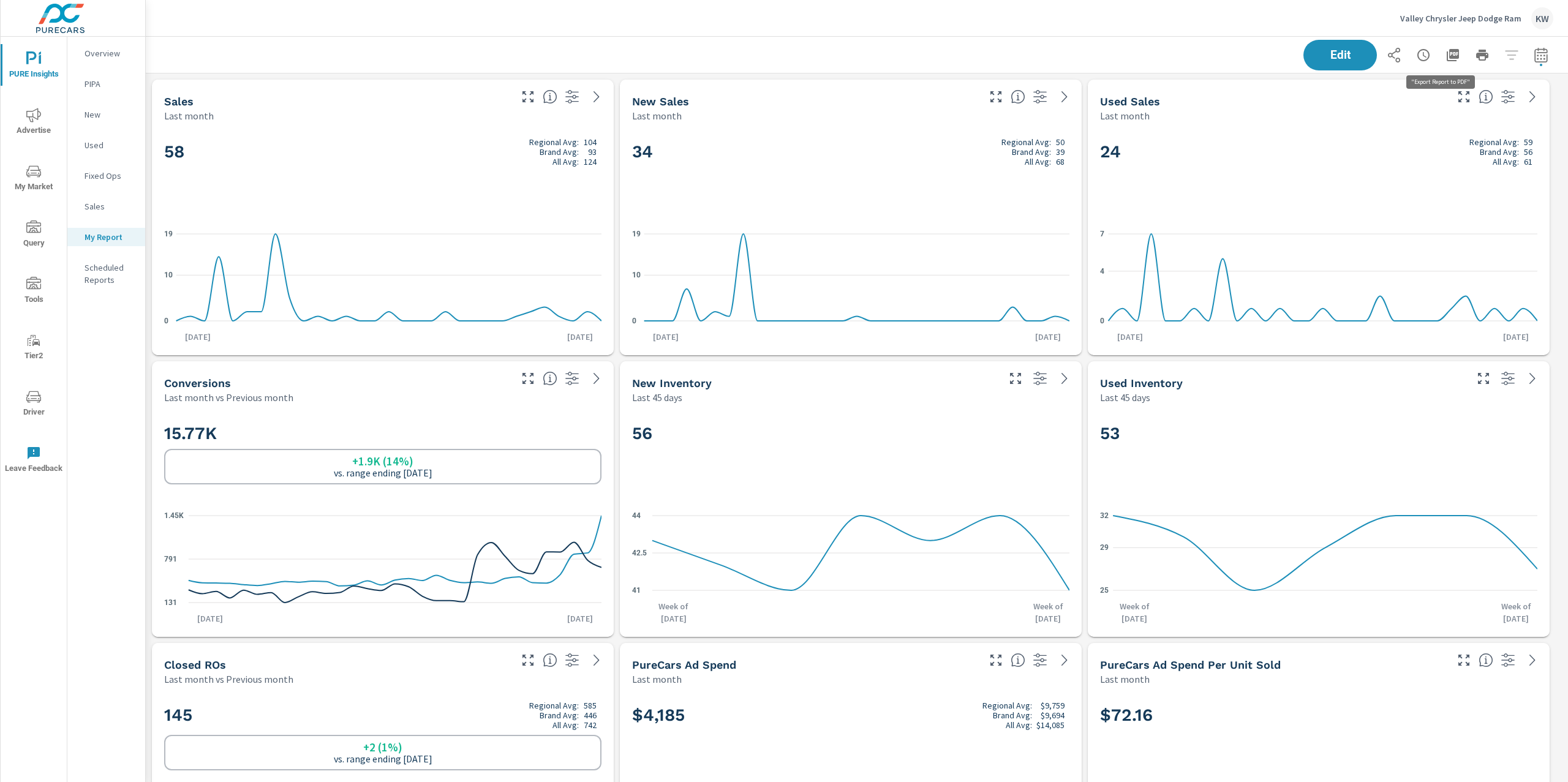
scroll to position [5101, 1436]
click at [1447, 60] on icon "button" at bounding box center [1453, 55] width 12 height 12
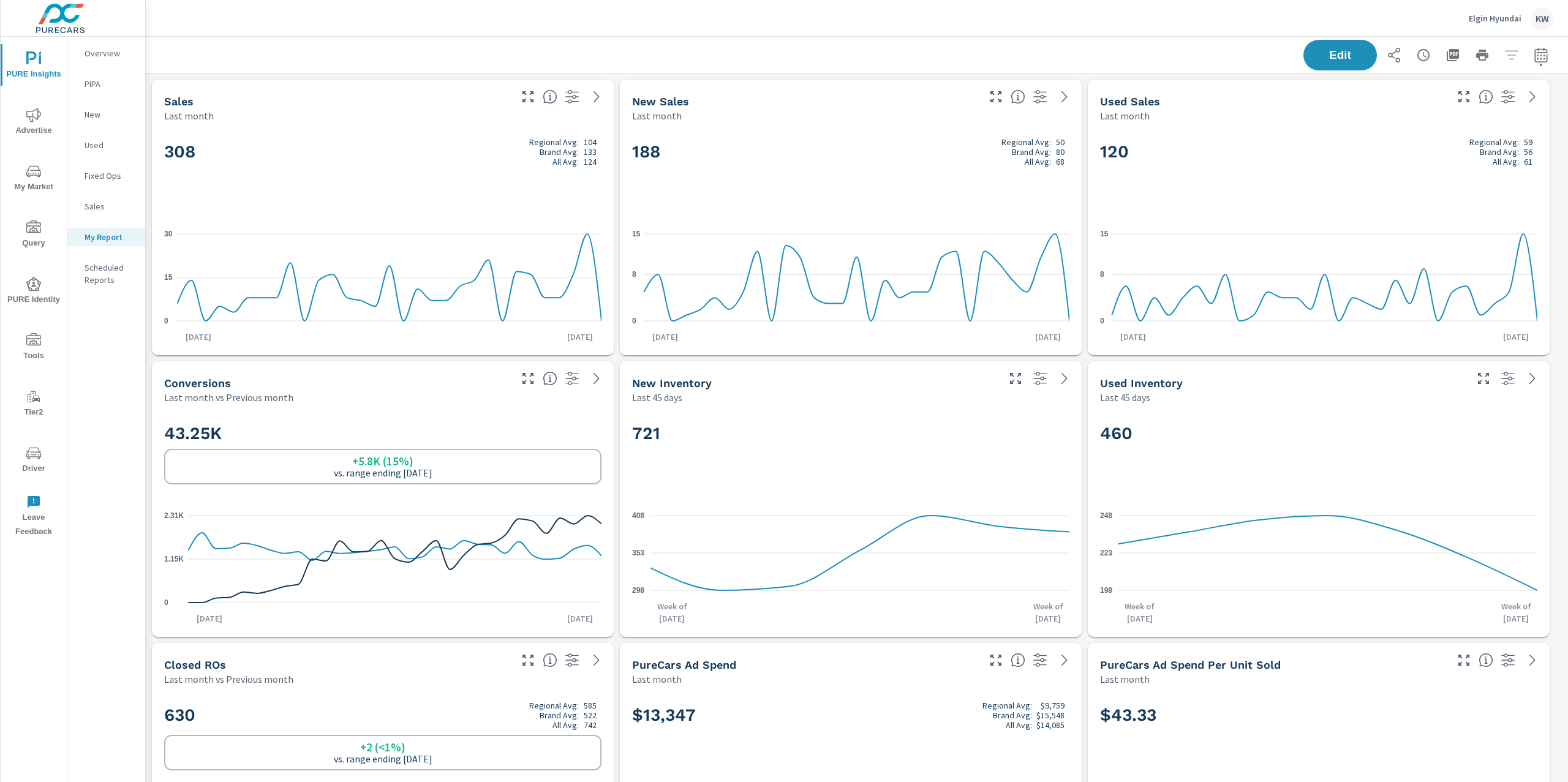
scroll to position [5664, 1436]
